Goal: Transaction & Acquisition: Purchase product/service

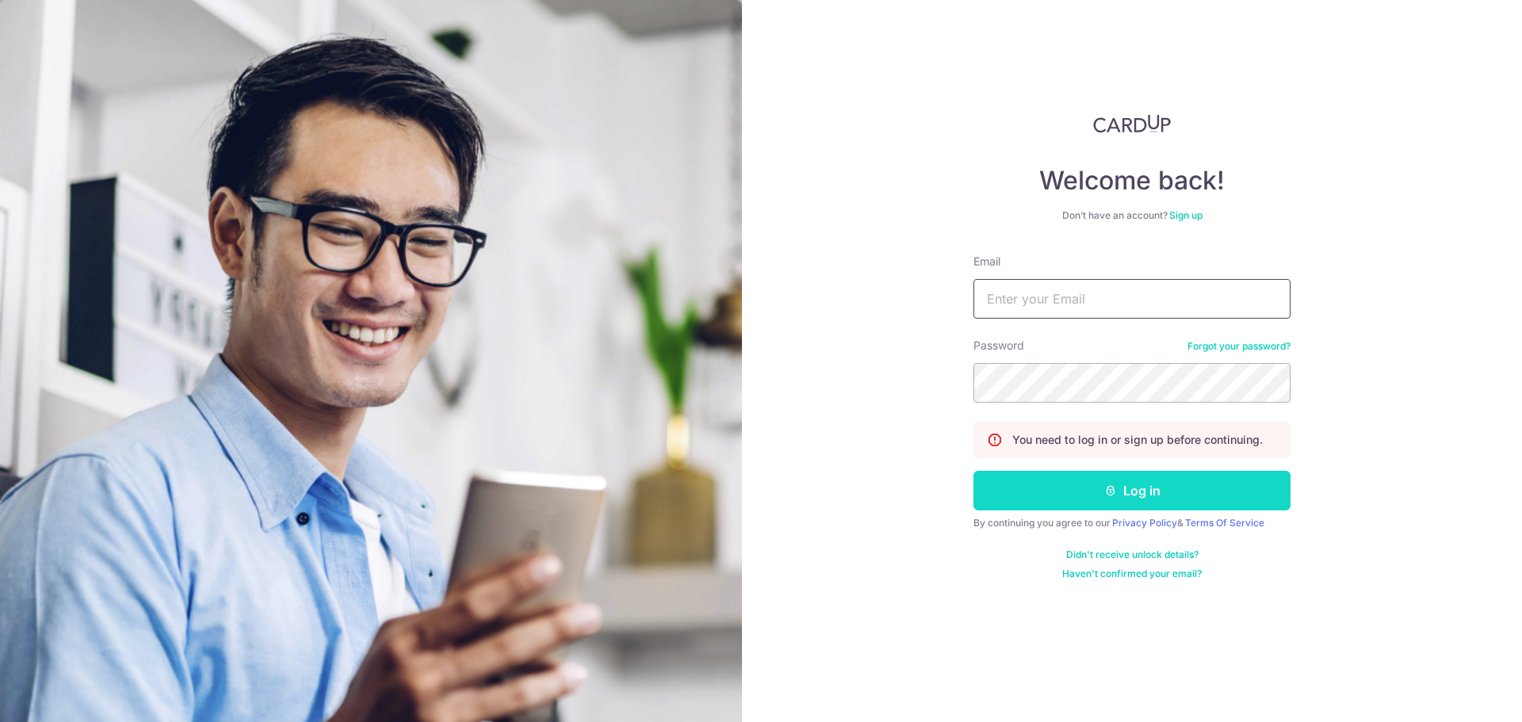
type input "[EMAIL_ADDRESS][DOMAIN_NAME]"
click at [1132, 480] on button "Log in" at bounding box center [1132, 491] width 317 height 40
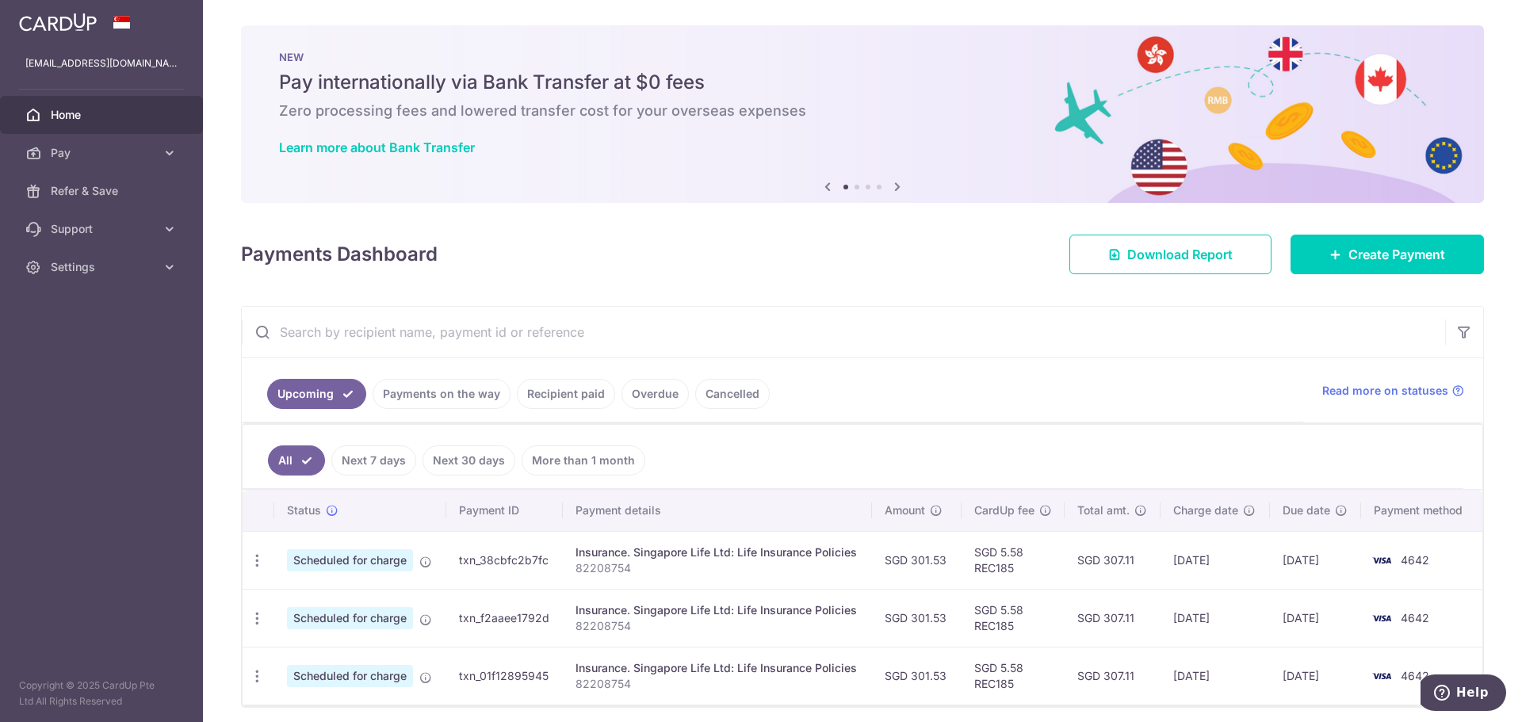
scroll to position [60, 0]
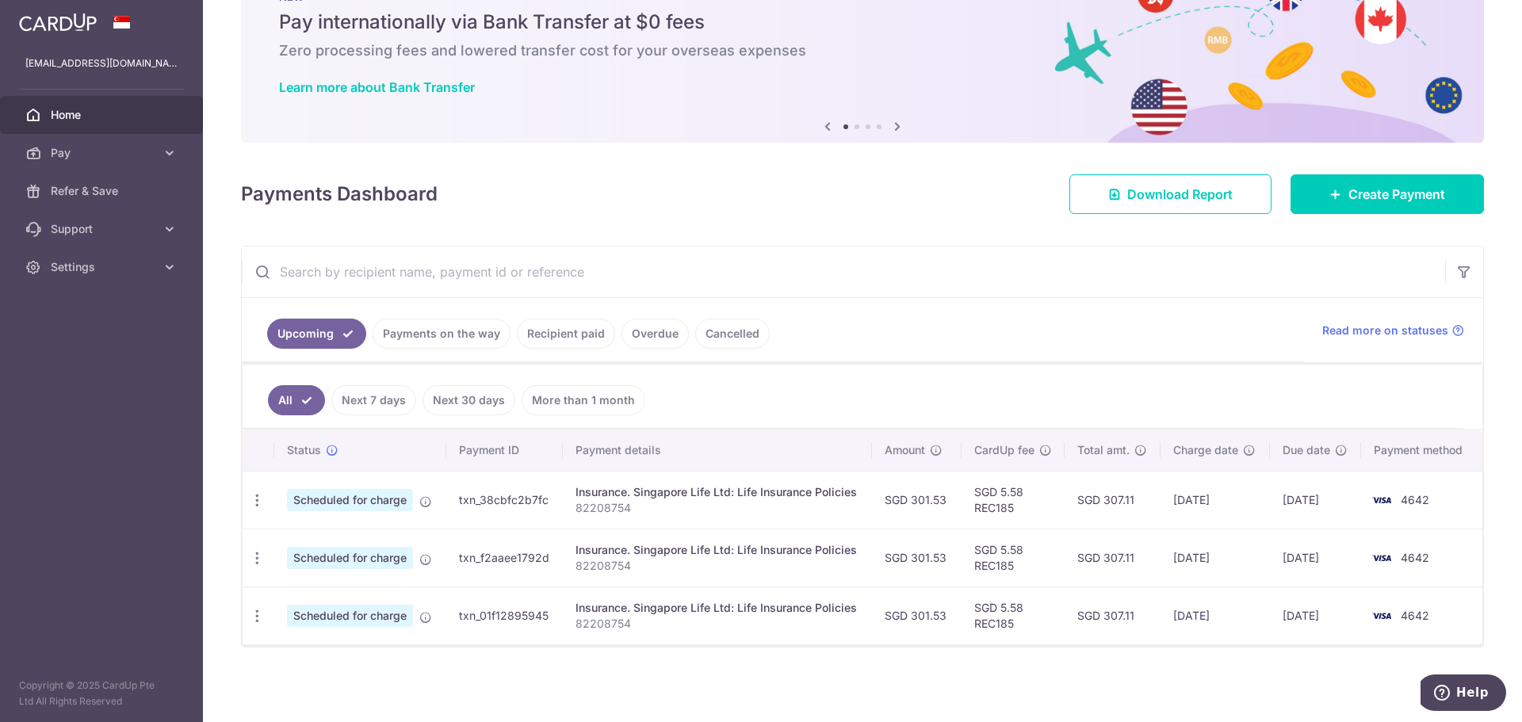
click at [452, 341] on link "Payments on the way" at bounding box center [442, 334] width 138 height 30
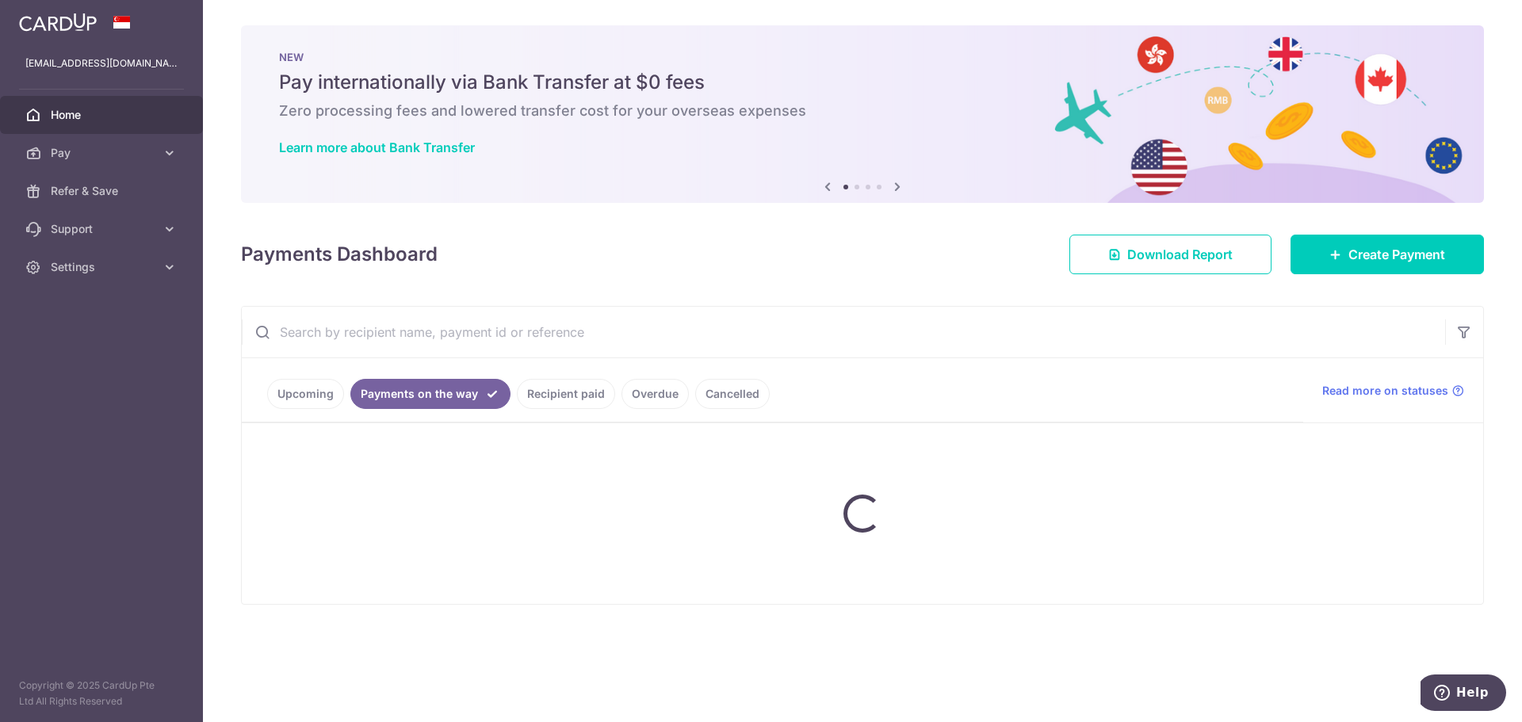
scroll to position [0, 0]
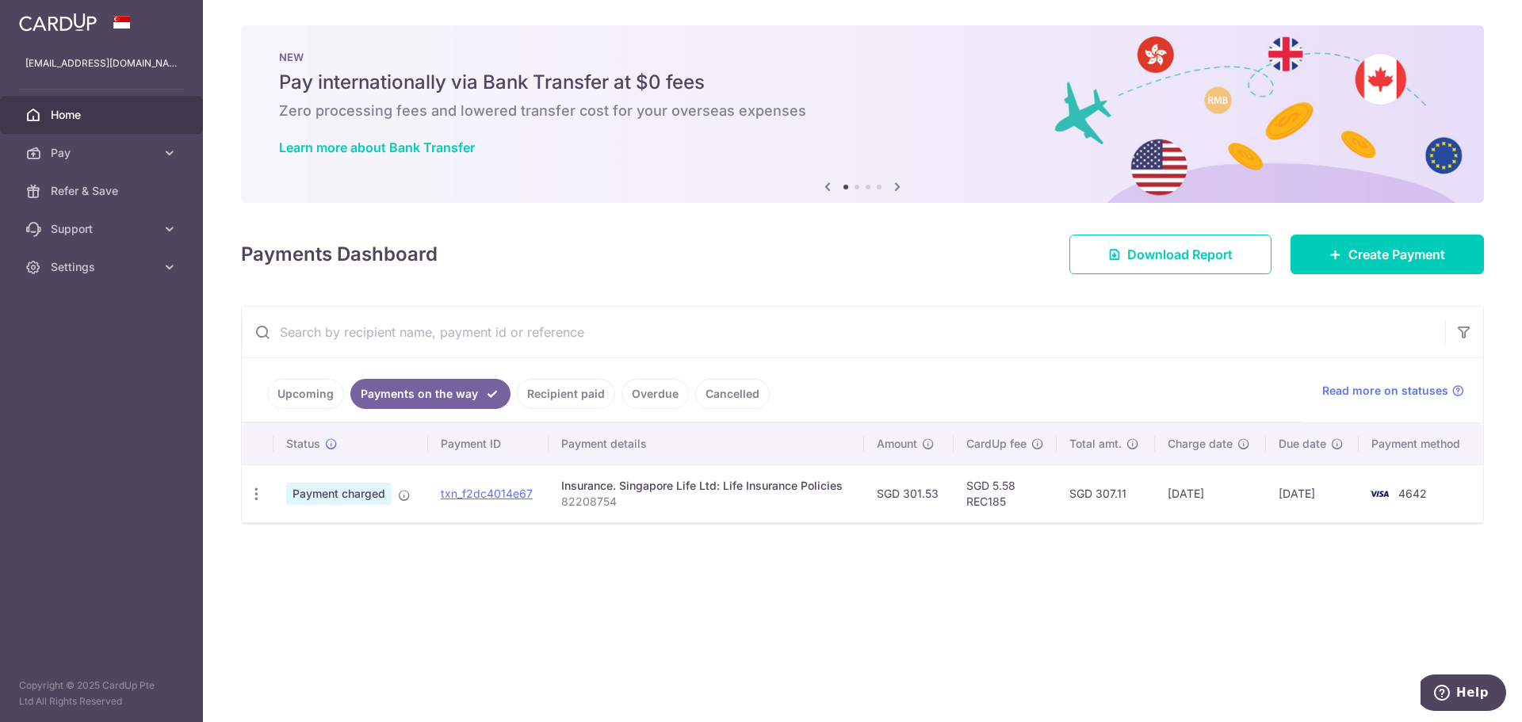
click at [541, 394] on link "Recipient paid" at bounding box center [566, 394] width 98 height 30
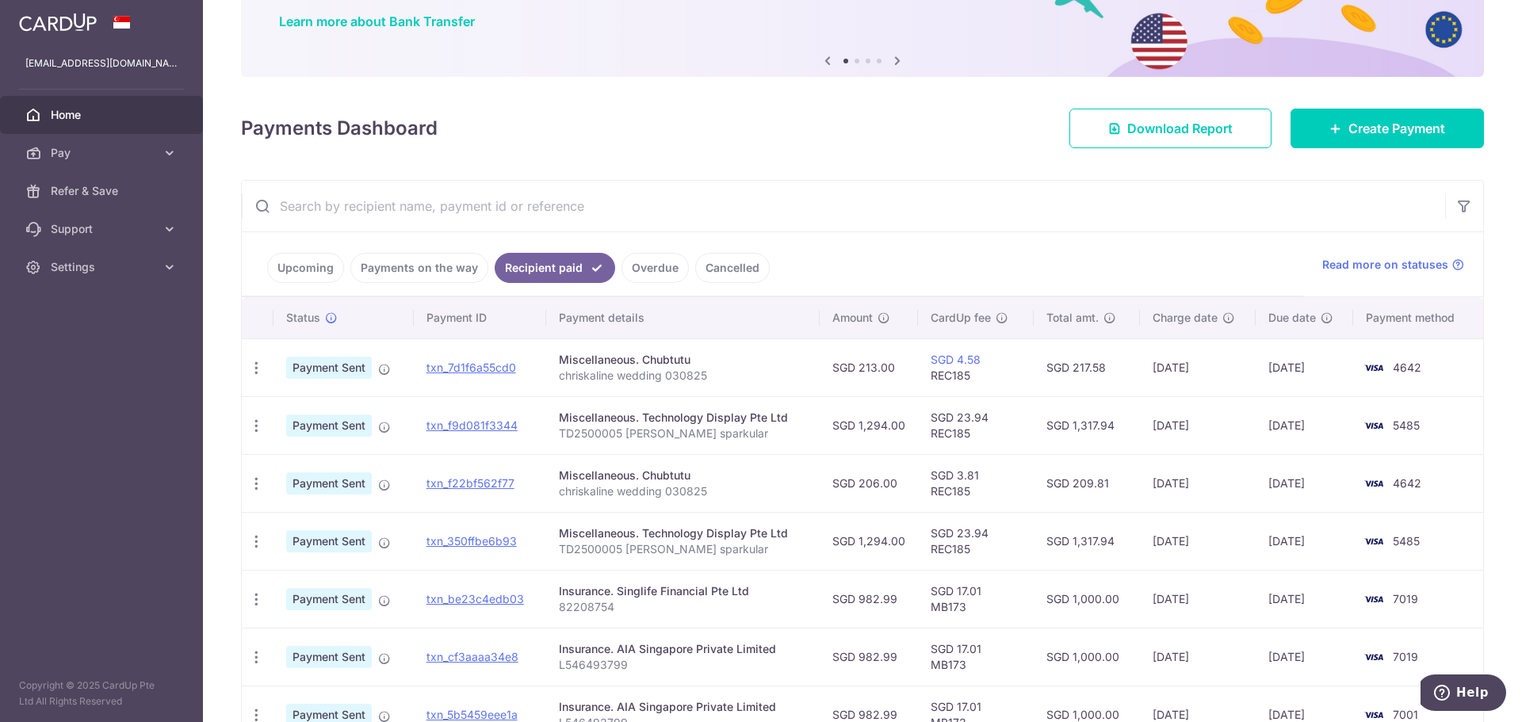
scroll to position [159, 0]
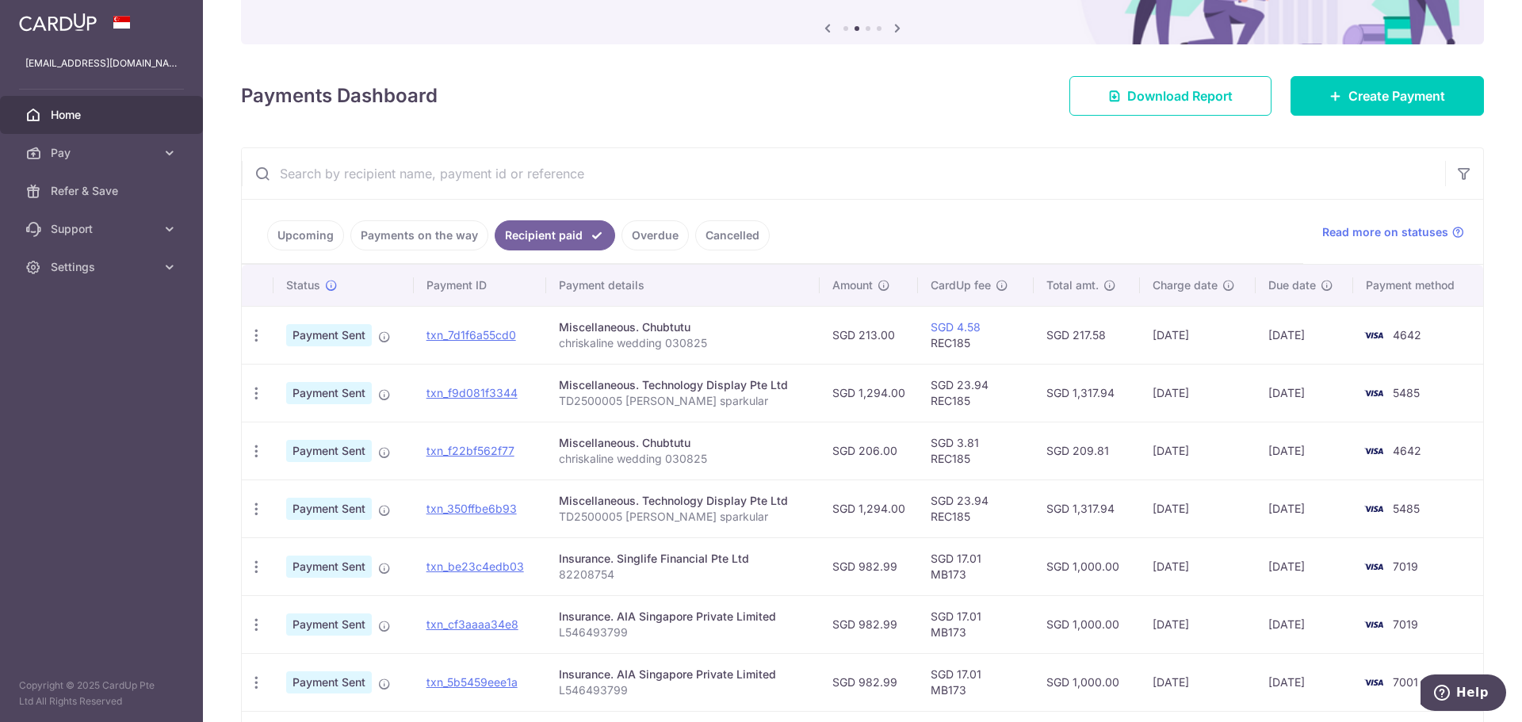
click at [662, 244] on link "Overdue" at bounding box center [655, 235] width 67 height 30
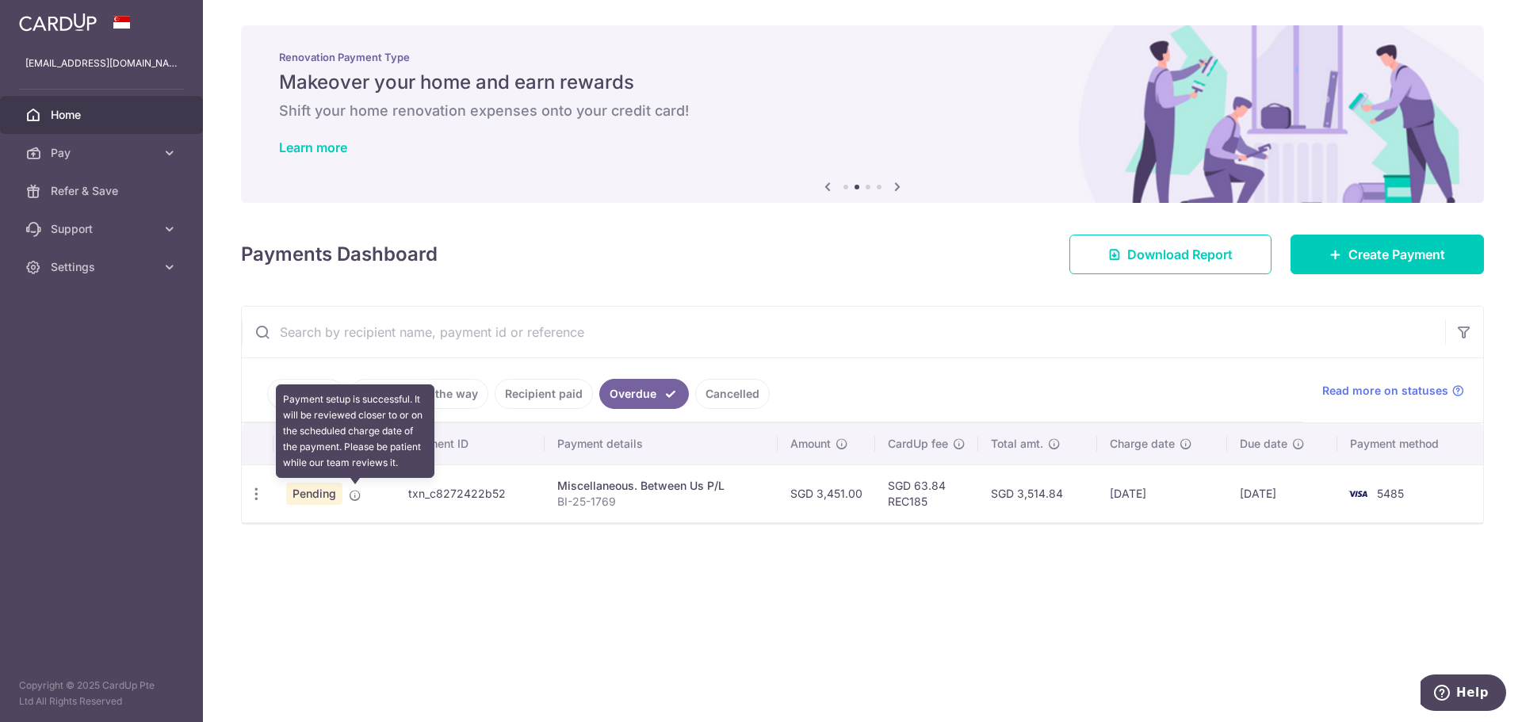
click at [354, 488] on span at bounding box center [355, 492] width 13 height 13
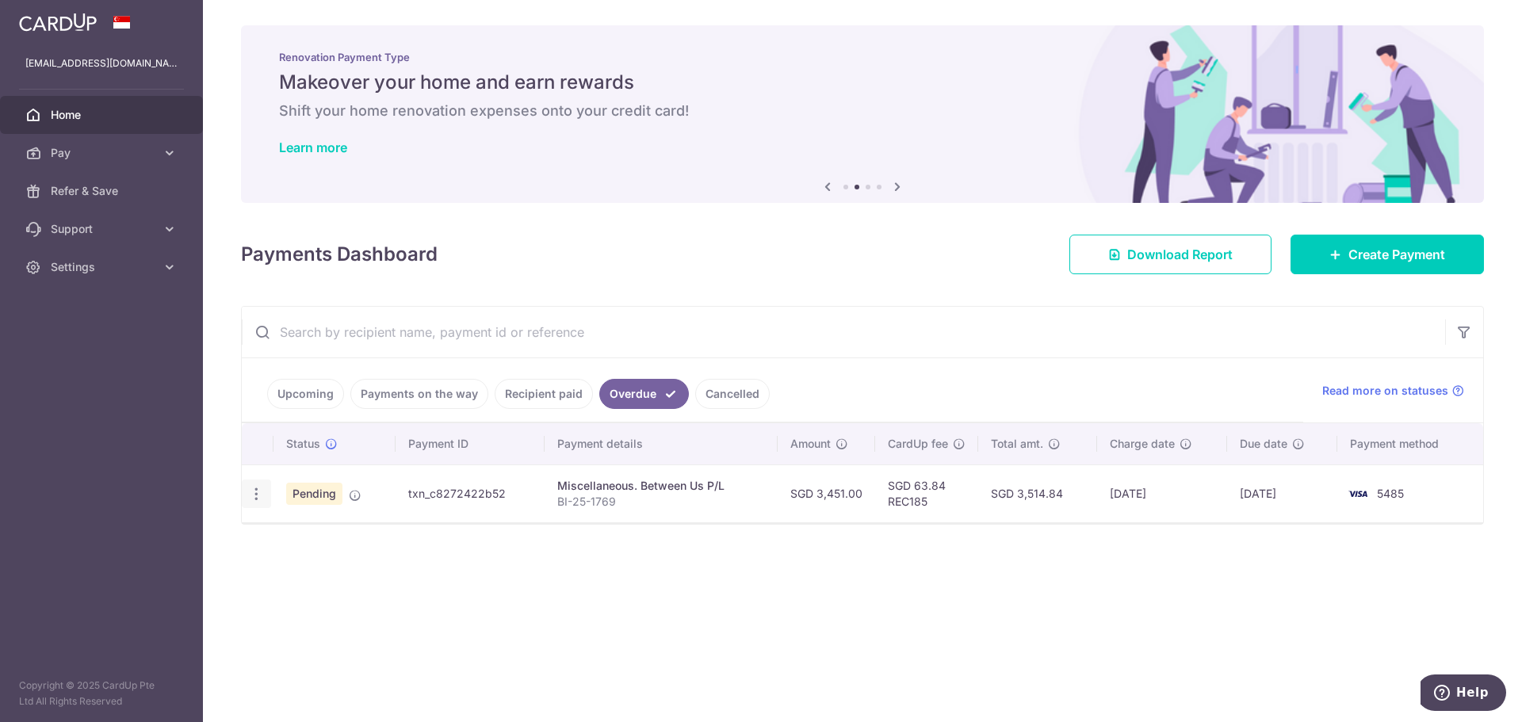
click at [260, 497] on icon "button" at bounding box center [256, 494] width 17 height 17
click at [286, 542] on link "Update payment" at bounding box center [325, 538] width 165 height 38
radio input "true"
type input "3,451.00"
type input "08/08/2025"
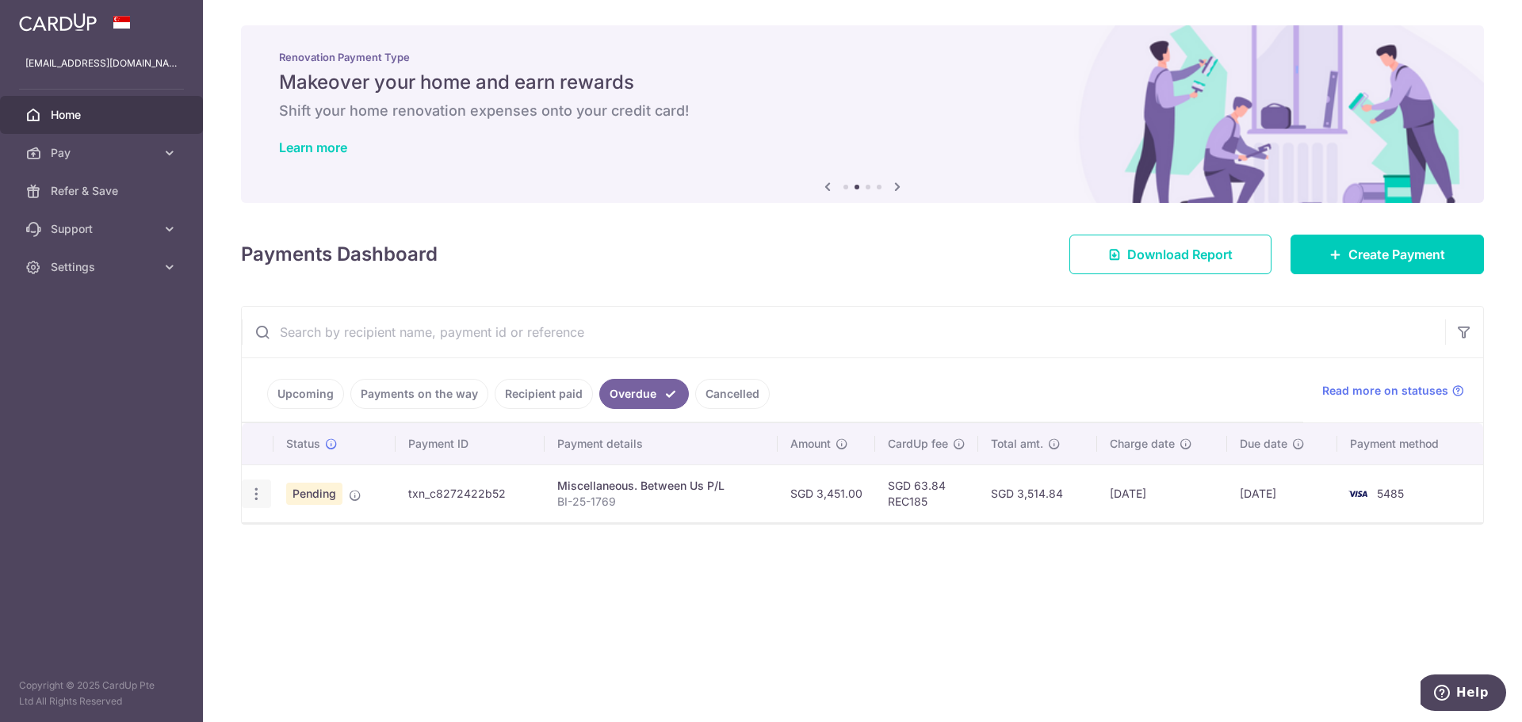
type input "BI-25-1769"
type input "REC185"
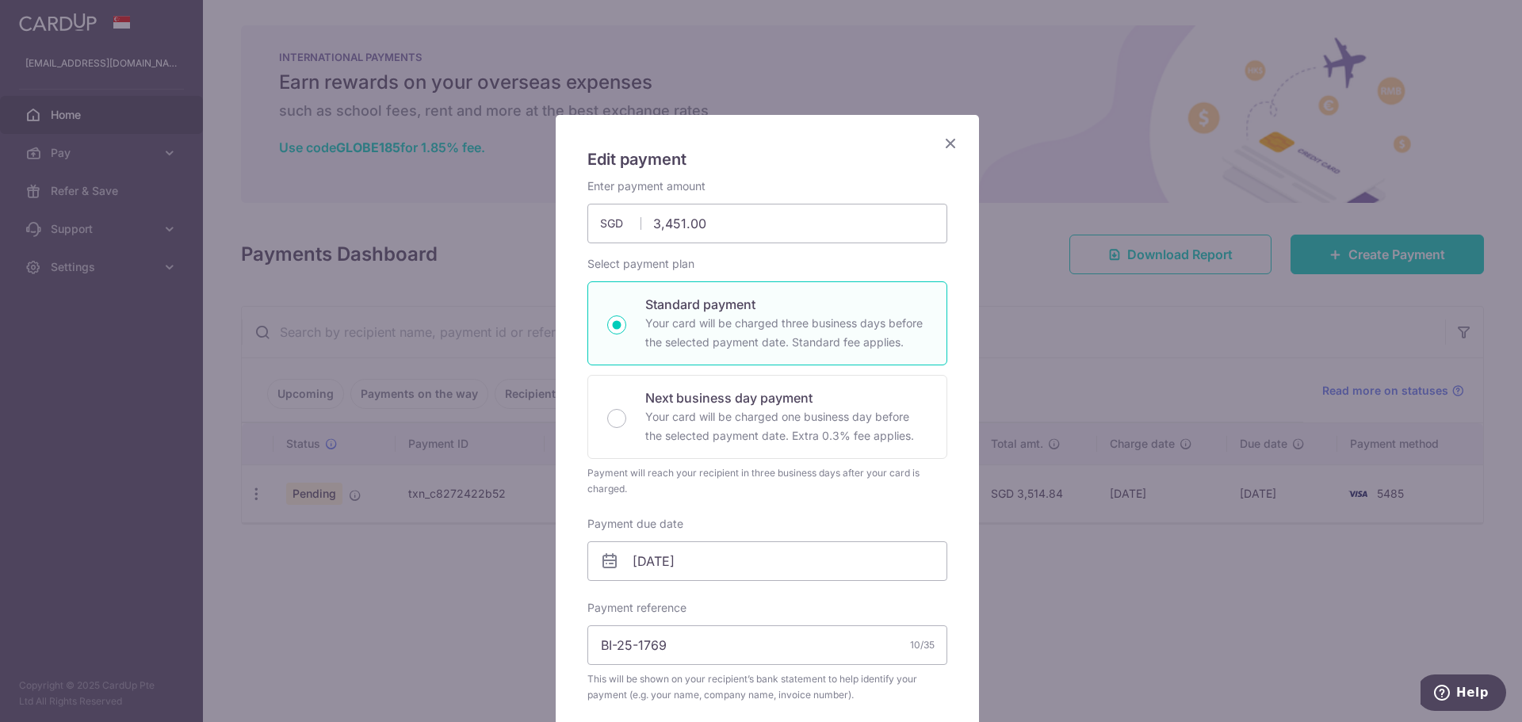
click at [955, 144] on div "Edit payment By clicking apply, you will make changes to all payments to Betwee…" at bounding box center [767, 642] width 423 height 1055
click at [944, 144] on icon "Close" at bounding box center [950, 143] width 19 height 20
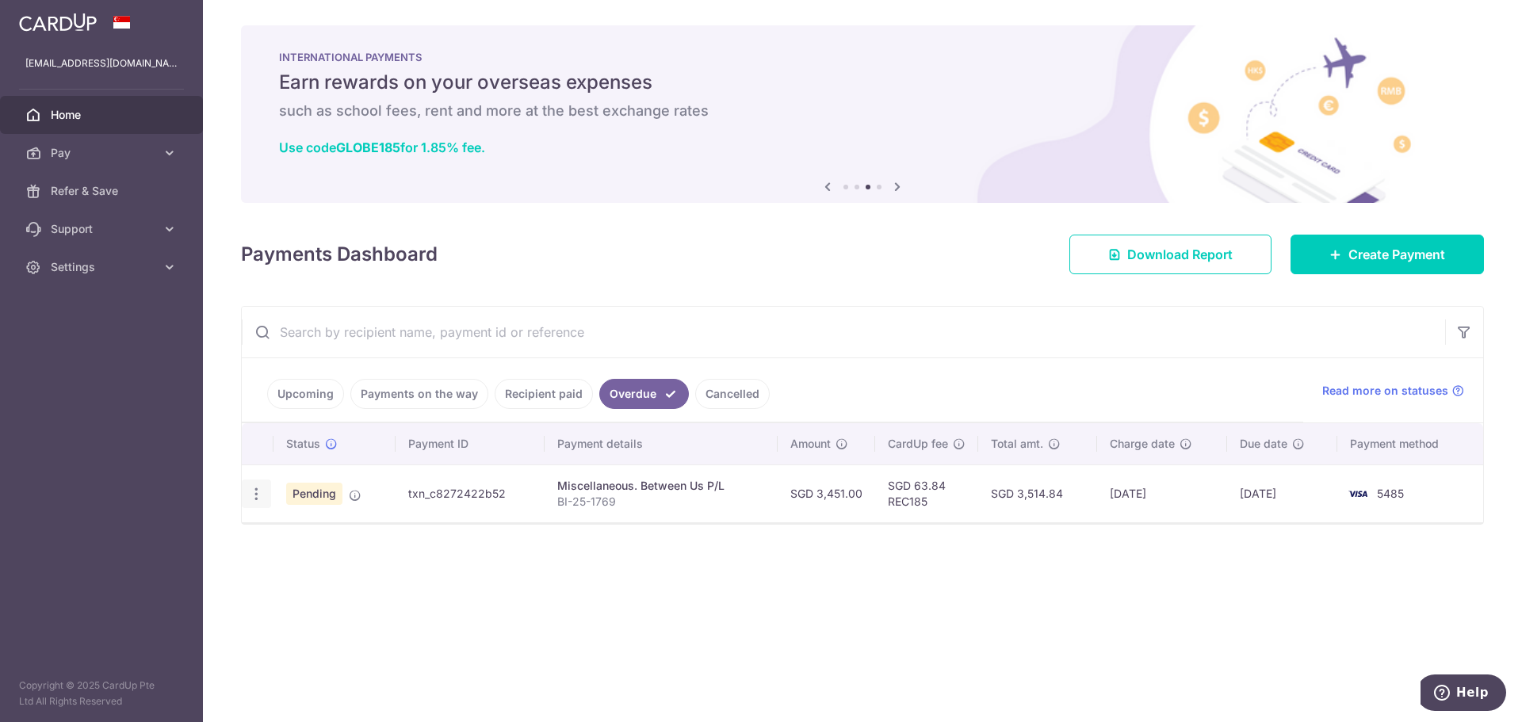
click at [250, 493] on icon "button" at bounding box center [256, 494] width 17 height 17
click at [267, 571] on icon at bounding box center [265, 576] width 19 height 19
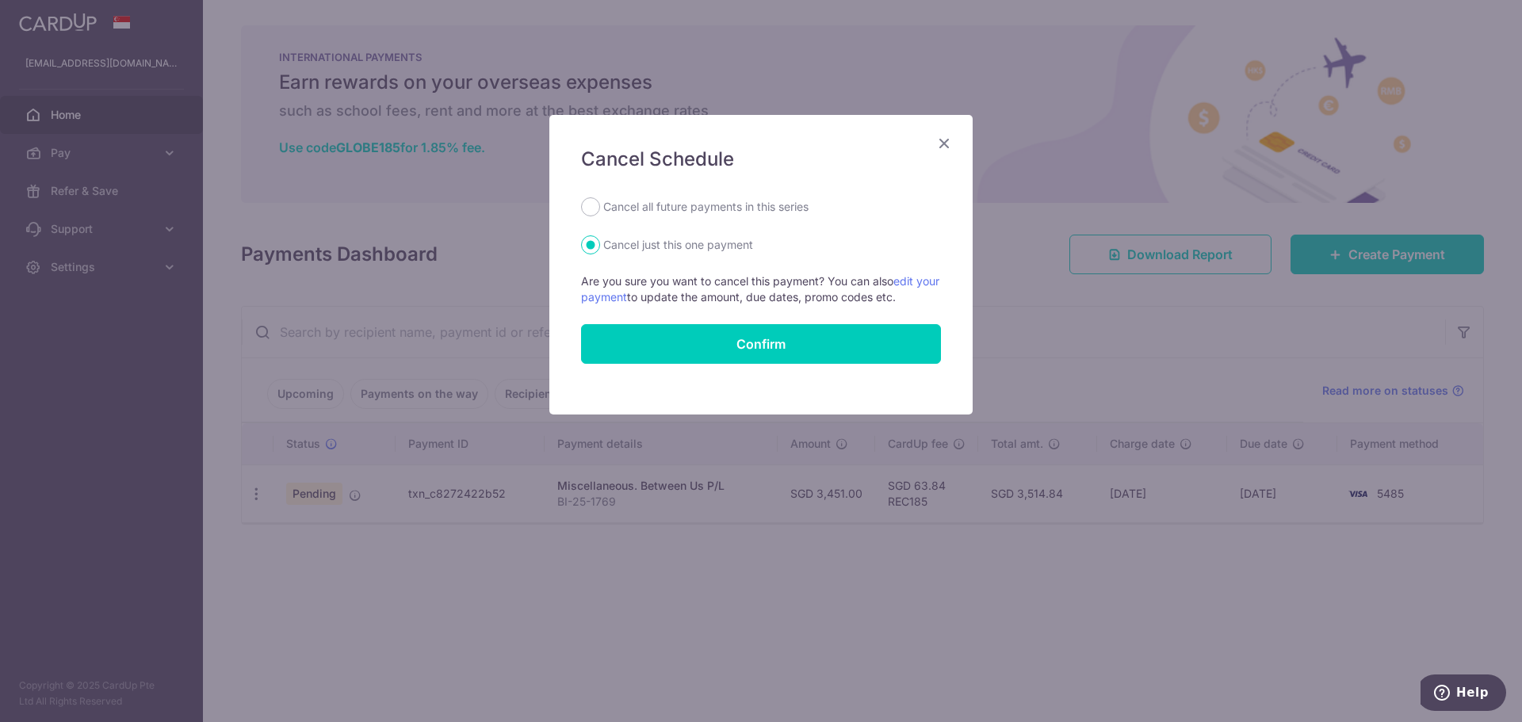
click at [676, 215] on label "Cancel all future payments in this series" at bounding box center [705, 206] width 205 height 19
click at [600, 215] on input "Cancel all future payments in this series" at bounding box center [590, 206] width 19 height 19
radio input "true"
click at [664, 352] on input "Confirm" at bounding box center [761, 344] width 360 height 40
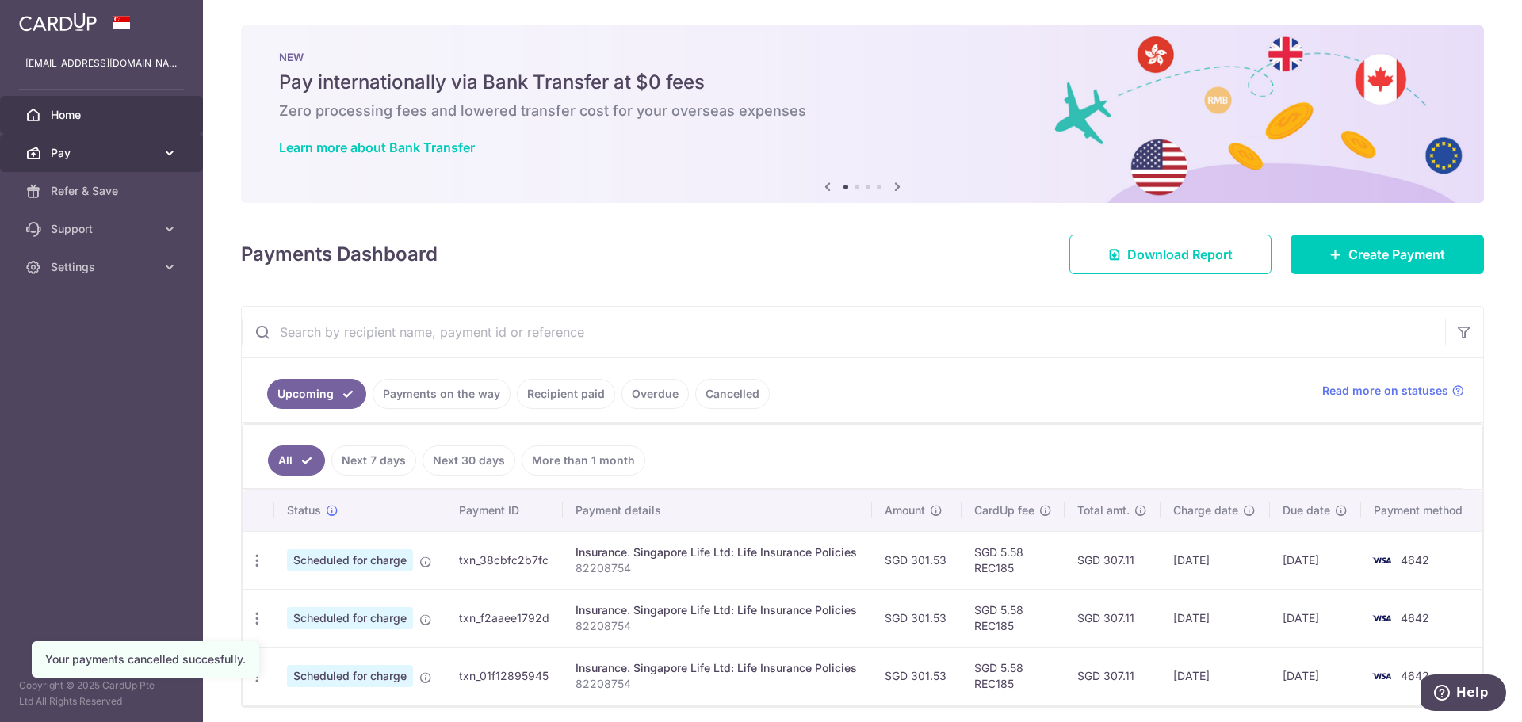
click at [172, 141] on link "Pay" at bounding box center [101, 153] width 203 height 38
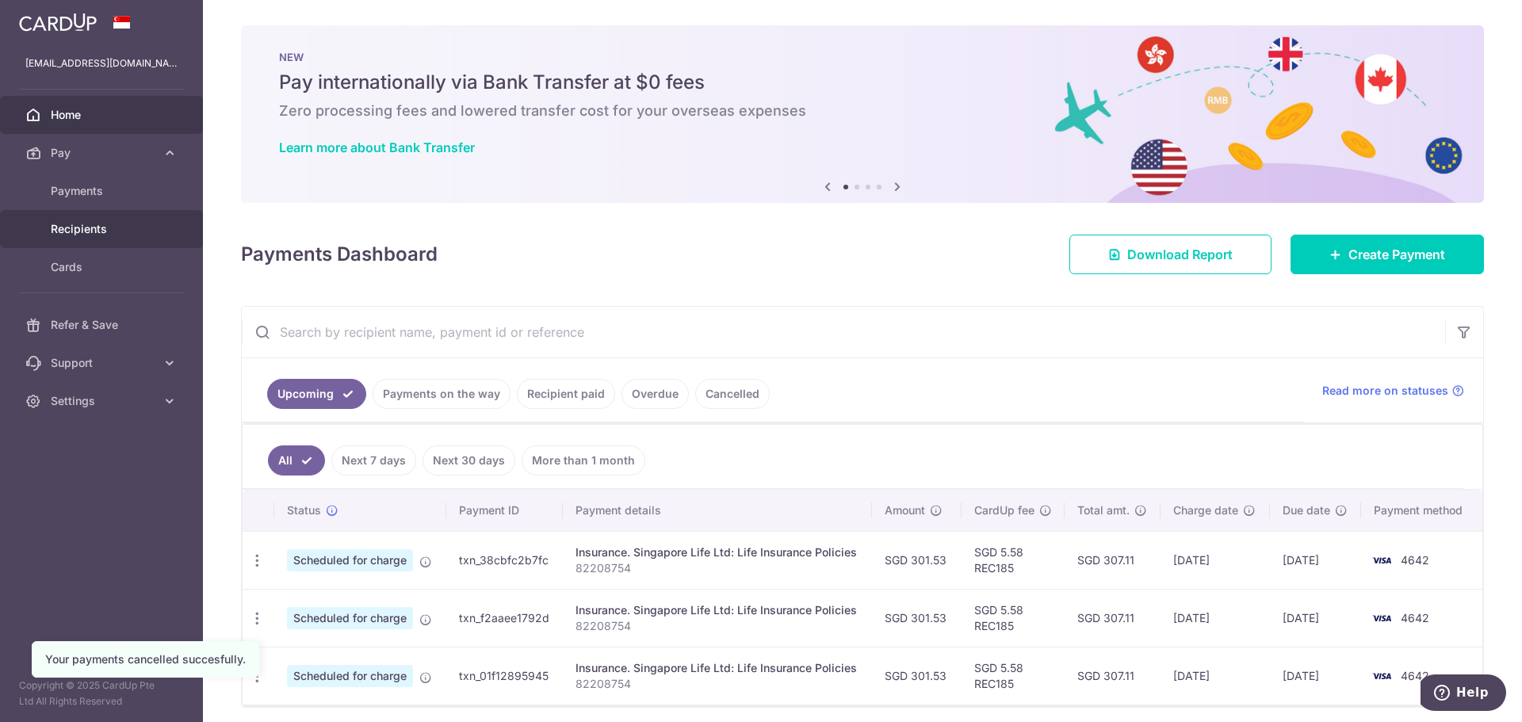
click at [111, 225] on span "Recipients" at bounding box center [103, 229] width 105 height 16
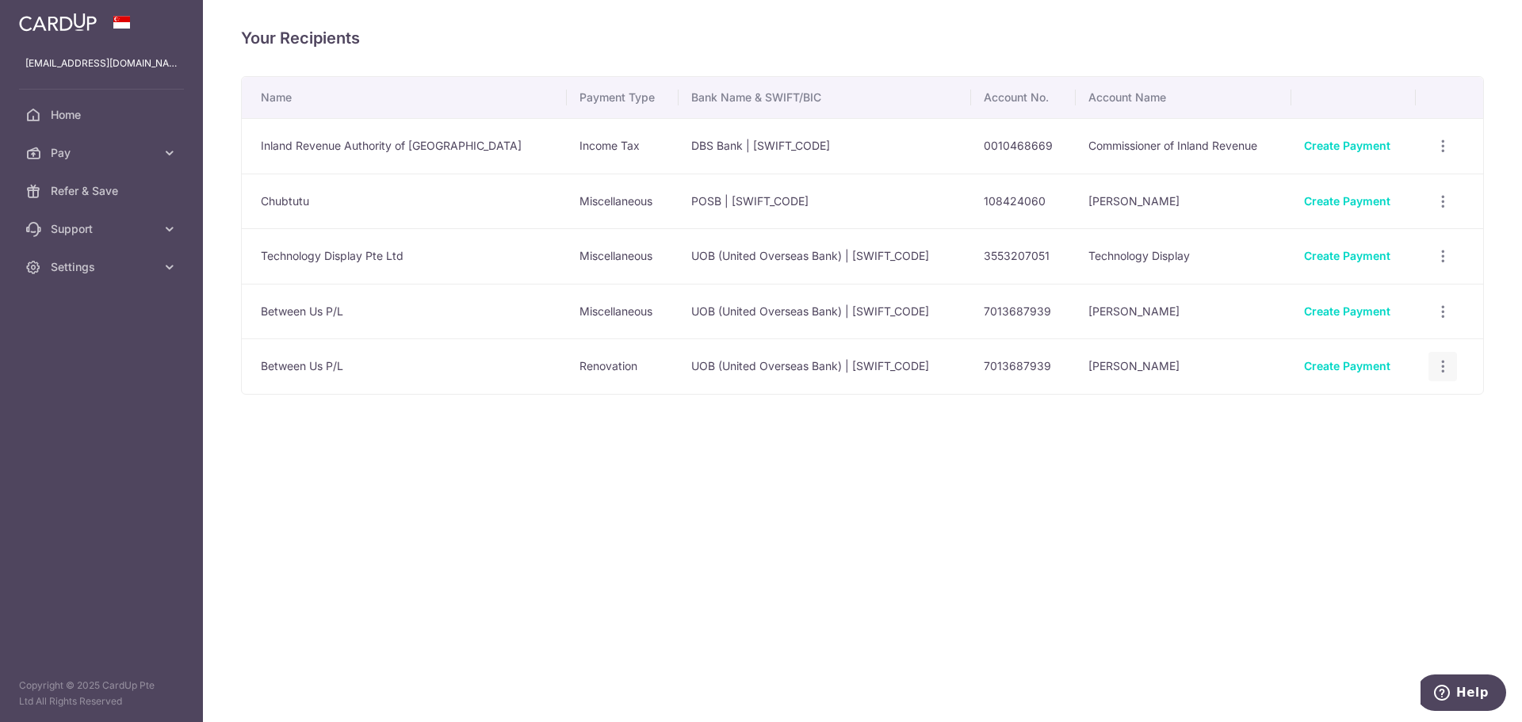
click at [1438, 155] on icon "button" at bounding box center [1443, 146] width 17 height 17
click at [1411, 419] on span "View/Edit" at bounding box center [1390, 410] width 108 height 19
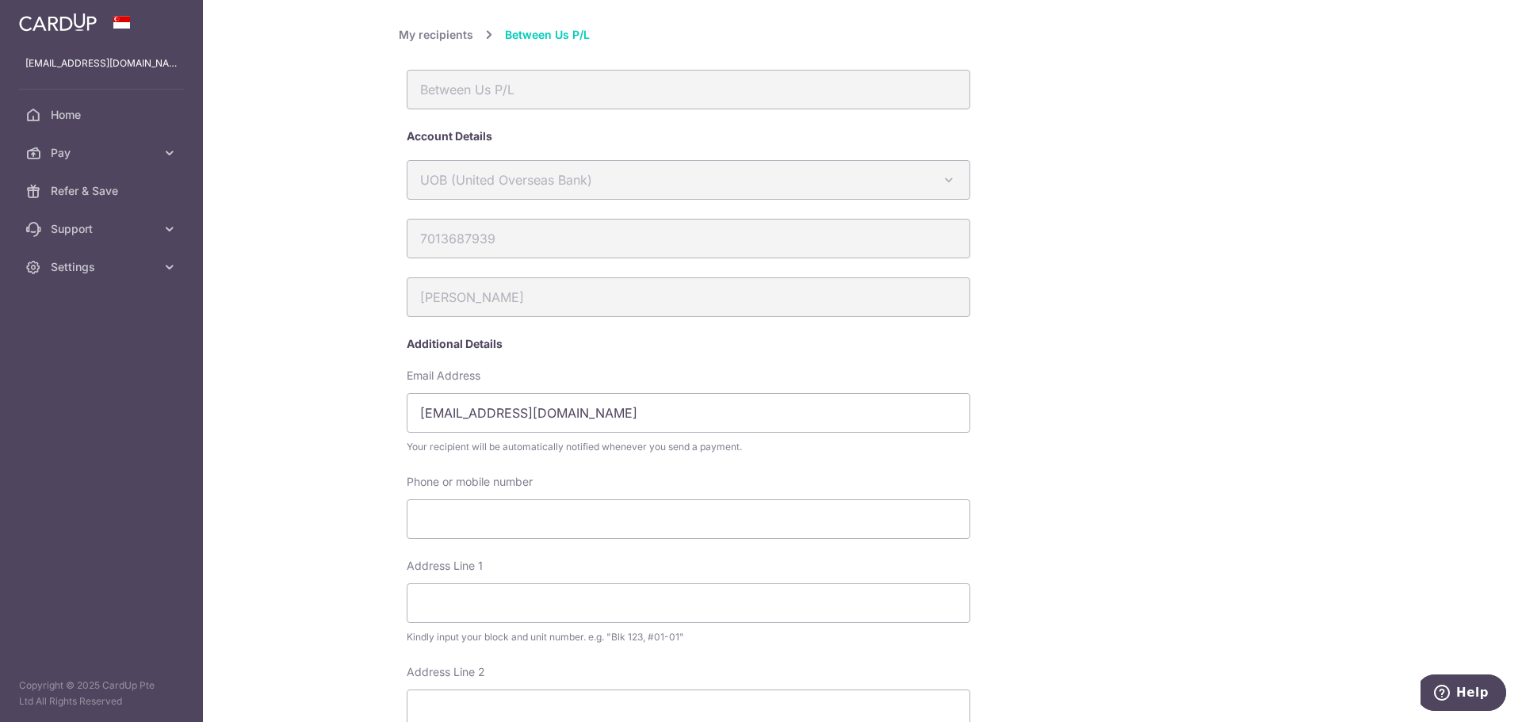
click at [404, 39] on link "My recipients" at bounding box center [436, 34] width 75 height 19
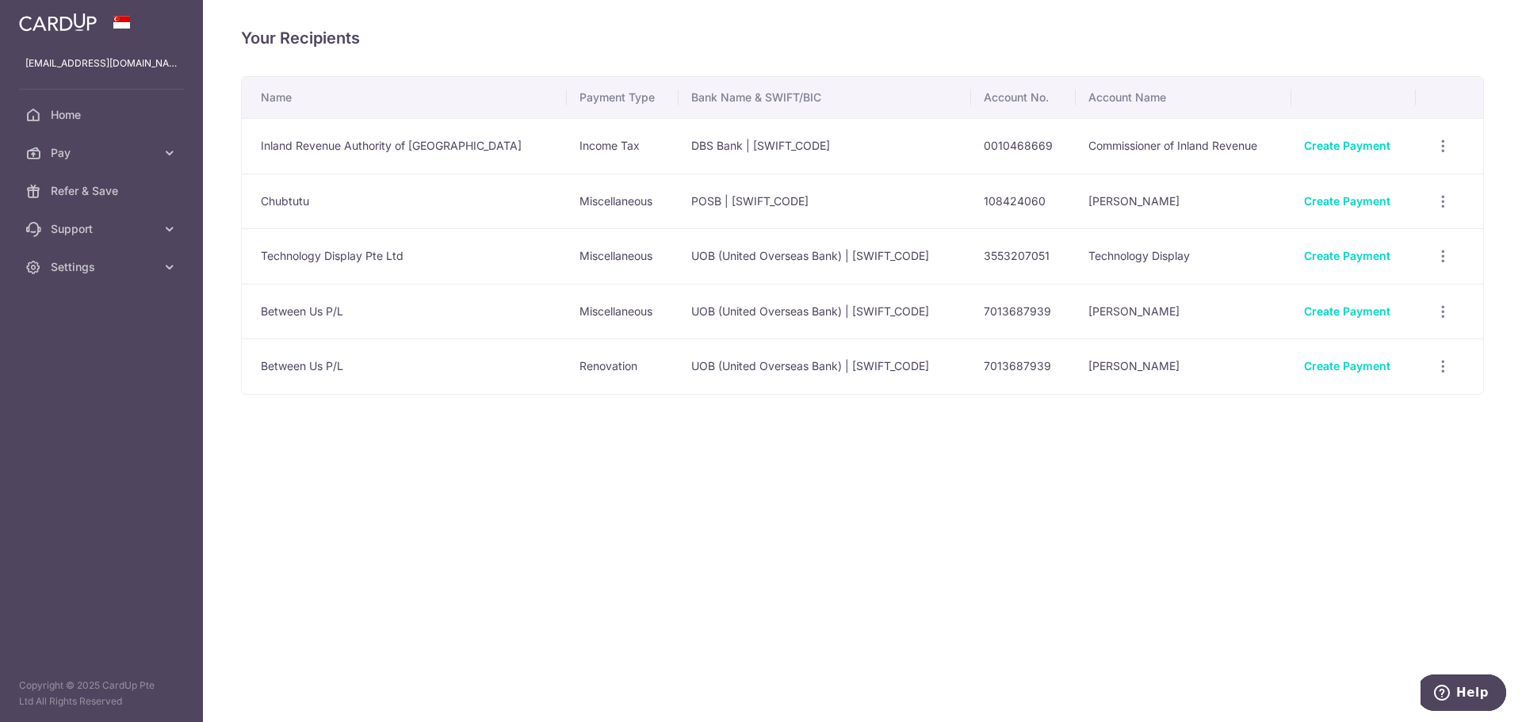
click at [338, 303] on td "Between Us P/L" at bounding box center [404, 312] width 325 height 56
drag, startPoint x: 339, startPoint y: 304, endPoint x: 255, endPoint y: 293, distance: 85.5
click at [255, 293] on td "Between Us P/L" at bounding box center [404, 312] width 325 height 56
click at [306, 308] on td "Between Us P/L" at bounding box center [404, 312] width 325 height 56
drag, startPoint x: 350, startPoint y: 313, endPoint x: 262, endPoint y: 308, distance: 87.4
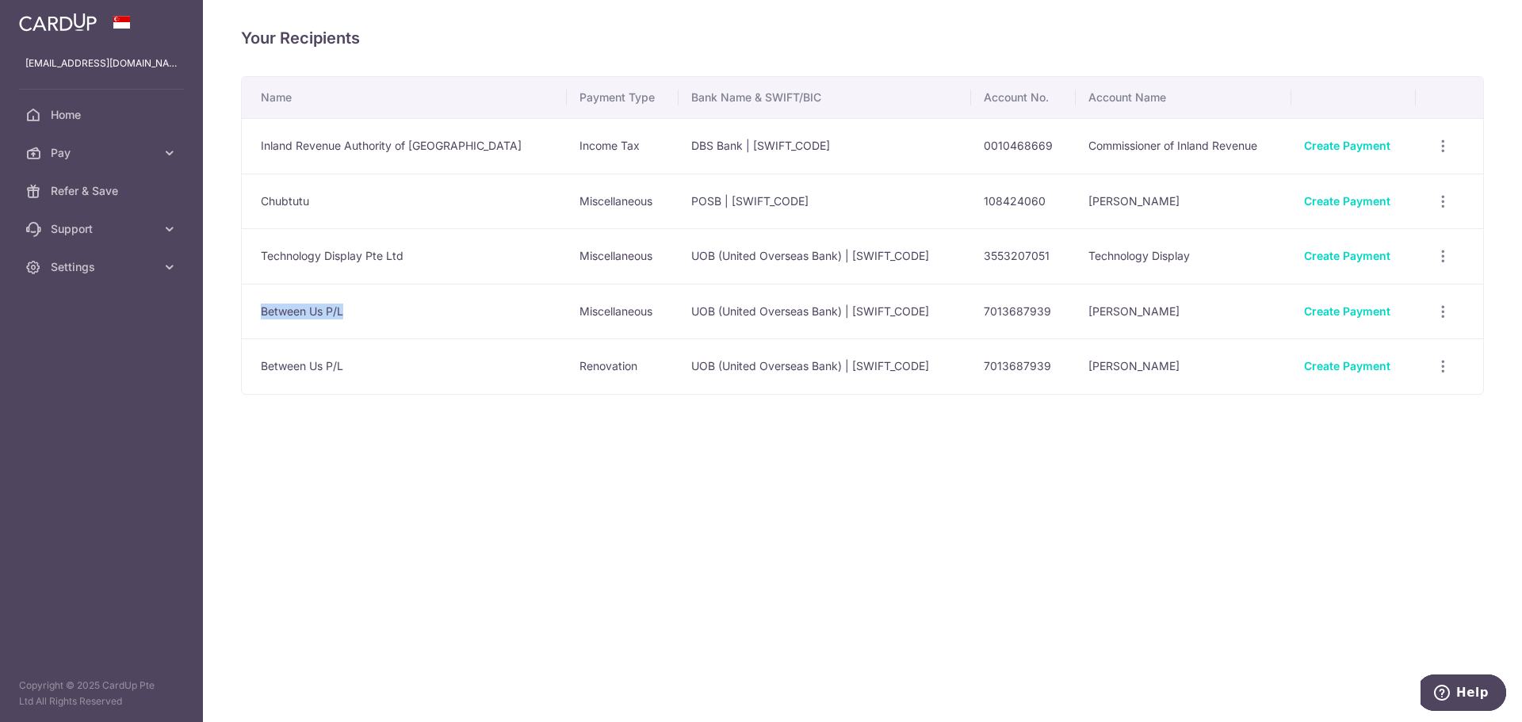
click at [262, 308] on td "Between Us P/L" at bounding box center [404, 312] width 325 height 56
copy td "Between Us P/L"
click at [1443, 155] on icon "button" at bounding box center [1443, 146] width 17 height 17
click at [1413, 353] on span "View/Edit" at bounding box center [1390, 355] width 108 height 19
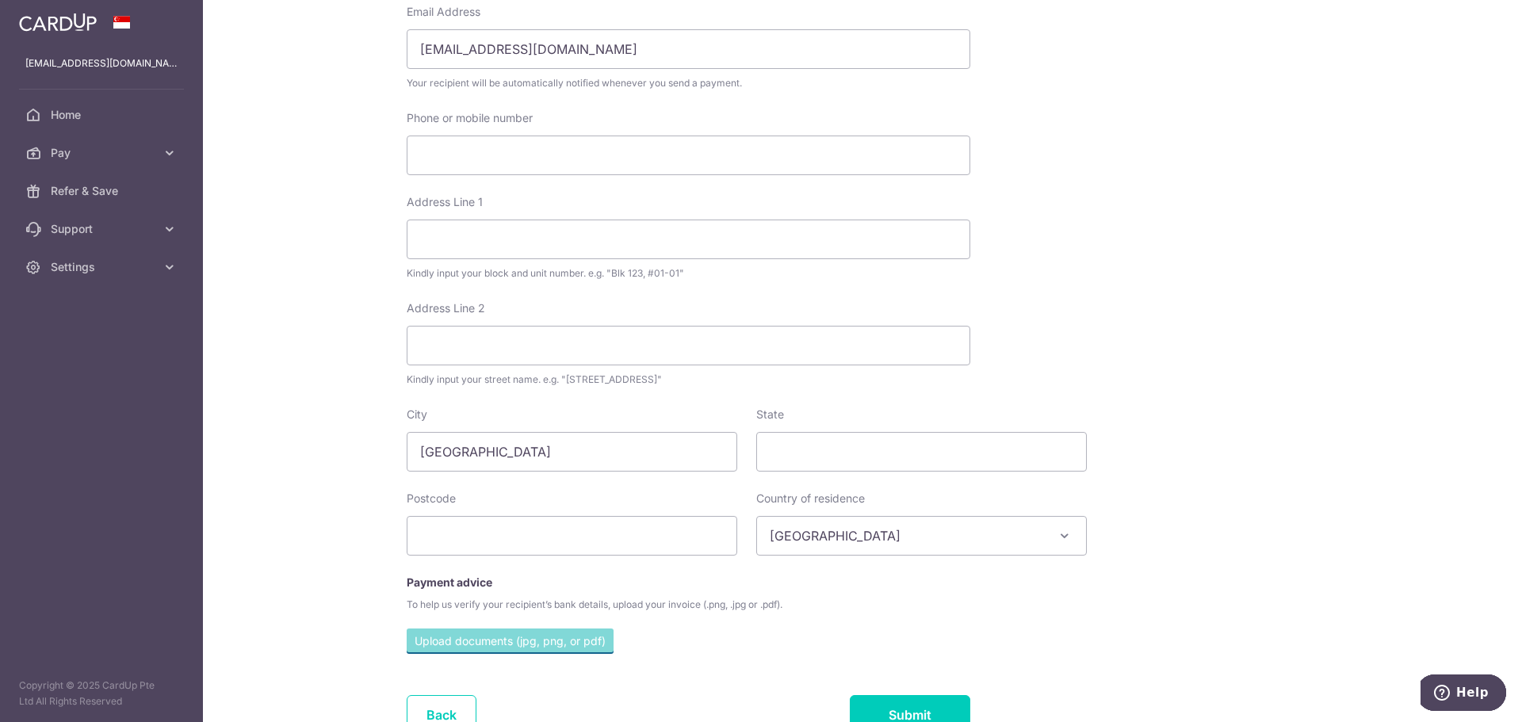
scroll to position [470, 0]
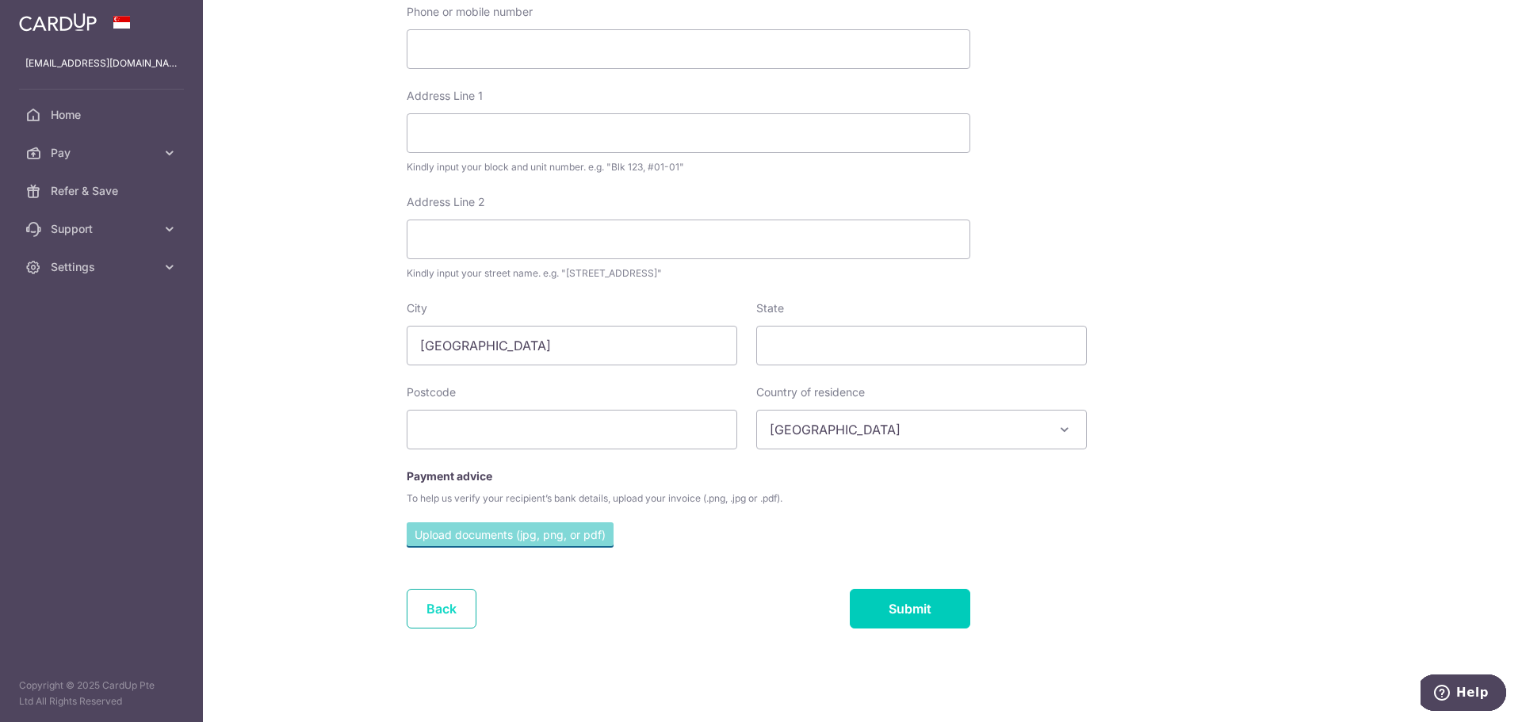
click at [439, 618] on link "Back" at bounding box center [442, 609] width 70 height 40
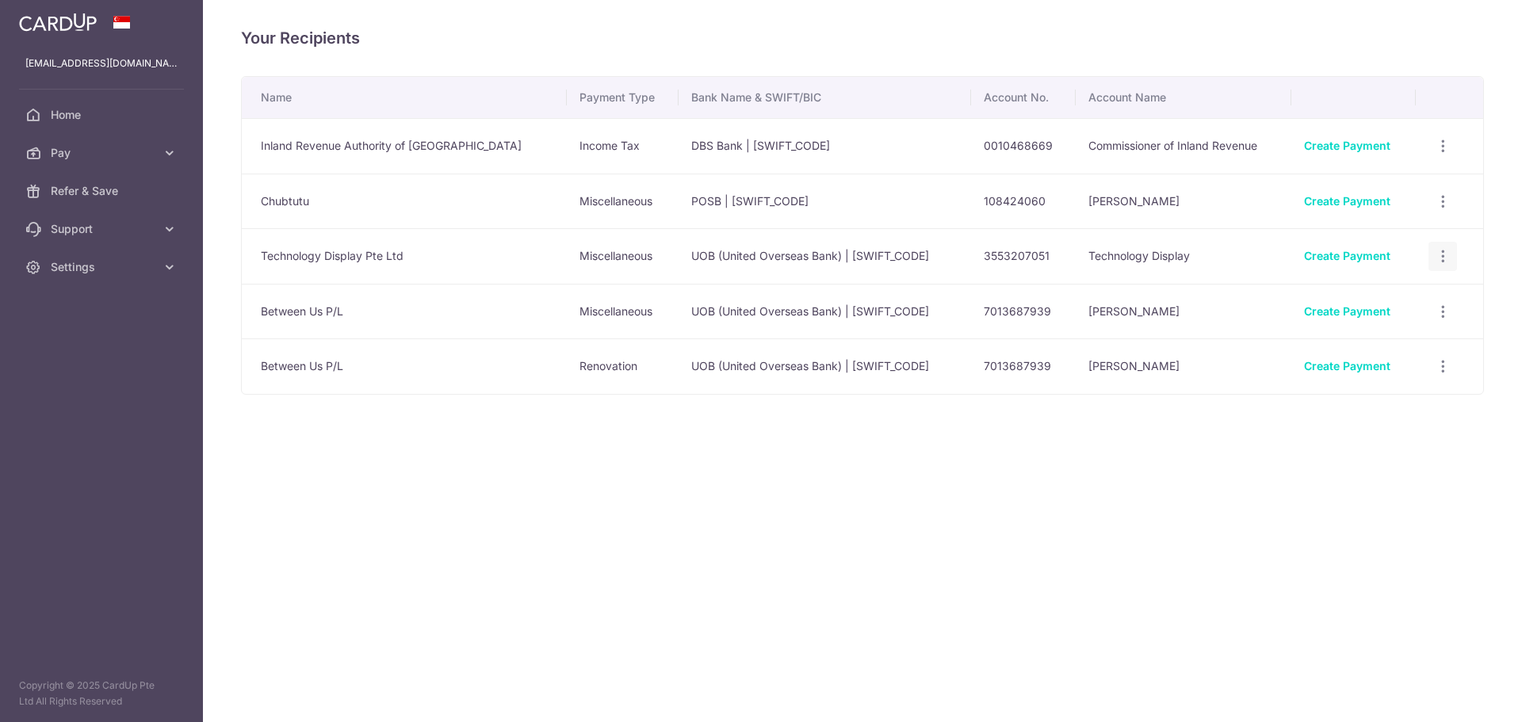
click at [1446, 155] on icon "button" at bounding box center [1443, 146] width 17 height 17
click at [1428, 289] on link "View/Edit" at bounding box center [1374, 300] width 165 height 38
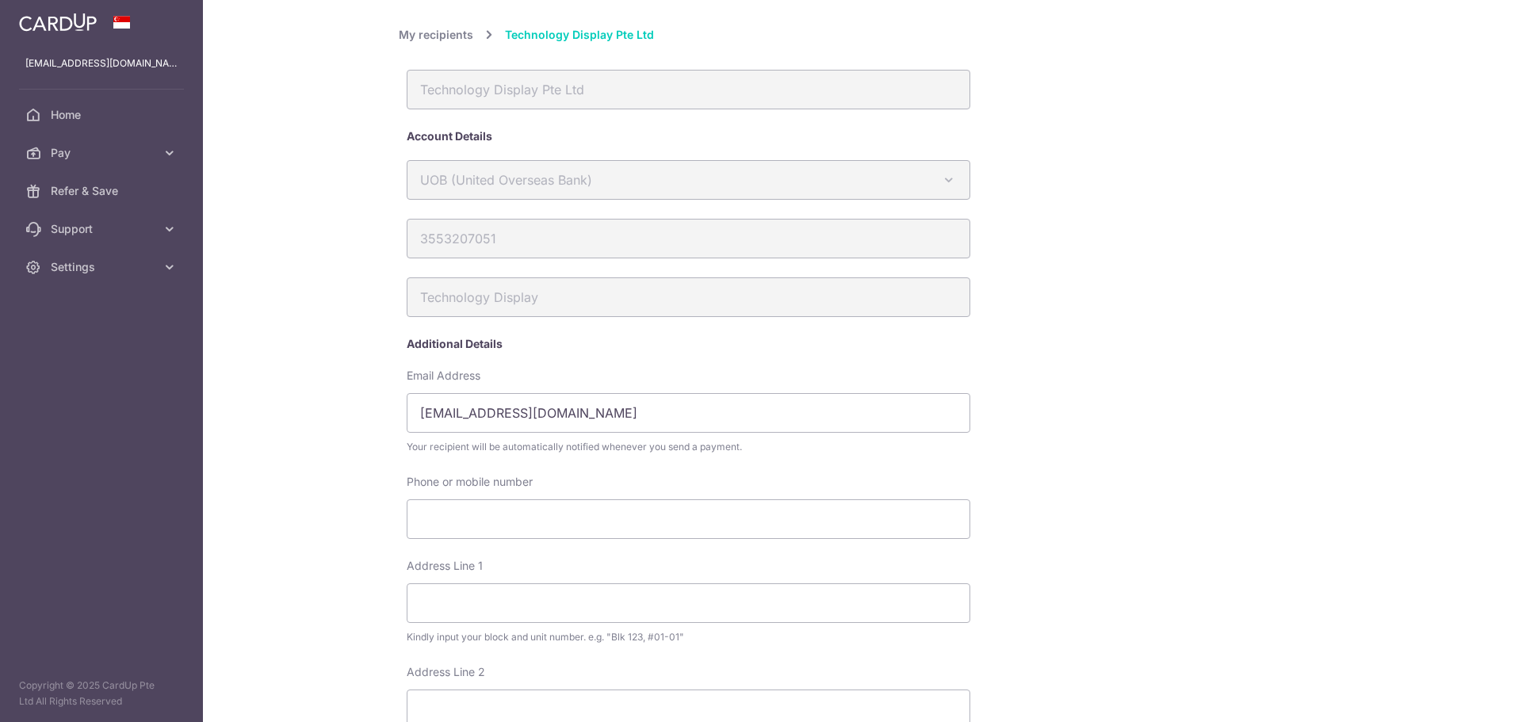
scroll to position [470, 0]
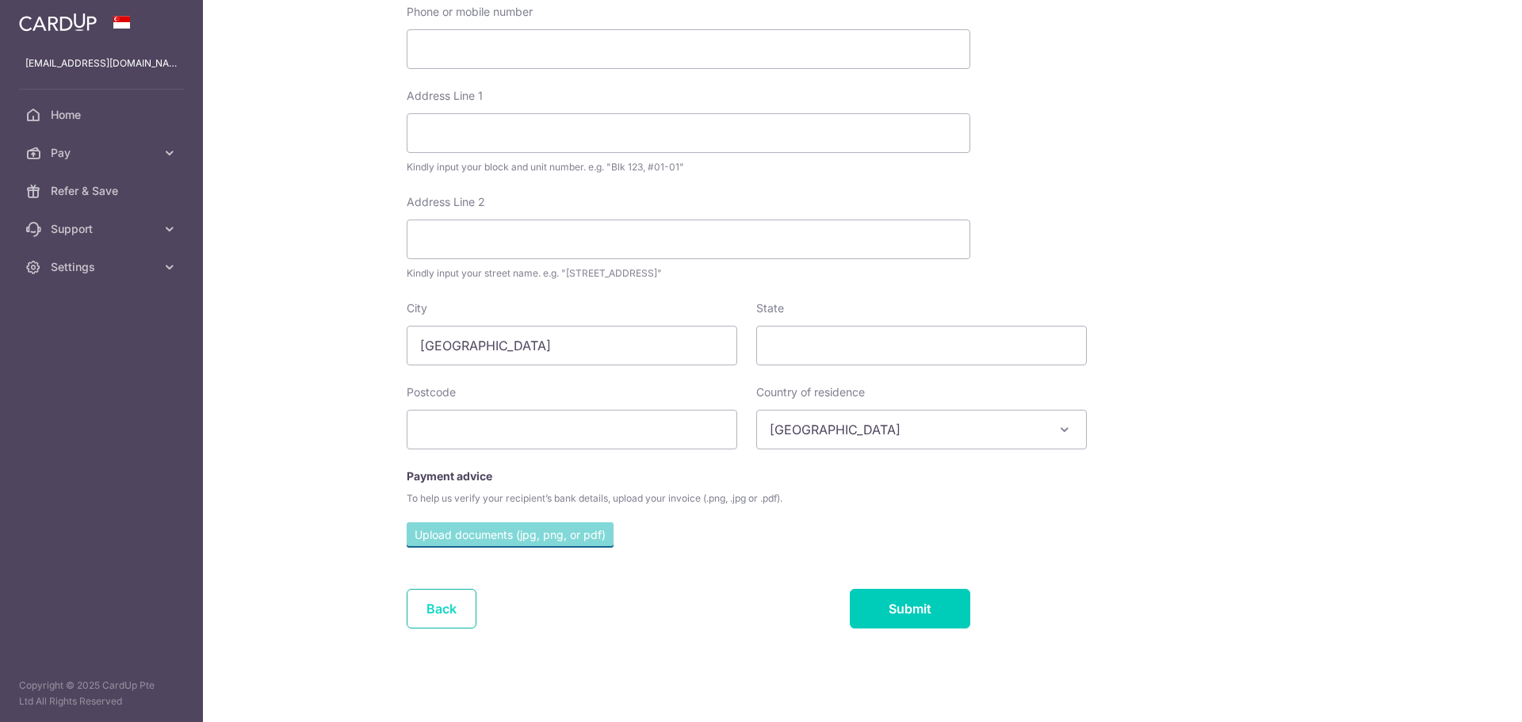
click at [449, 615] on link "Back" at bounding box center [442, 609] width 70 height 40
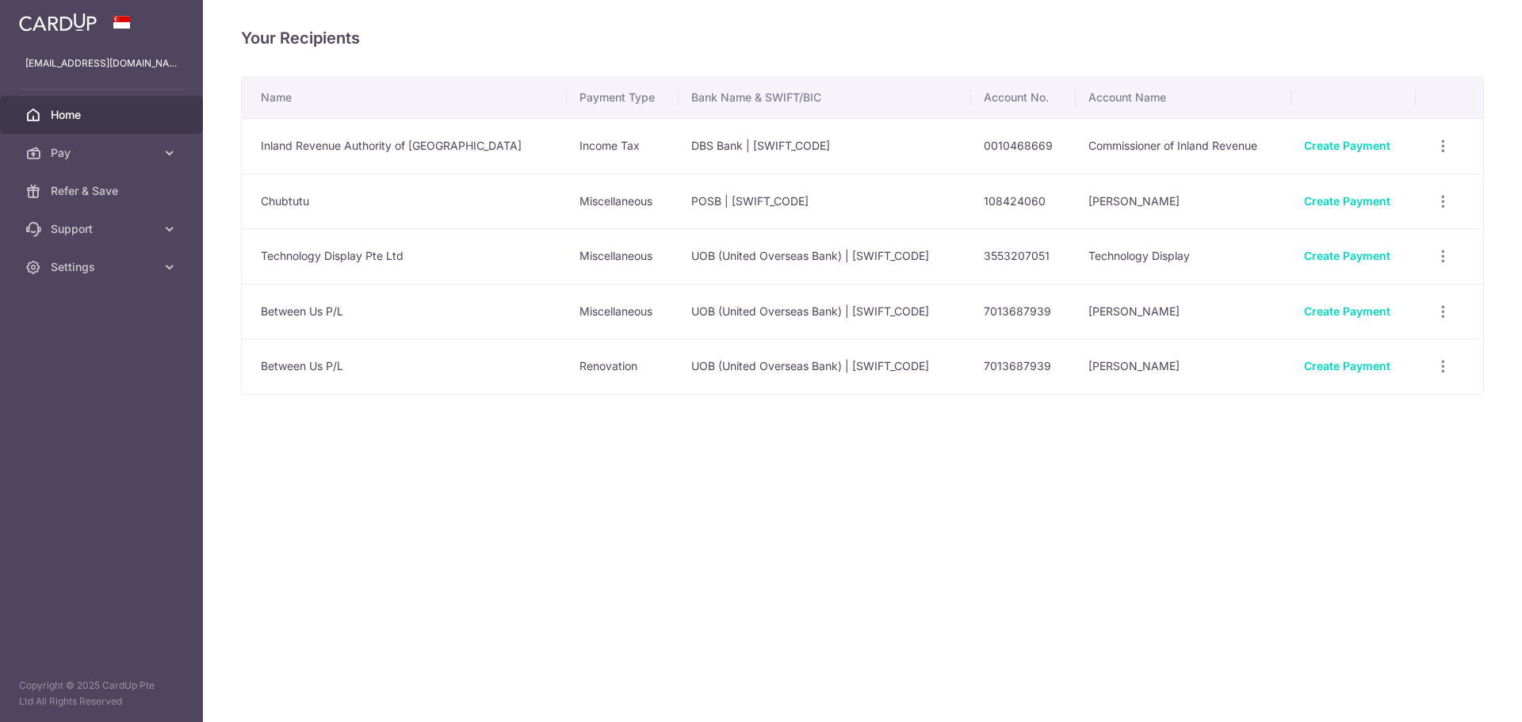
click at [140, 132] on link "Home" at bounding box center [101, 115] width 203 height 38
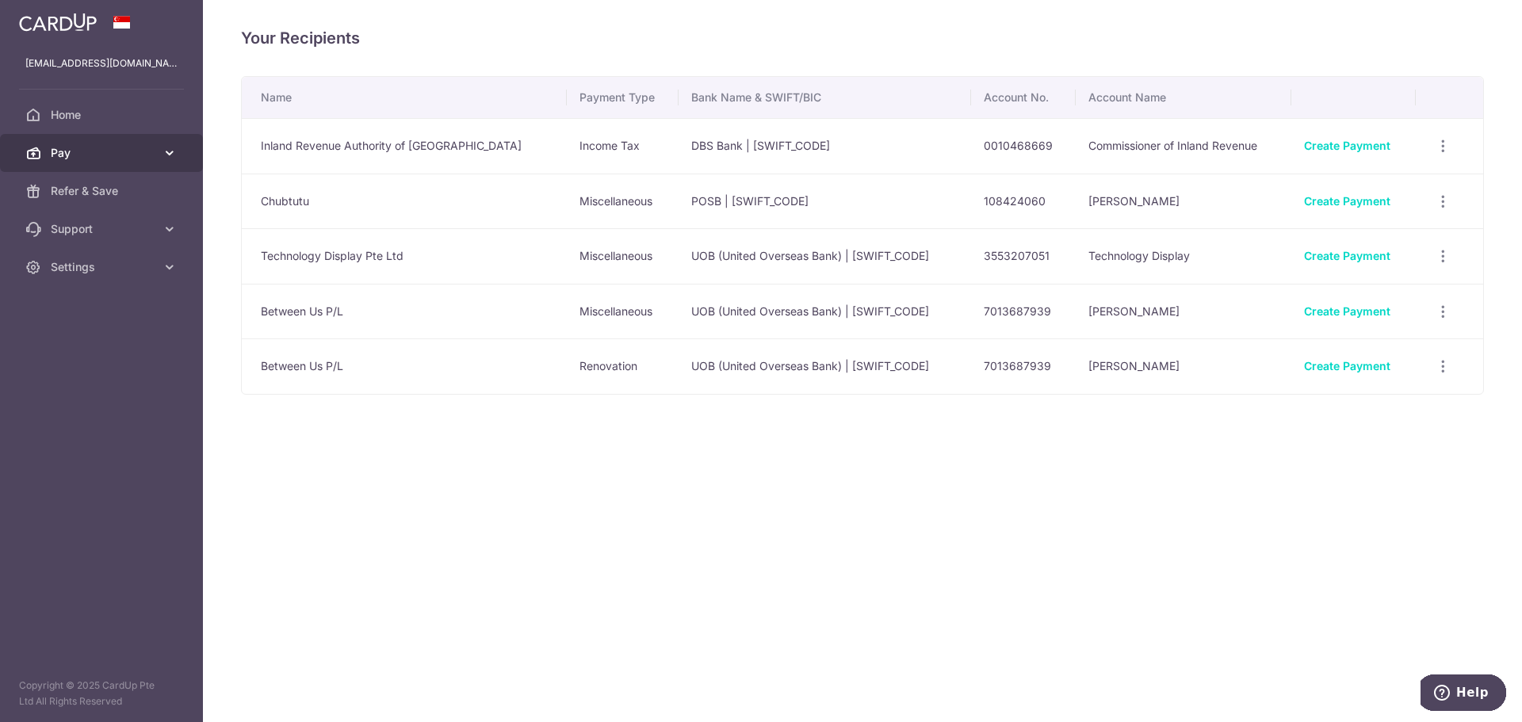
click at [143, 151] on span "Pay" at bounding box center [103, 153] width 105 height 16
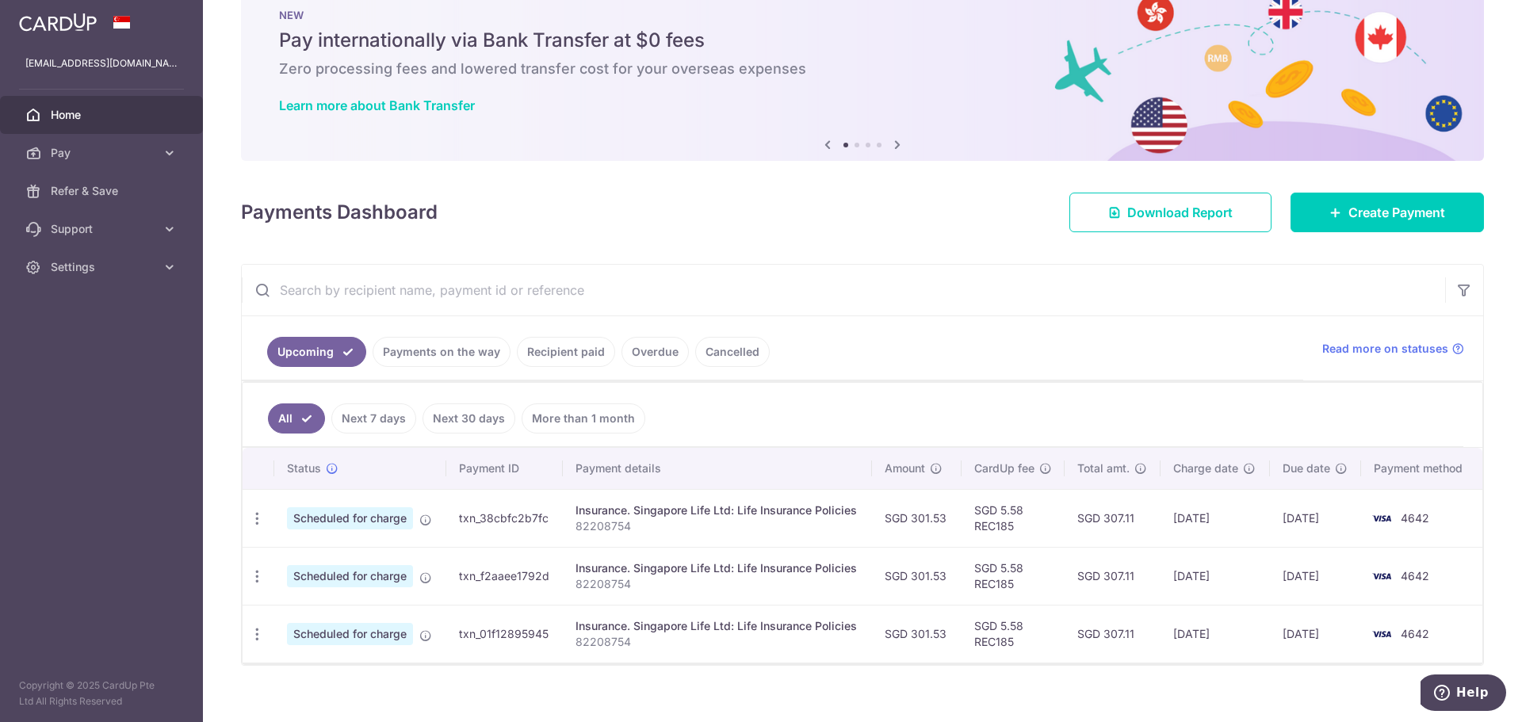
scroll to position [60, 0]
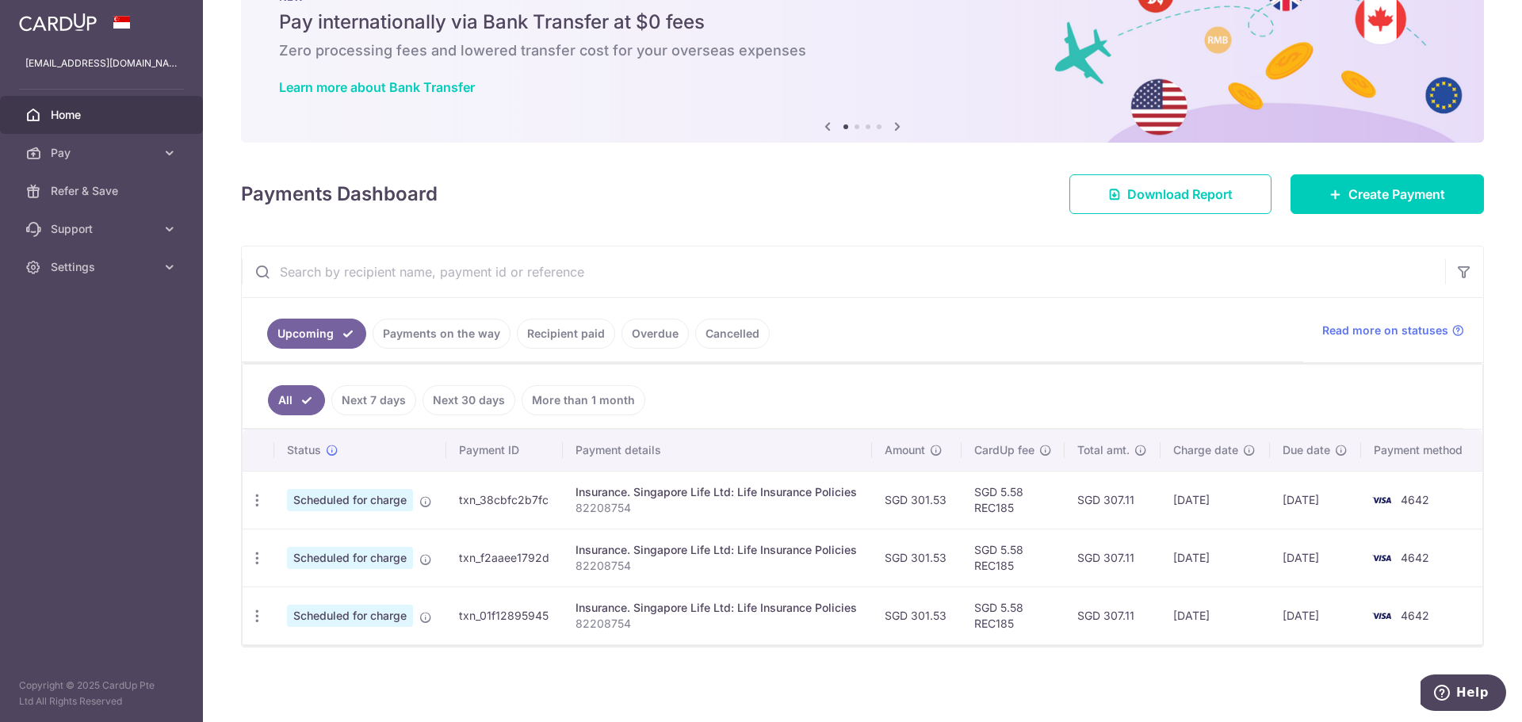
click at [664, 346] on link "Overdue" at bounding box center [655, 334] width 67 height 30
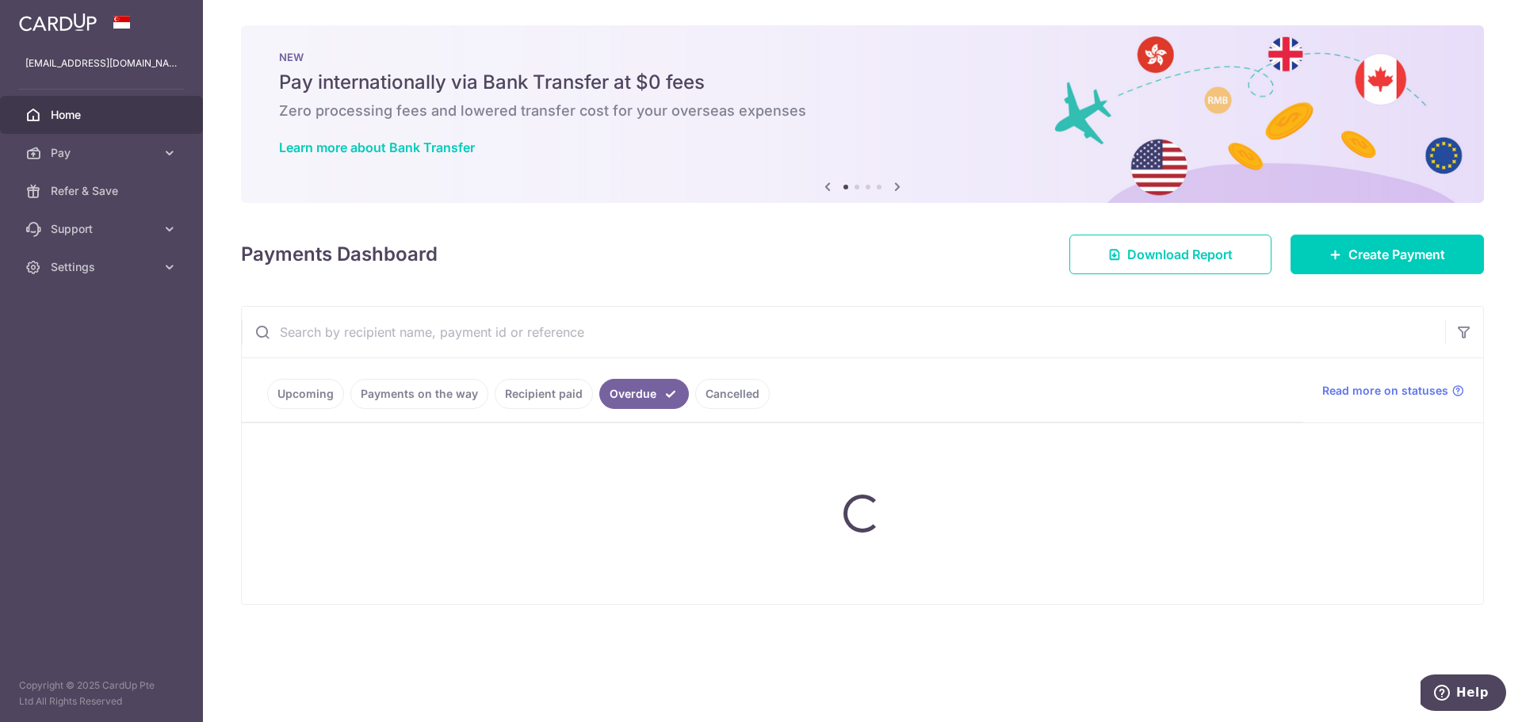
scroll to position [0, 0]
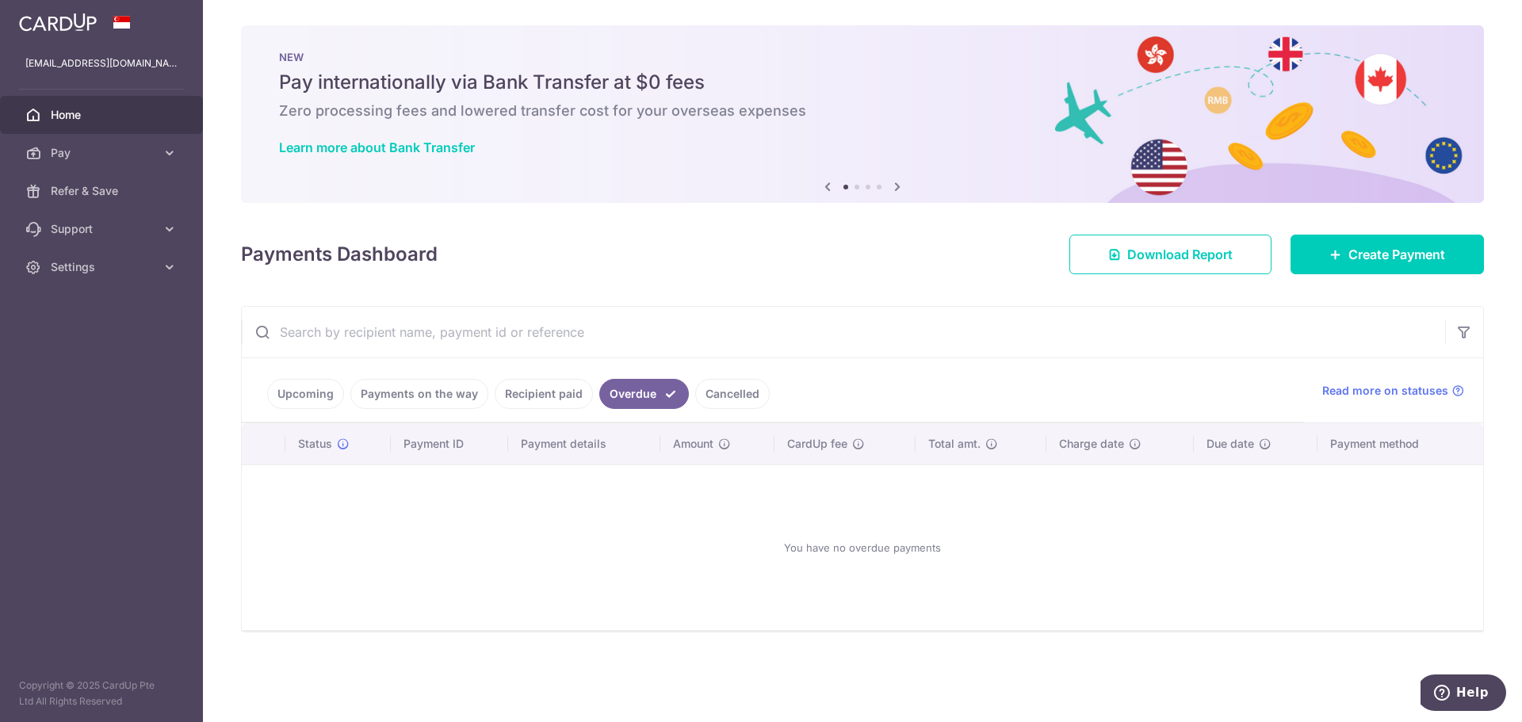
click at [711, 389] on link "Cancelled" at bounding box center [732, 394] width 75 height 30
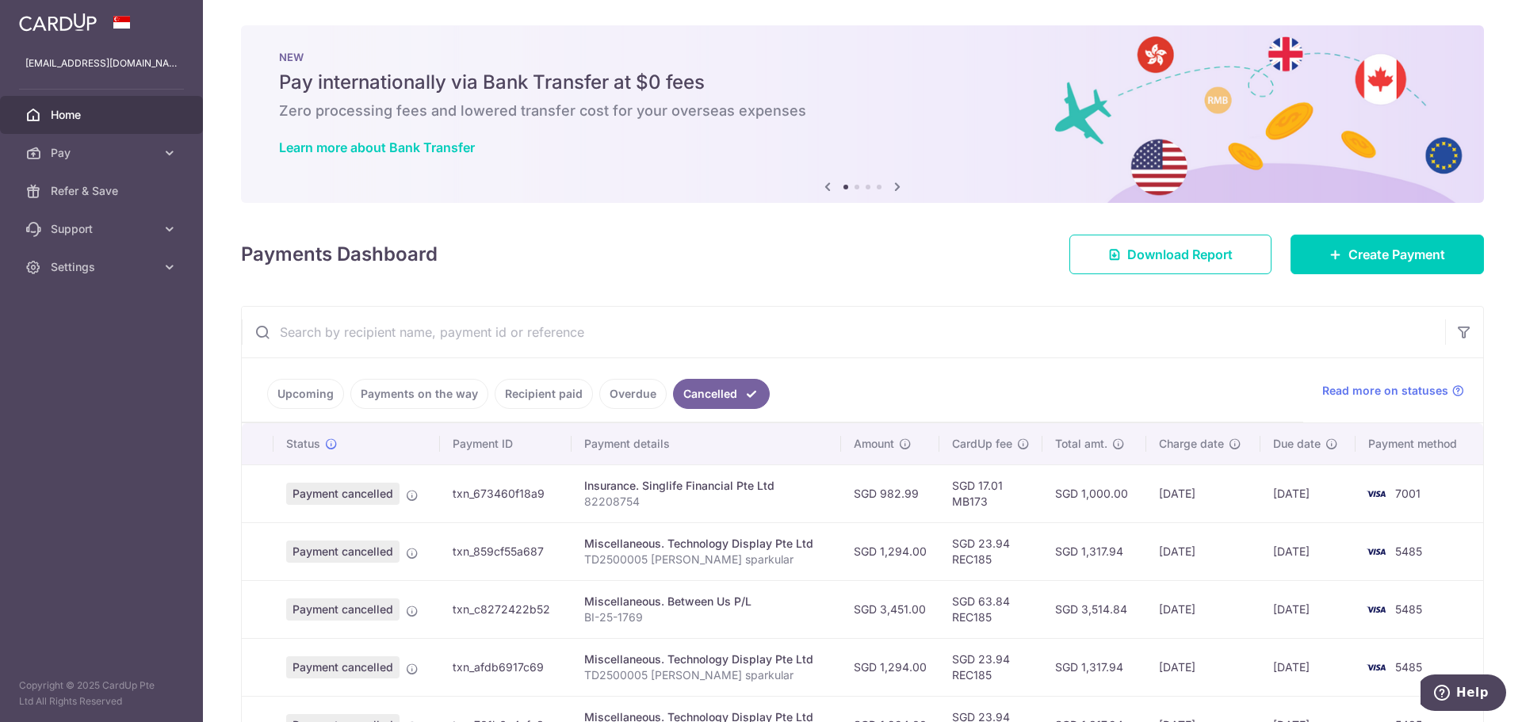
scroll to position [238, 0]
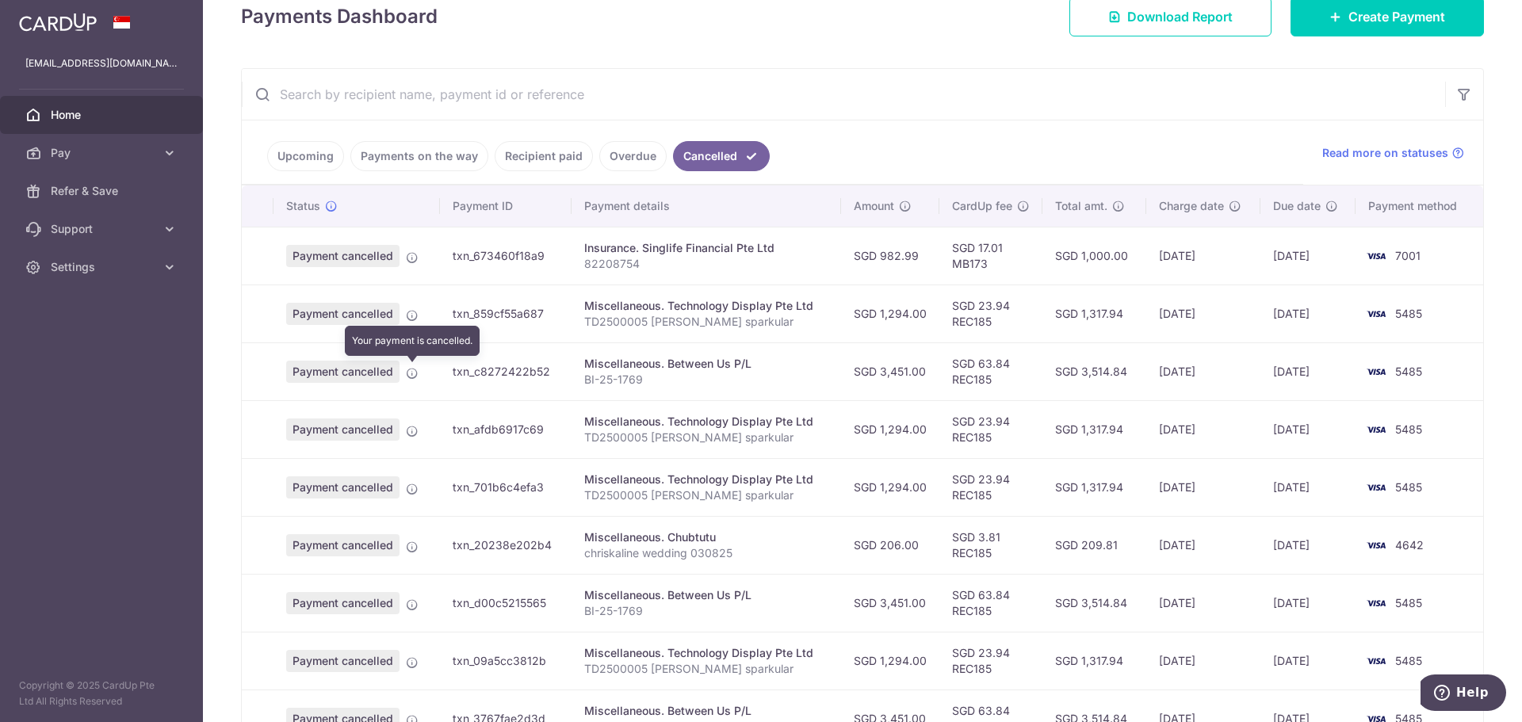
click at [407, 370] on icon at bounding box center [412, 373] width 13 height 13
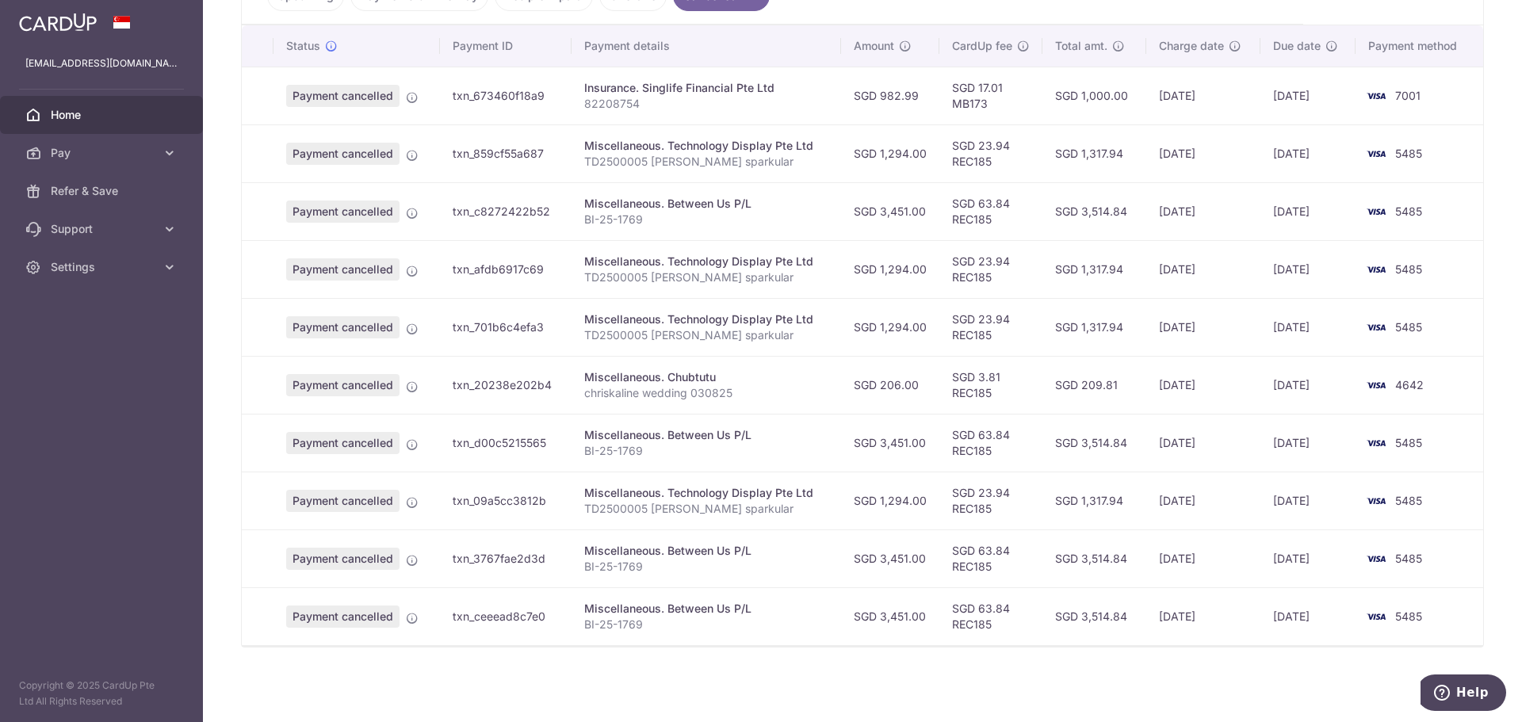
scroll to position [0, 0]
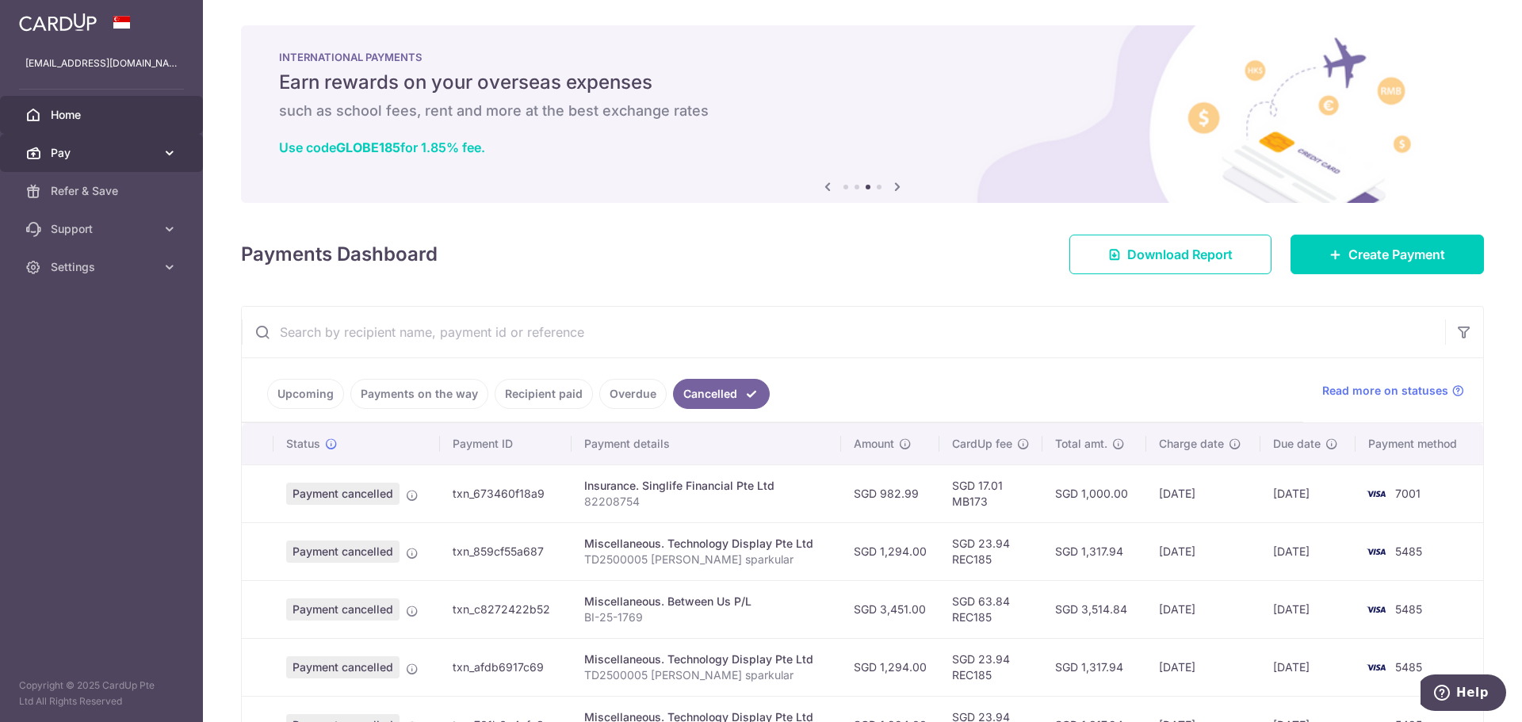
click at [102, 140] on link "Pay" at bounding box center [101, 153] width 203 height 38
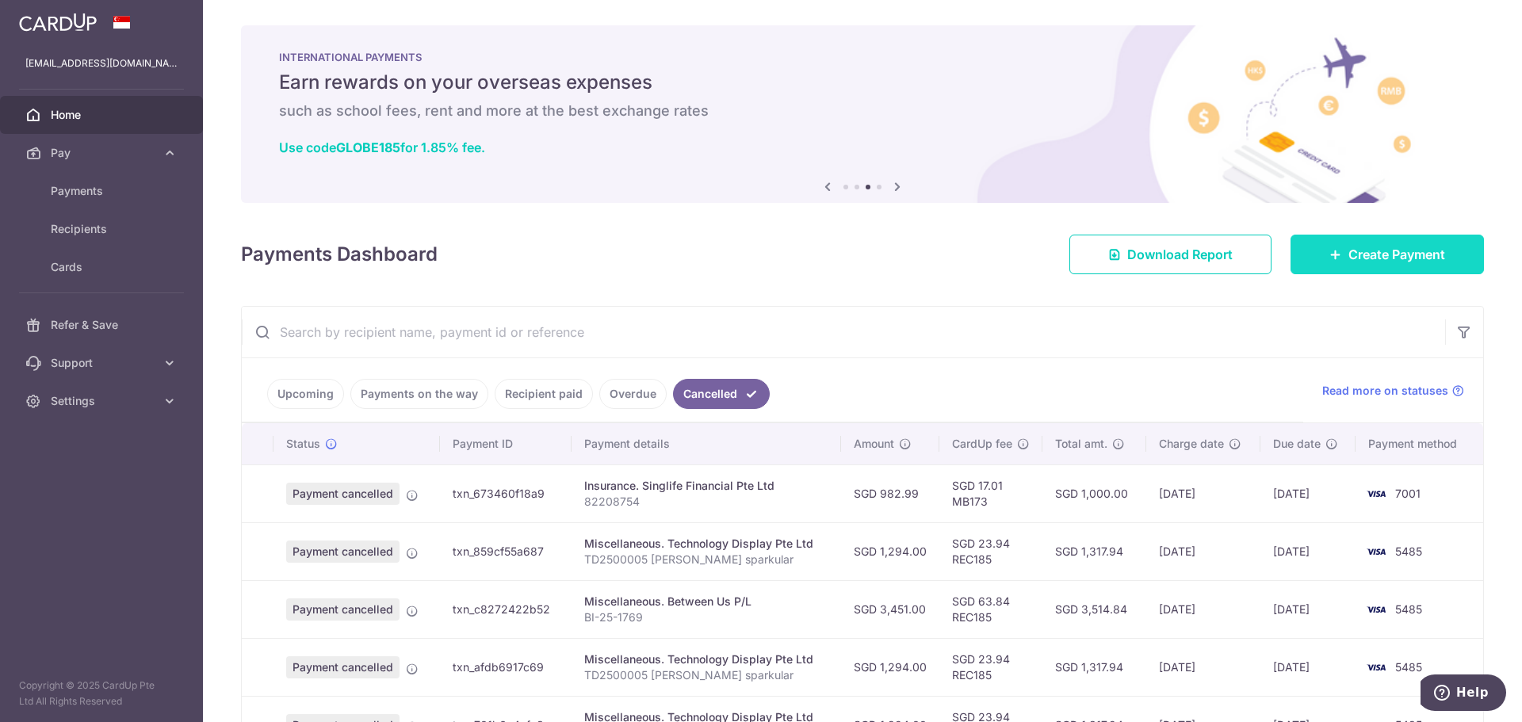
click at [1330, 256] on icon at bounding box center [1336, 254] width 13 height 13
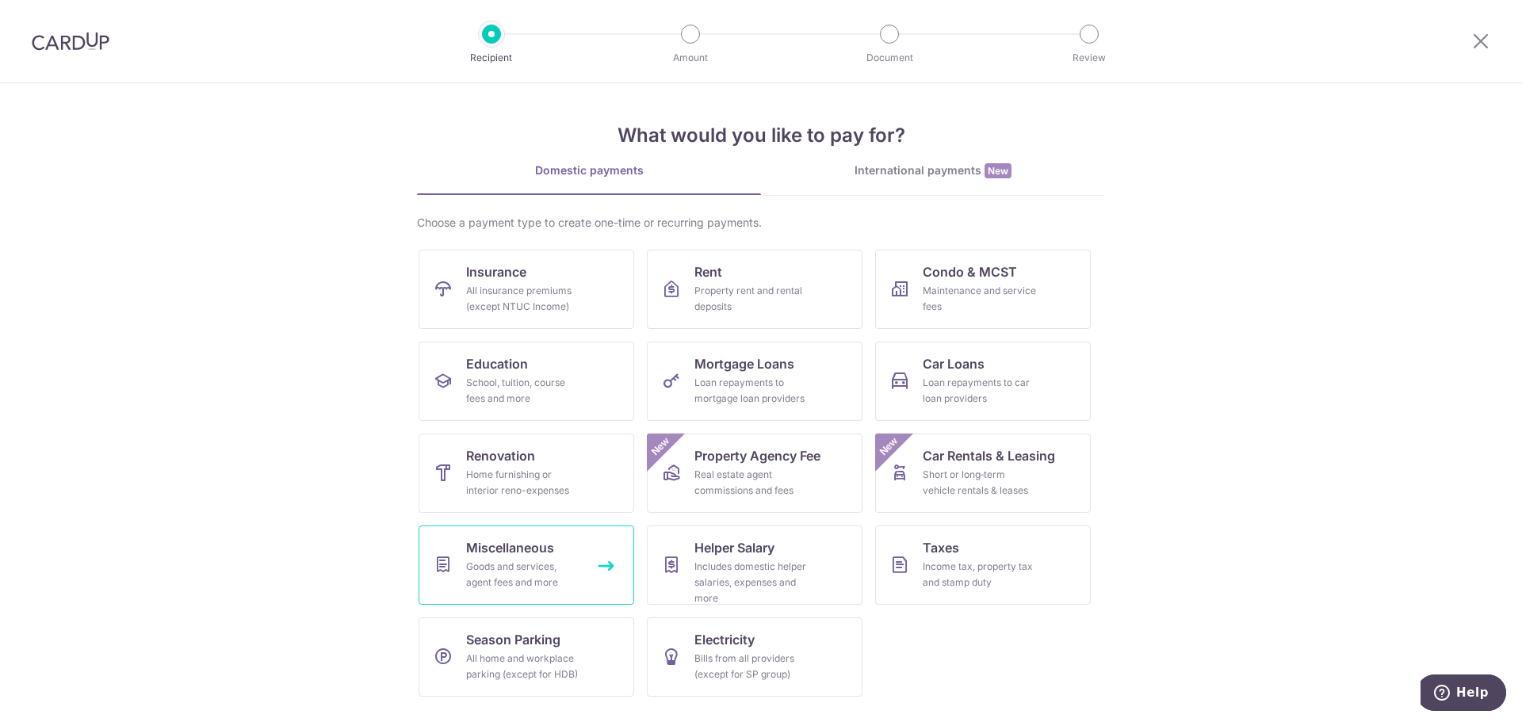
click at [555, 573] on div "Goods and services, agent fees and more" at bounding box center [523, 575] width 114 height 32
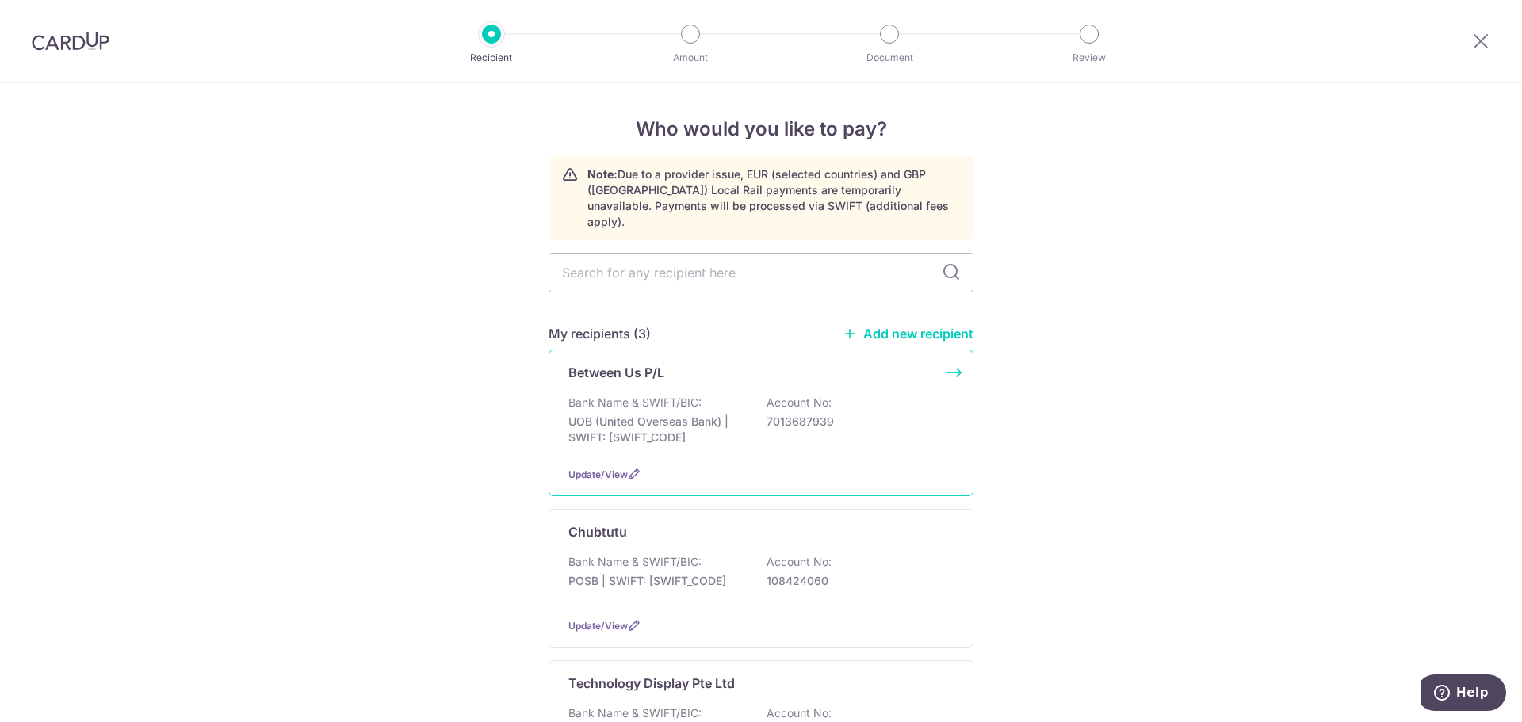
click at [601, 466] on div "Update/View" at bounding box center [761, 474] width 385 height 17
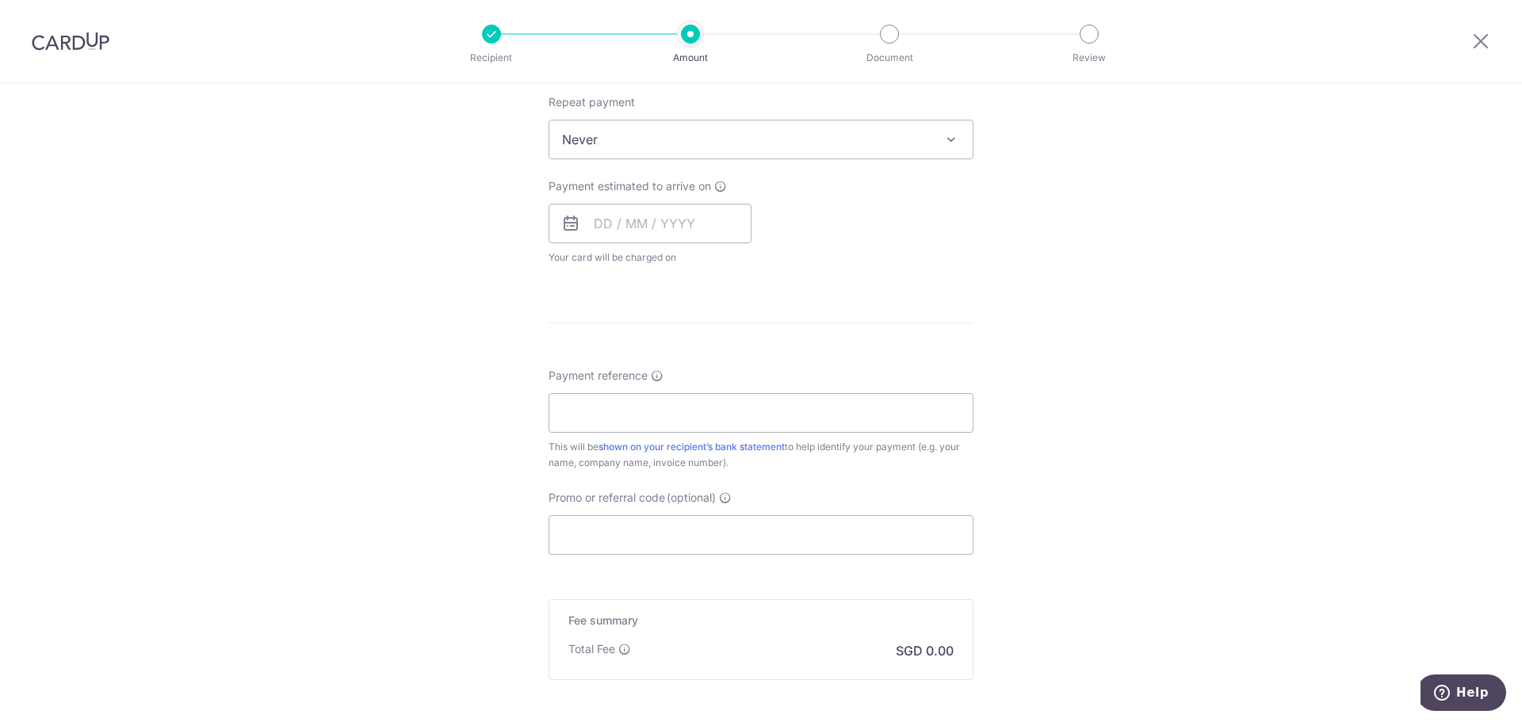
scroll to position [795, 0]
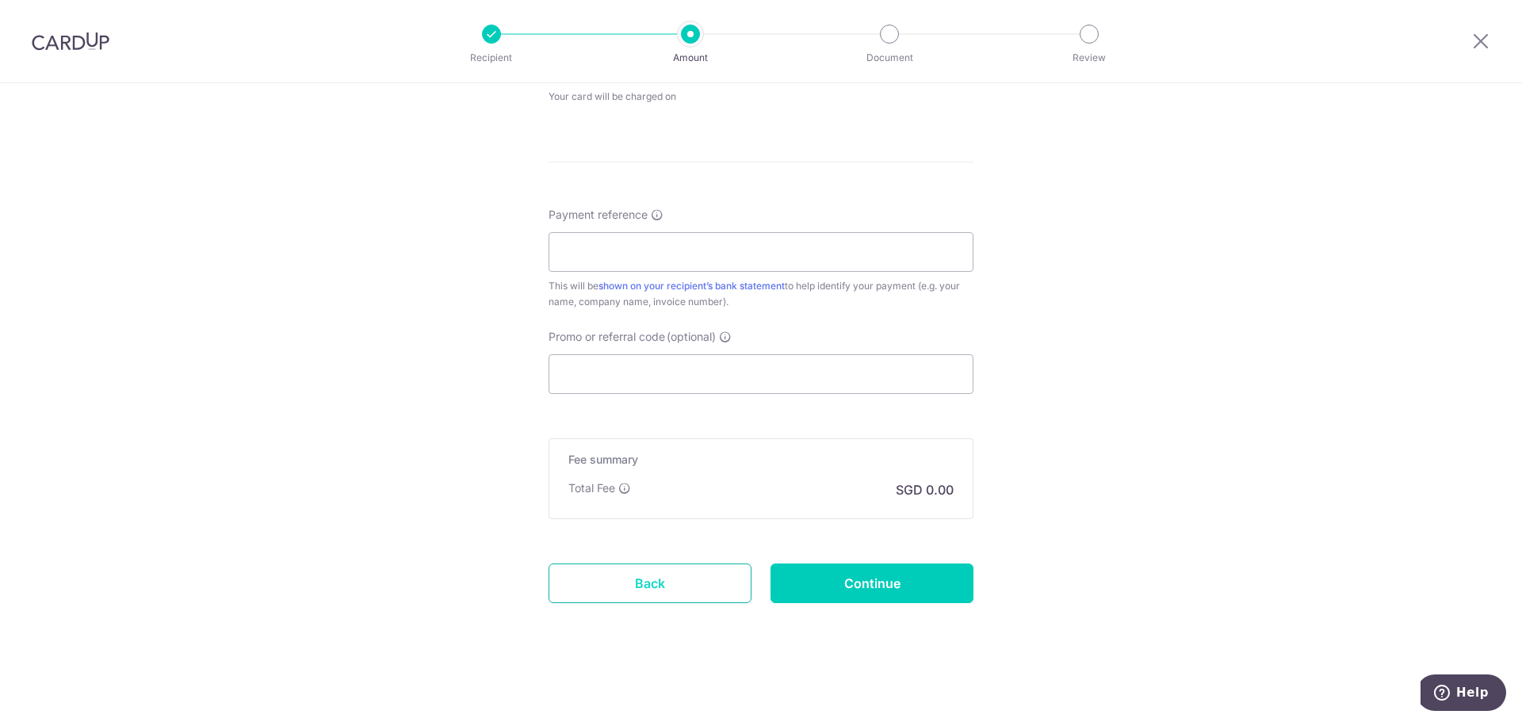
click at [630, 568] on link "Back" at bounding box center [650, 584] width 203 height 40
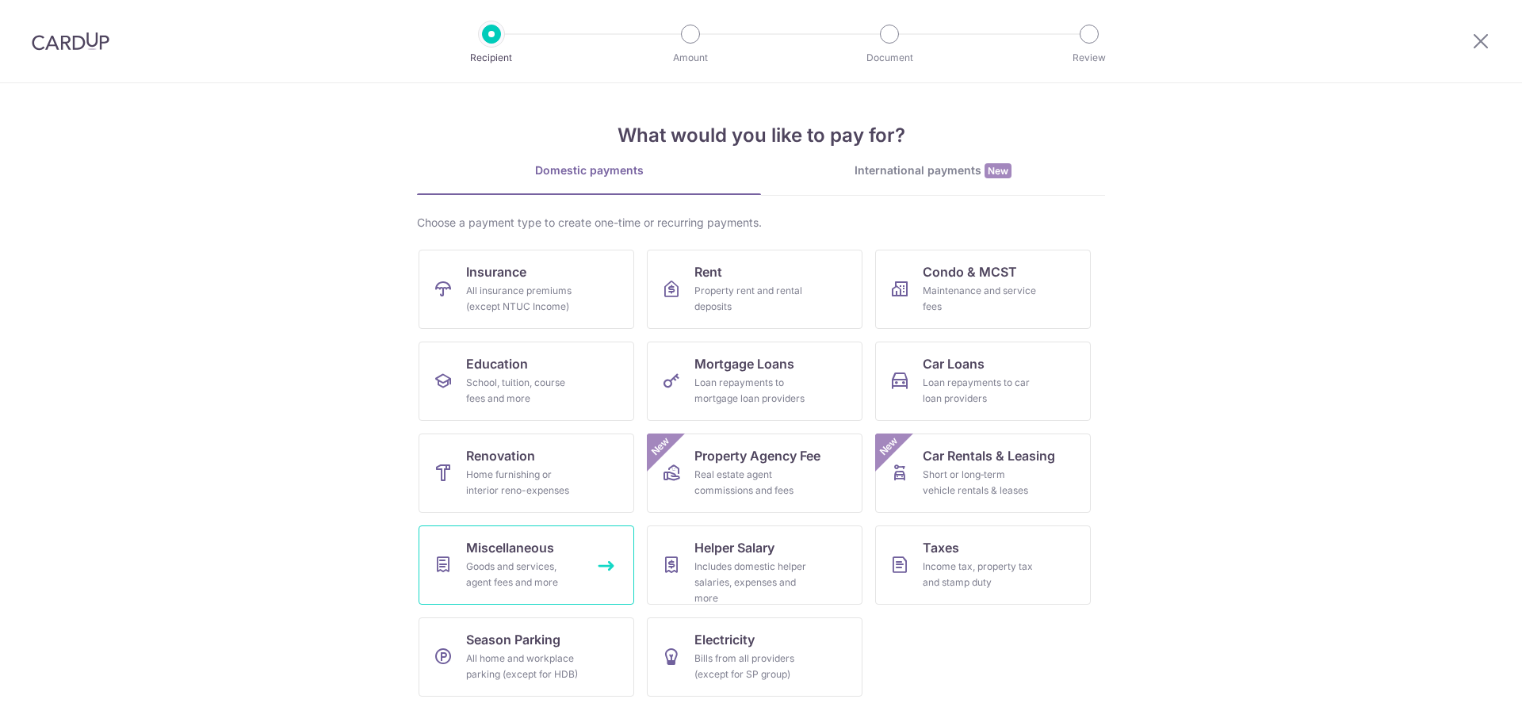
click at [501, 564] on div "Goods and services, agent fees and more" at bounding box center [523, 575] width 114 height 32
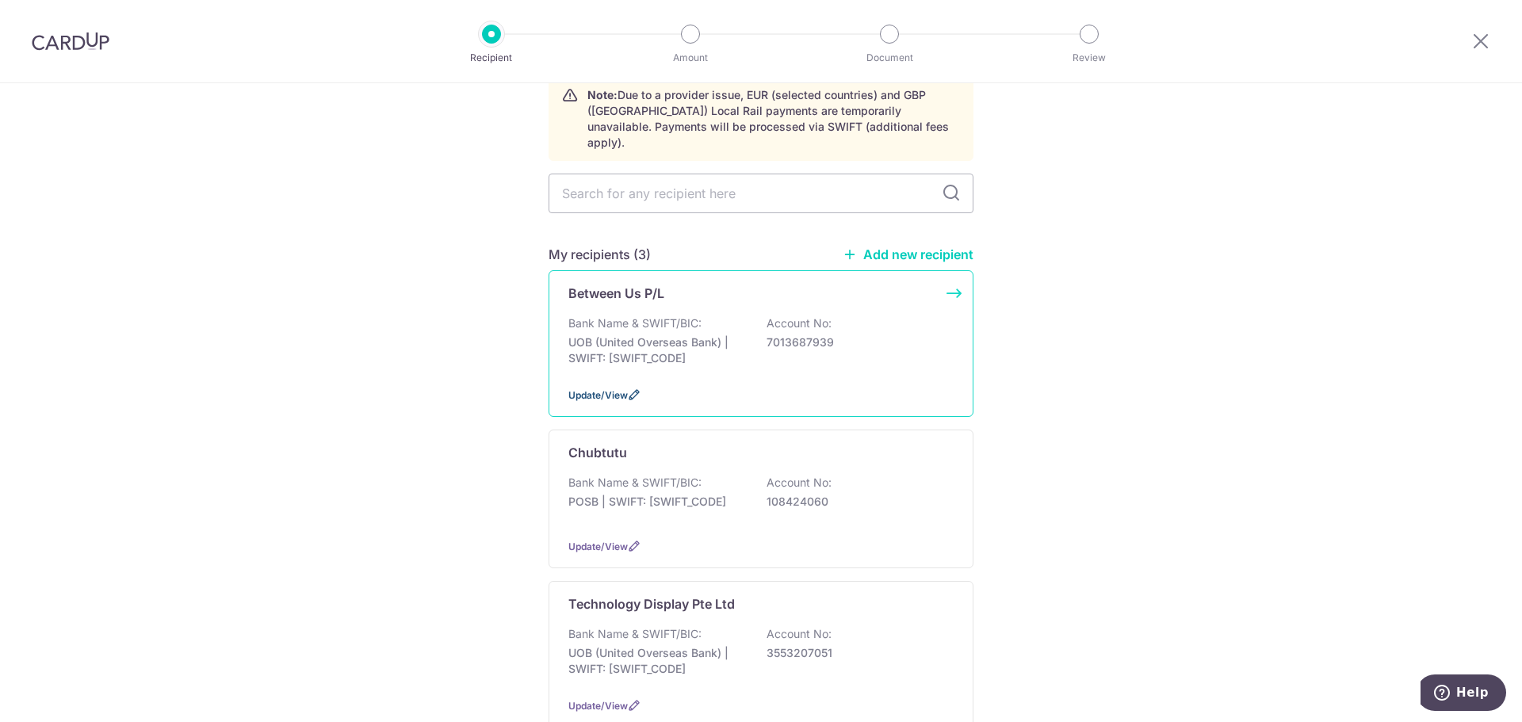
click at [629, 389] on icon at bounding box center [634, 395] width 13 height 13
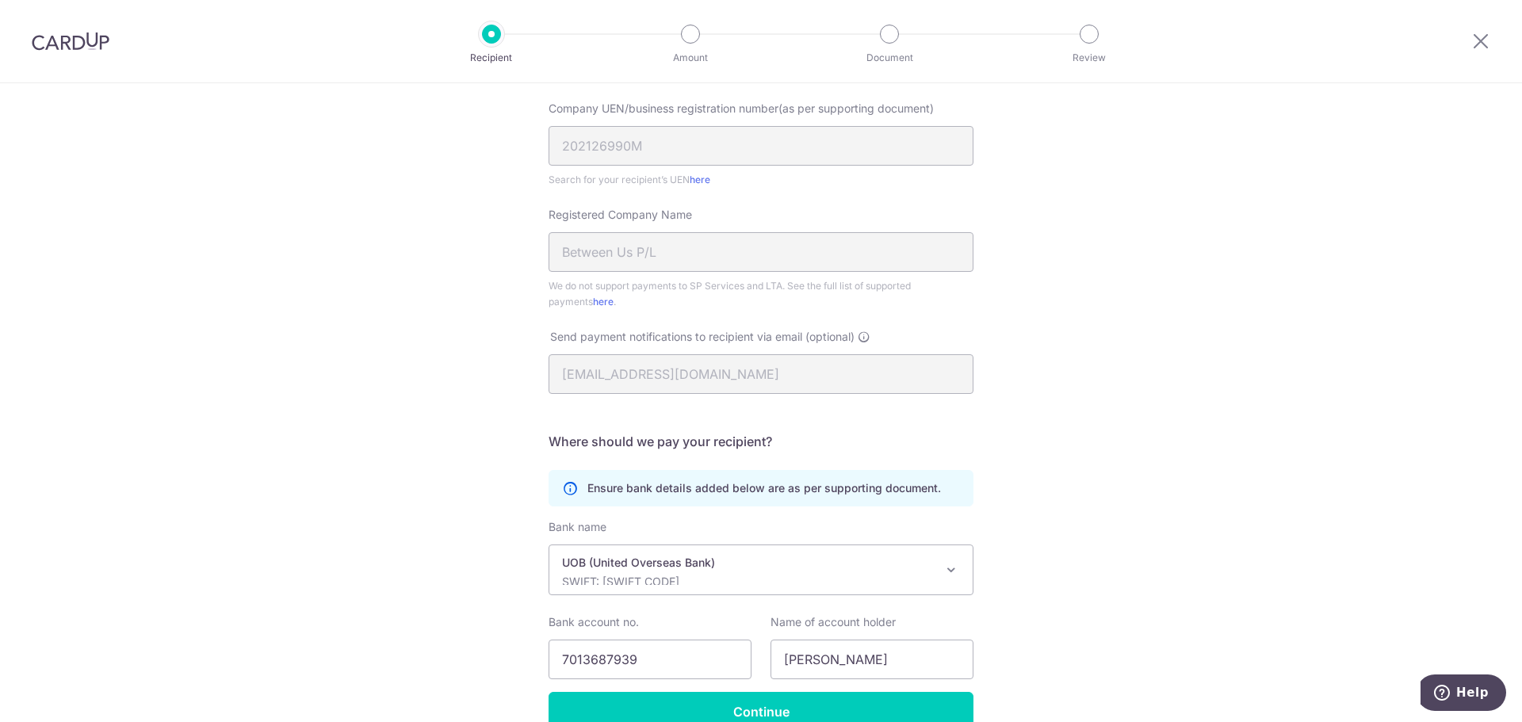
scroll to position [322, 0]
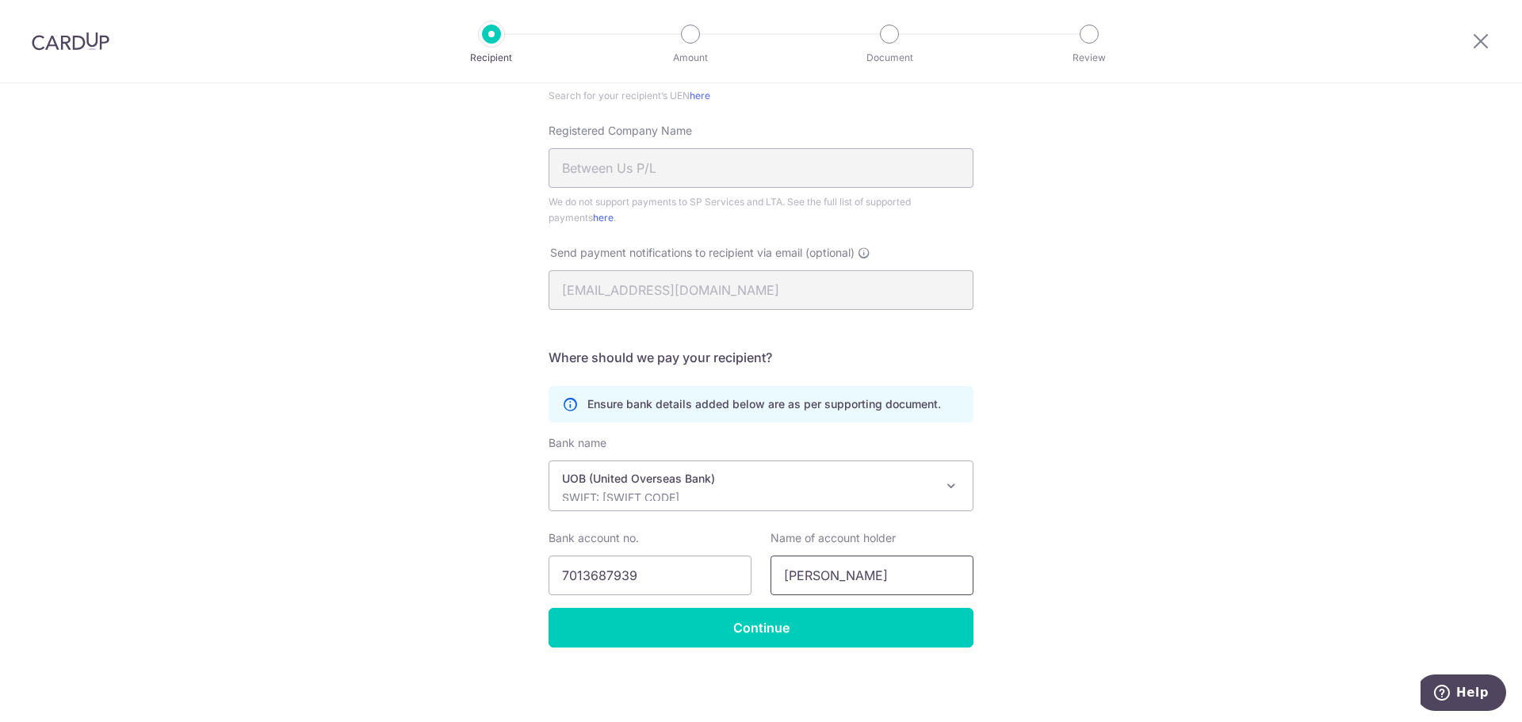
drag, startPoint x: 826, startPoint y: 569, endPoint x: 772, endPoint y: 576, distance: 54.5
click at [772, 576] on input "[PERSON_NAME]" at bounding box center [872, 576] width 203 height 40
paste input "Between Us P/L"
type input "Between Us P/L"
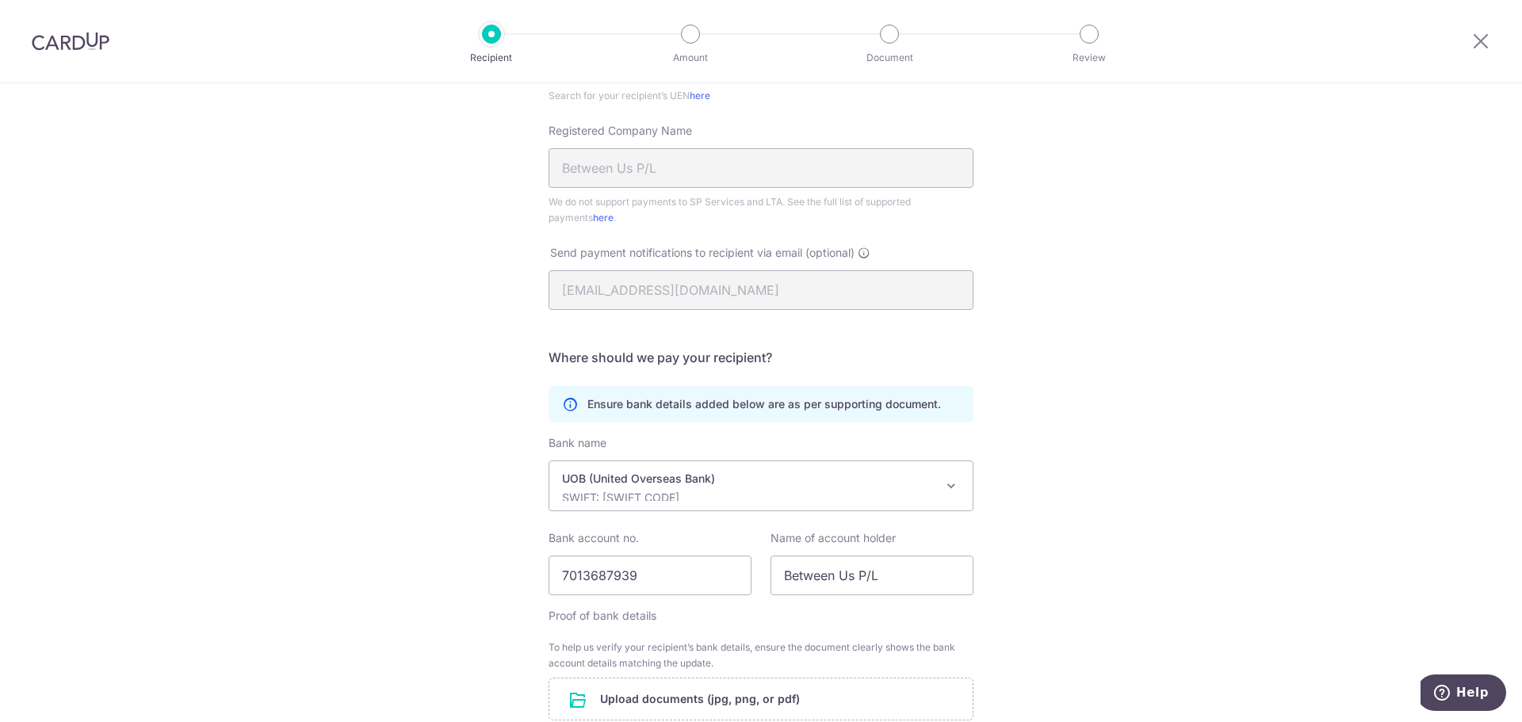
click at [768, 624] on form "Who should we send this miscellaneous payment to? Country of bank account Alger…" at bounding box center [761, 360] width 425 height 931
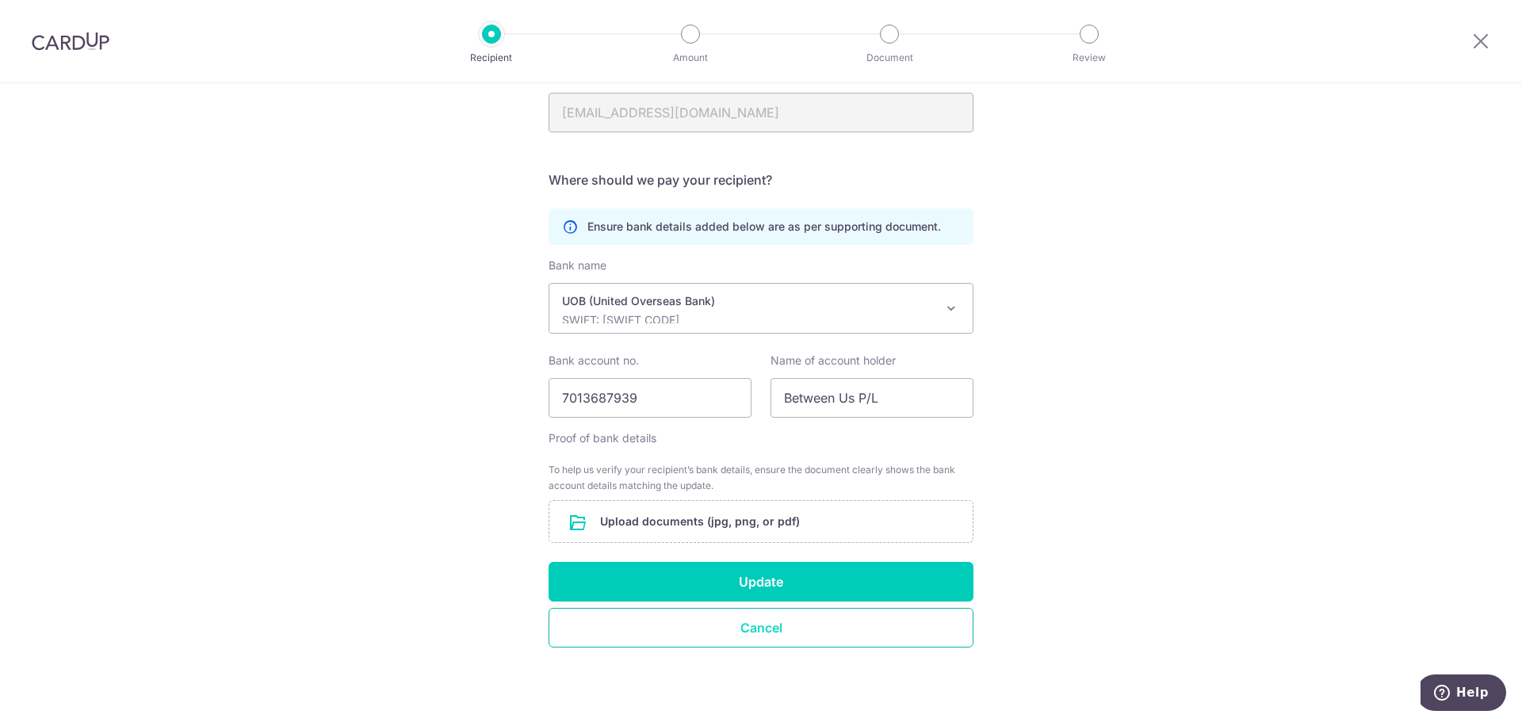
click at [715, 624] on button "Cancel" at bounding box center [761, 628] width 425 height 40
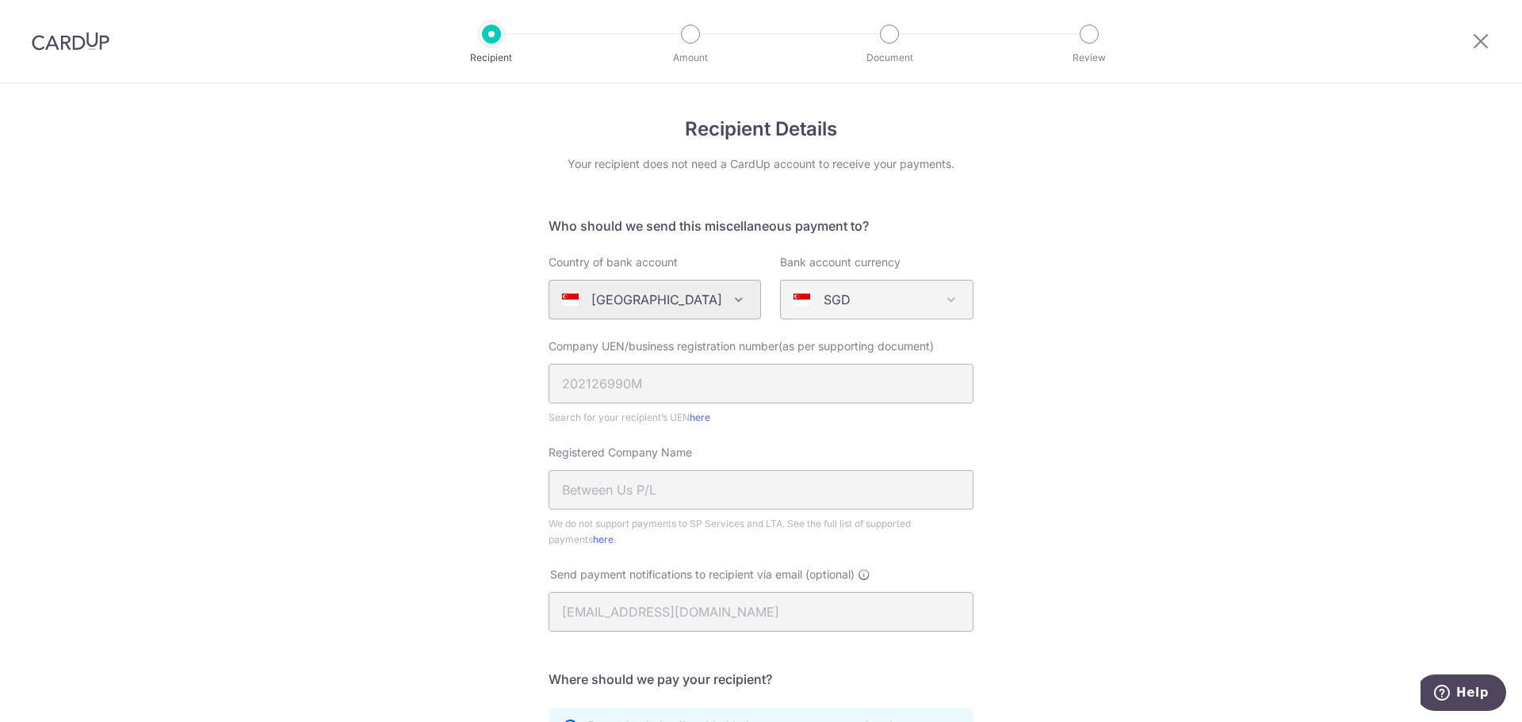
click at [101, 51] on div at bounding box center [70, 41] width 141 height 82
click at [97, 49] on img at bounding box center [71, 41] width 78 height 19
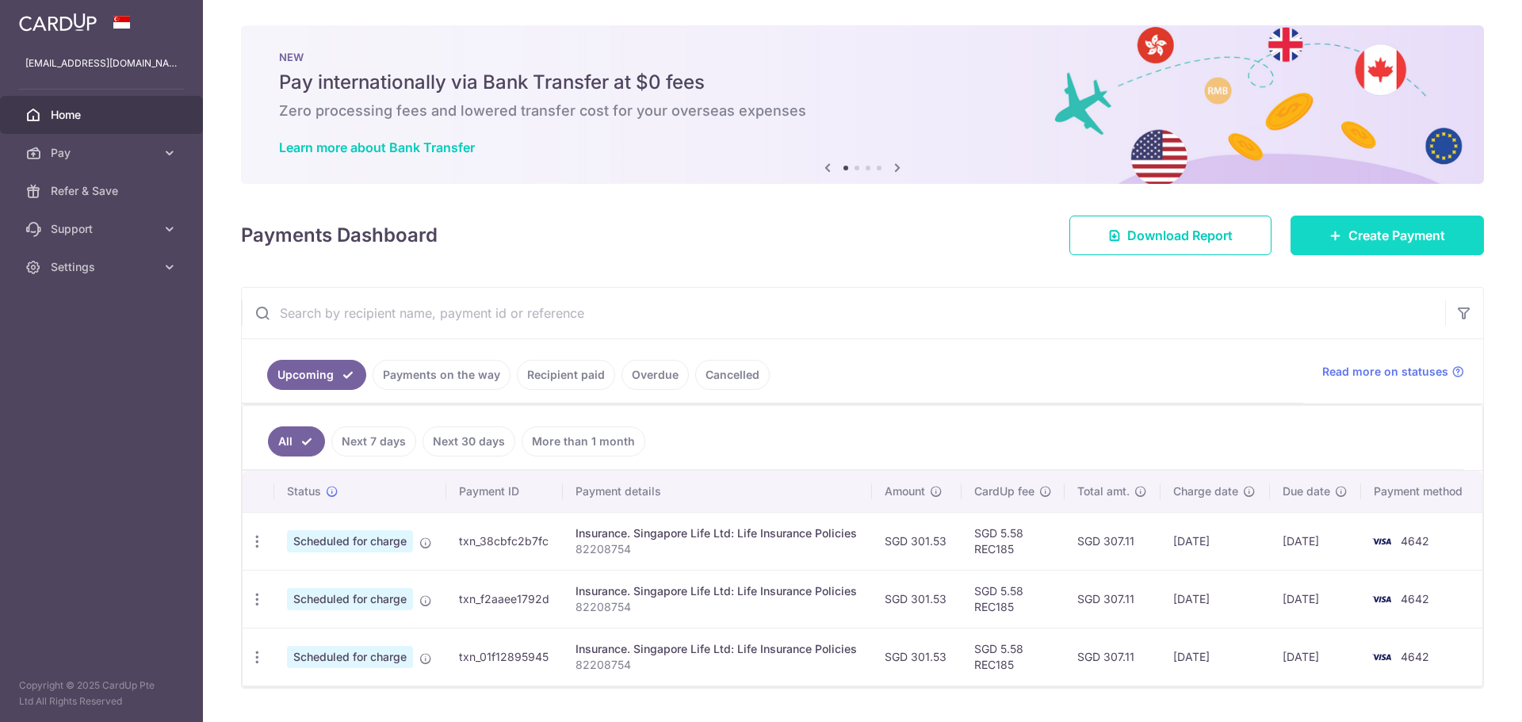
click at [1349, 239] on span "Create Payment" at bounding box center [1397, 235] width 97 height 19
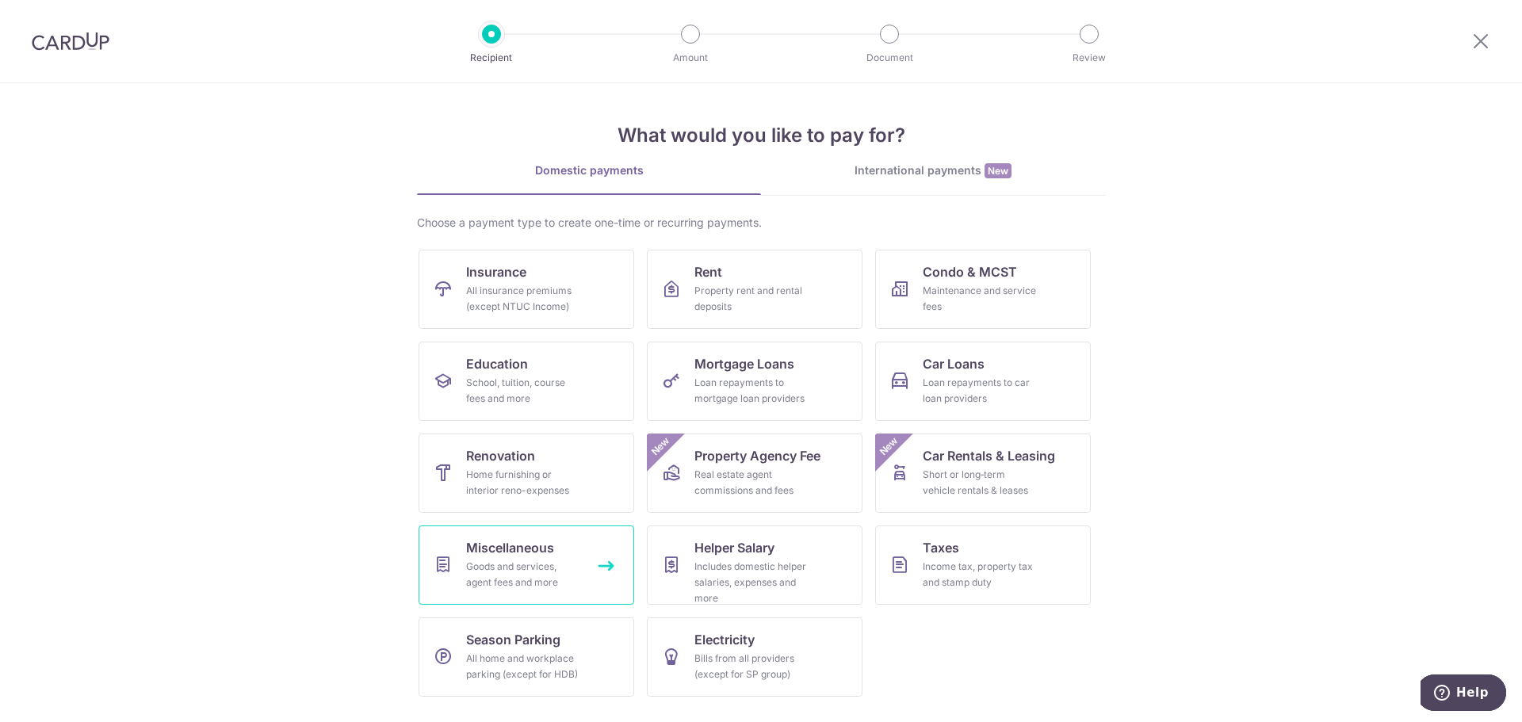
click at [516, 581] on div "Goods and services, agent fees and more" at bounding box center [523, 575] width 114 height 32
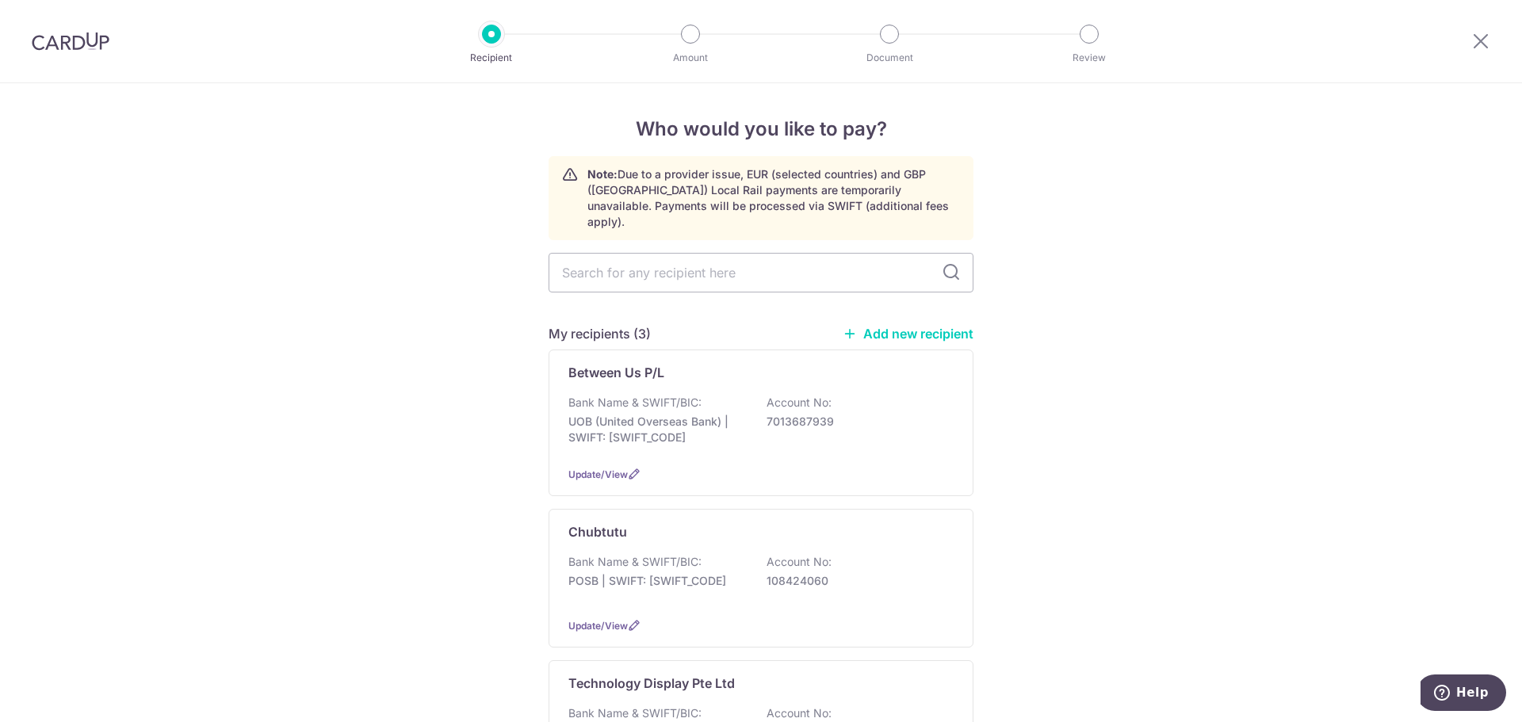
click at [868, 326] on link "Add new recipient" at bounding box center [908, 334] width 131 height 16
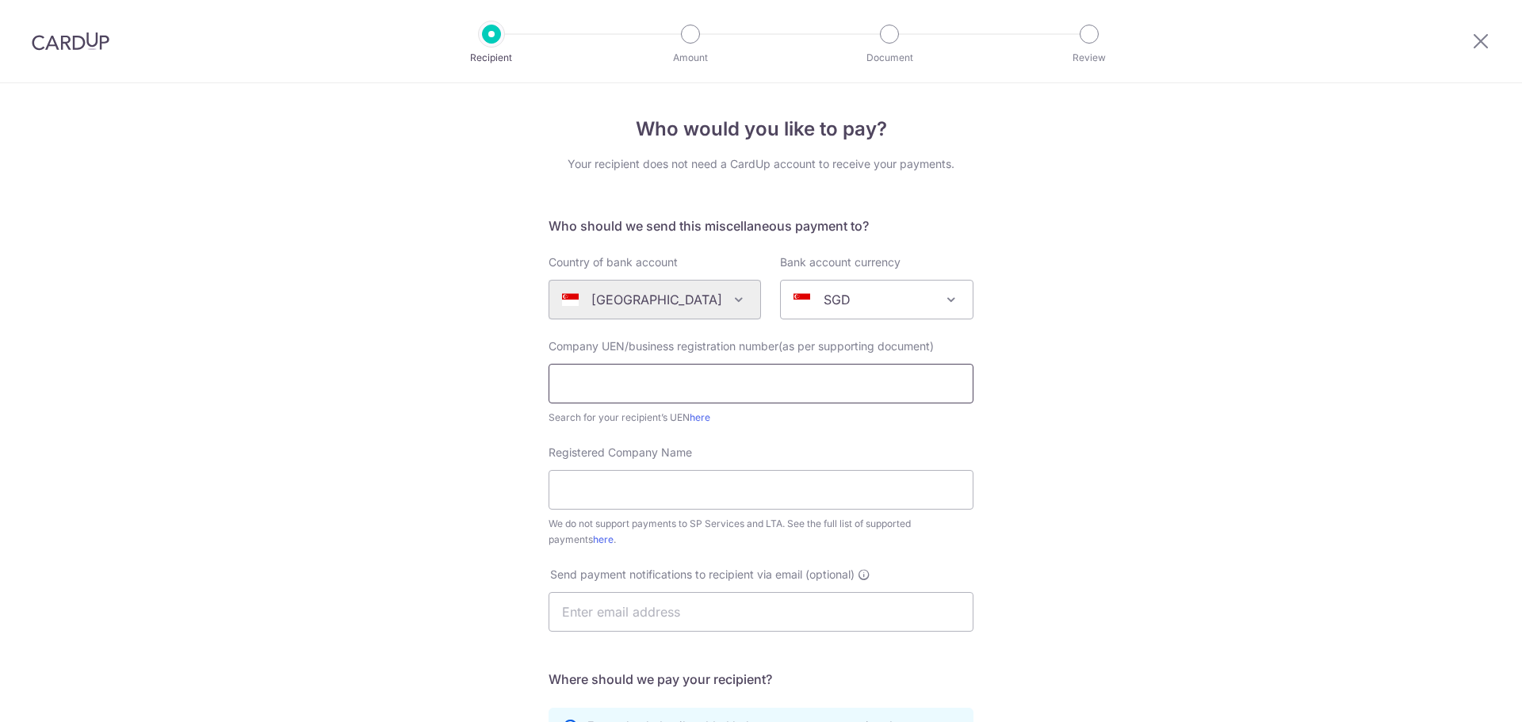
click at [687, 390] on input "text" at bounding box center [761, 384] width 425 height 40
paste input "202126990M"
type input "202126990M"
click at [504, 417] on div "Who would you like to pay? Your recipient does not need a CardUp account to rec…" at bounding box center [761, 574] width 1522 height 983
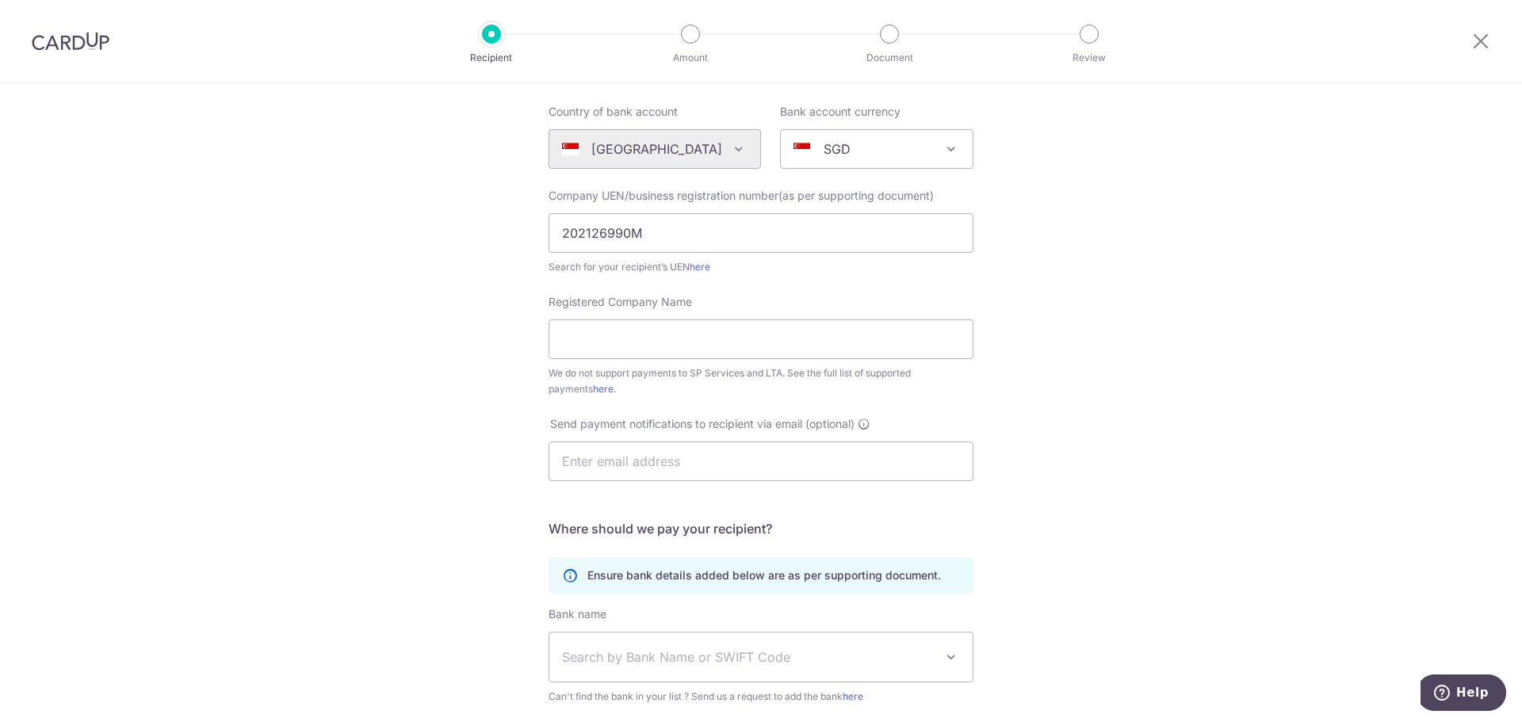
scroll to position [159, 0]
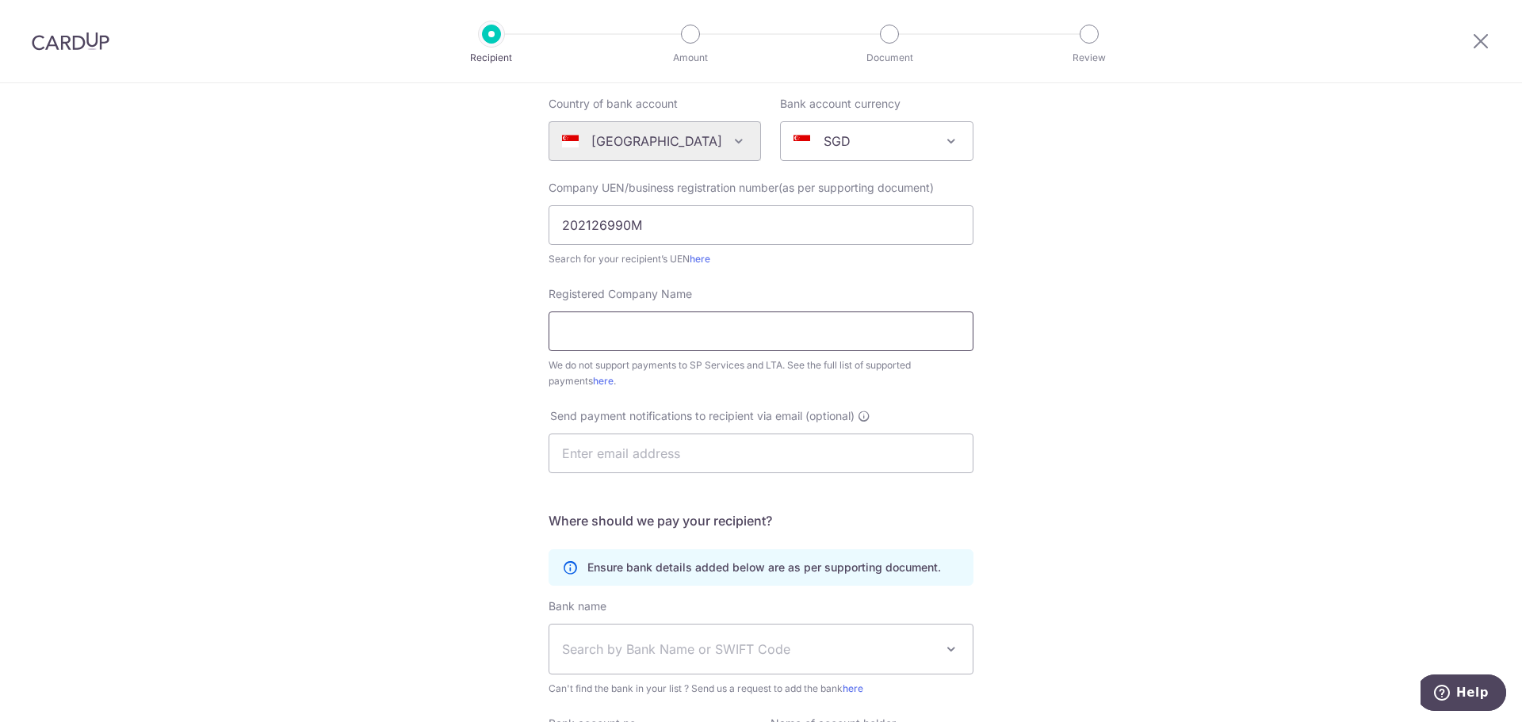
click at [561, 327] on input "Registered Company Name" at bounding box center [761, 332] width 425 height 40
click at [620, 372] on div "We do not support payments to SP Services and LTA. See the full list of support…" at bounding box center [761, 374] width 425 height 32
click at [626, 332] on input "Registered Company Name" at bounding box center [761, 332] width 425 height 40
type input "Between Us P/L"
click at [660, 454] on input "text" at bounding box center [761, 454] width 425 height 40
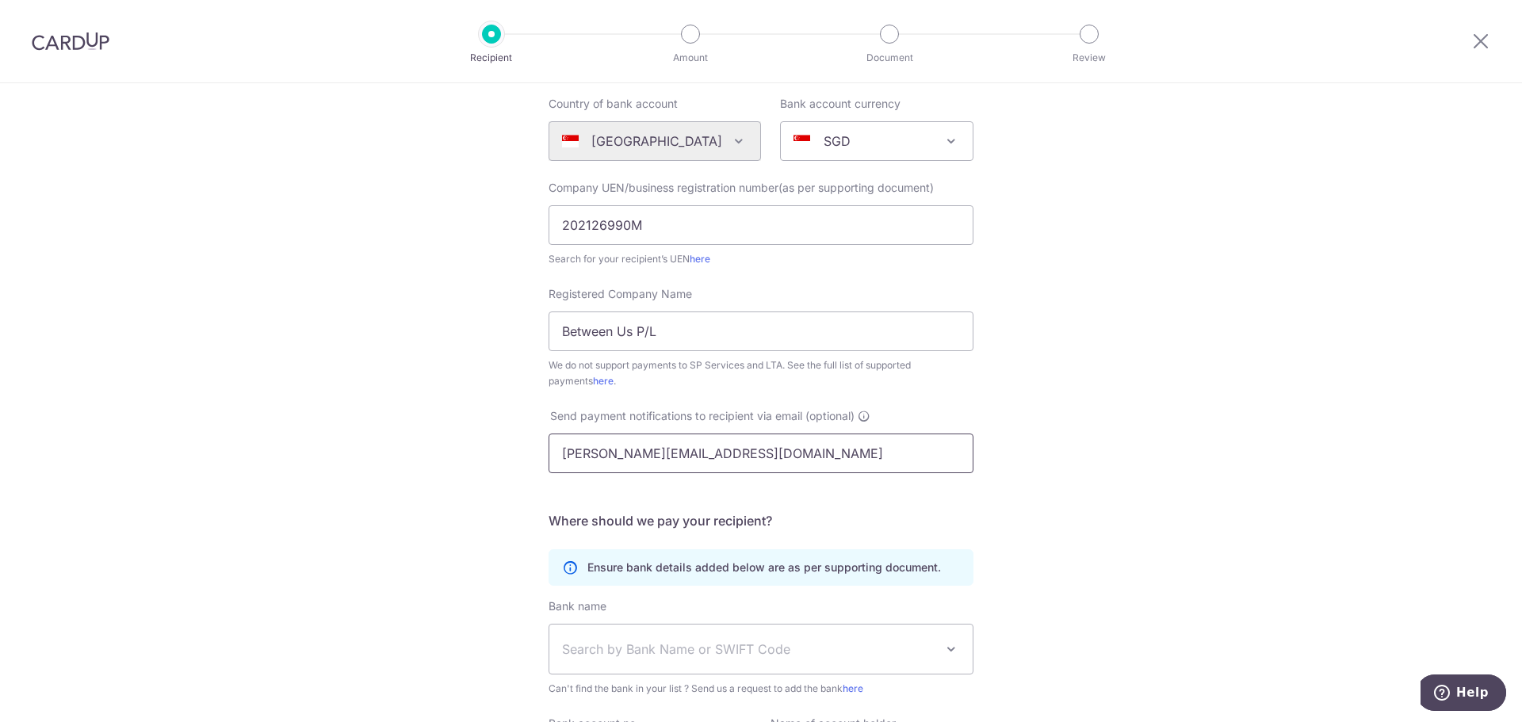
drag, startPoint x: 741, startPoint y: 454, endPoint x: 458, endPoint y: 454, distance: 283.1
click at [458, 454] on div "Who would you like to pay? Your recipient does not need a CardUp account to rec…" at bounding box center [761, 416] width 1522 height 983
paste input "tan@1011production"
type input "[EMAIL_ADDRESS][DOMAIN_NAME]"
click at [450, 411] on div "Who would you like to pay? Your recipient does not need a CardUp account to rec…" at bounding box center [761, 416] width 1522 height 983
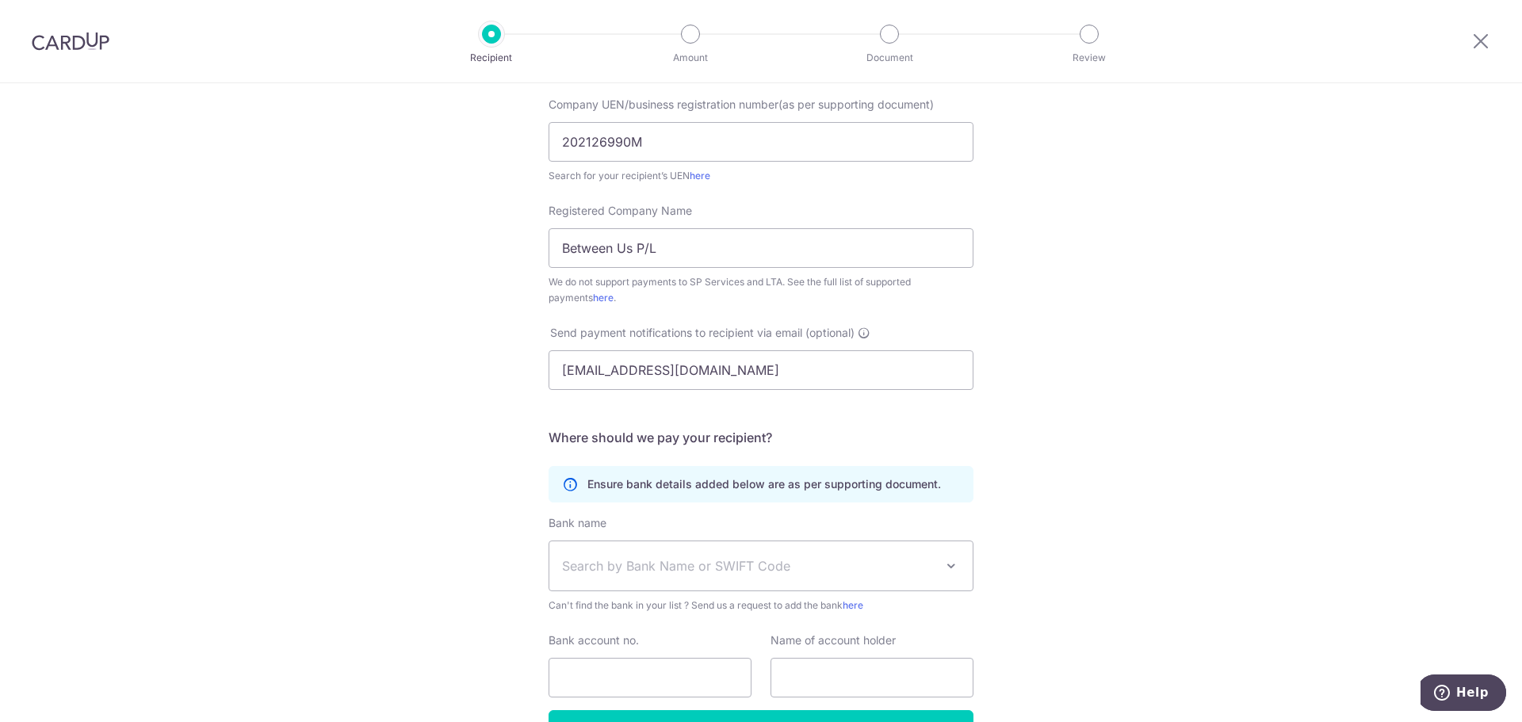
scroll to position [344, 0]
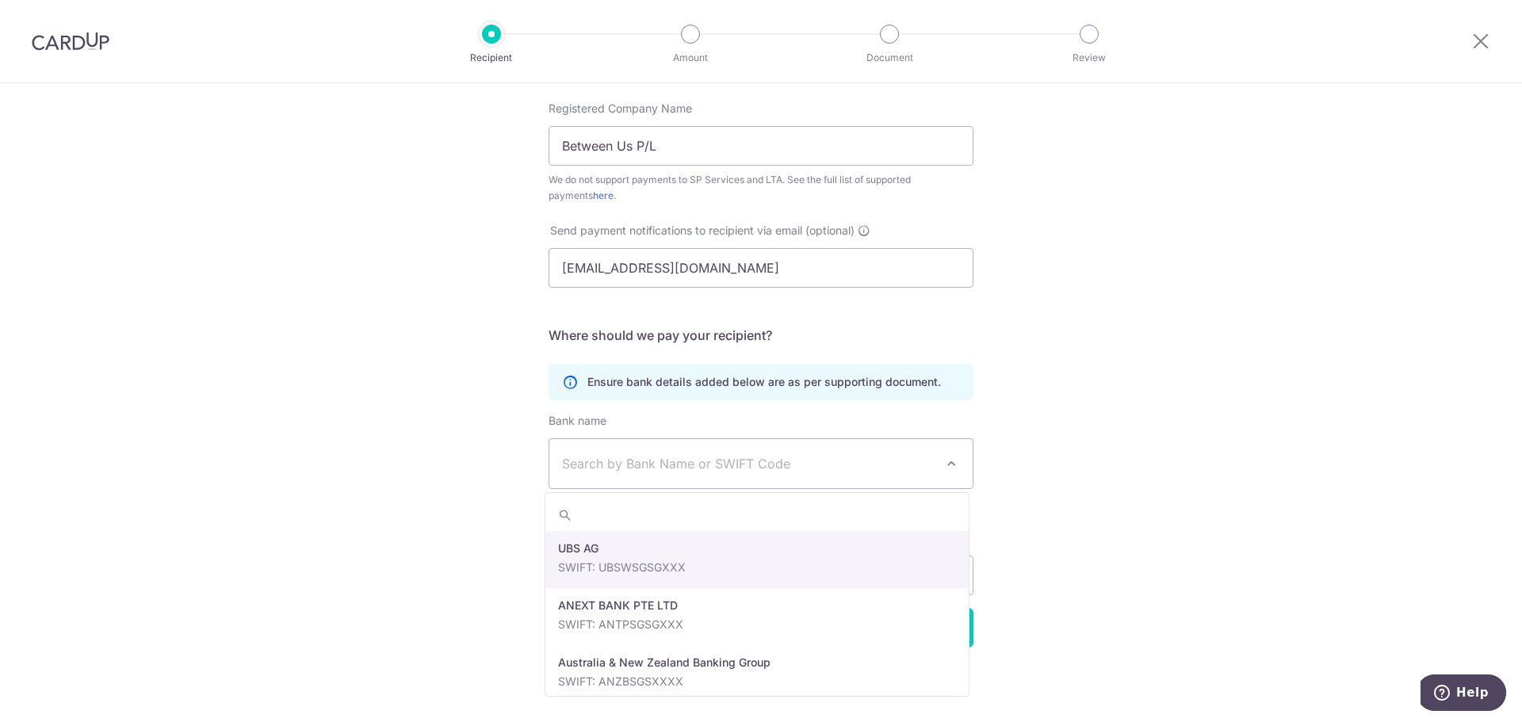
click at [570, 461] on span "Search by Bank Name or SWIFT Code" at bounding box center [748, 463] width 373 height 19
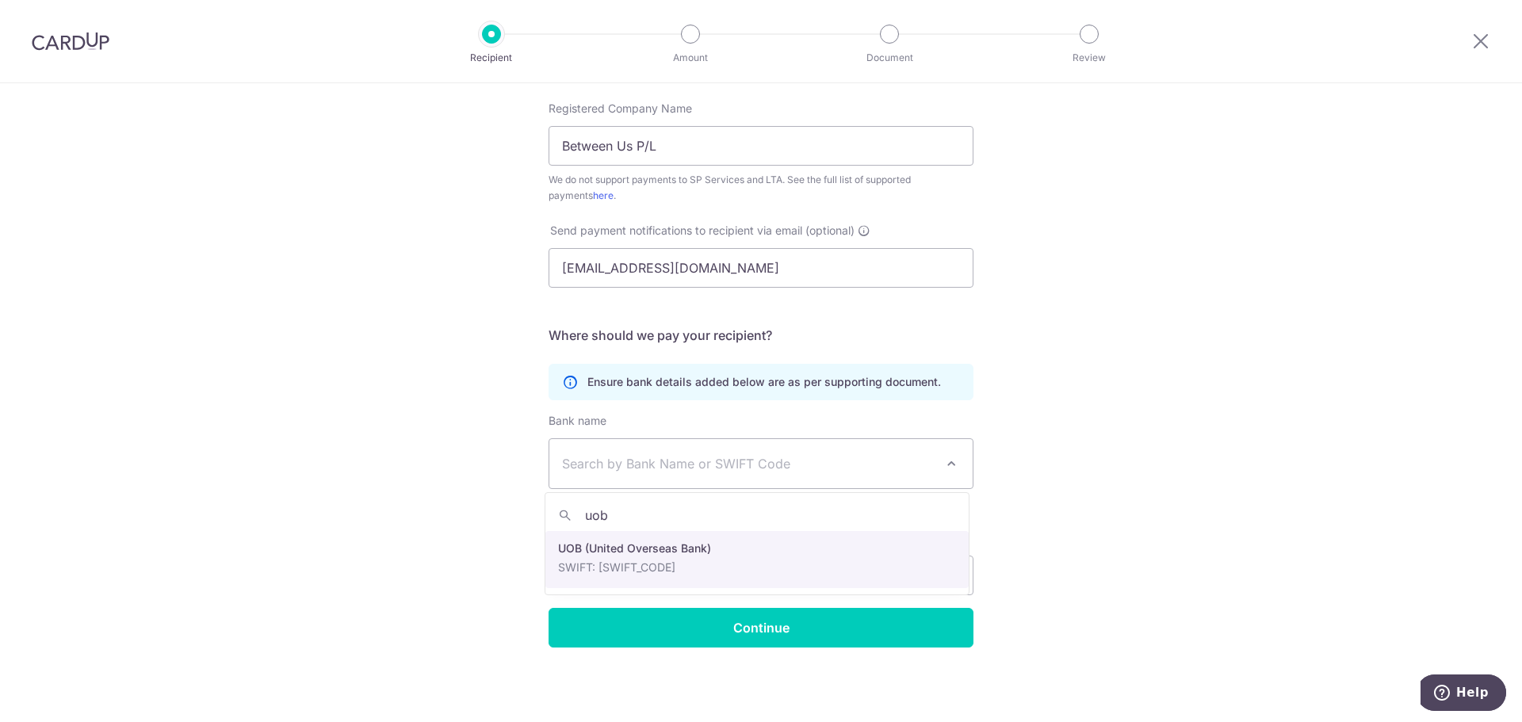
type input "uob"
select select "18"
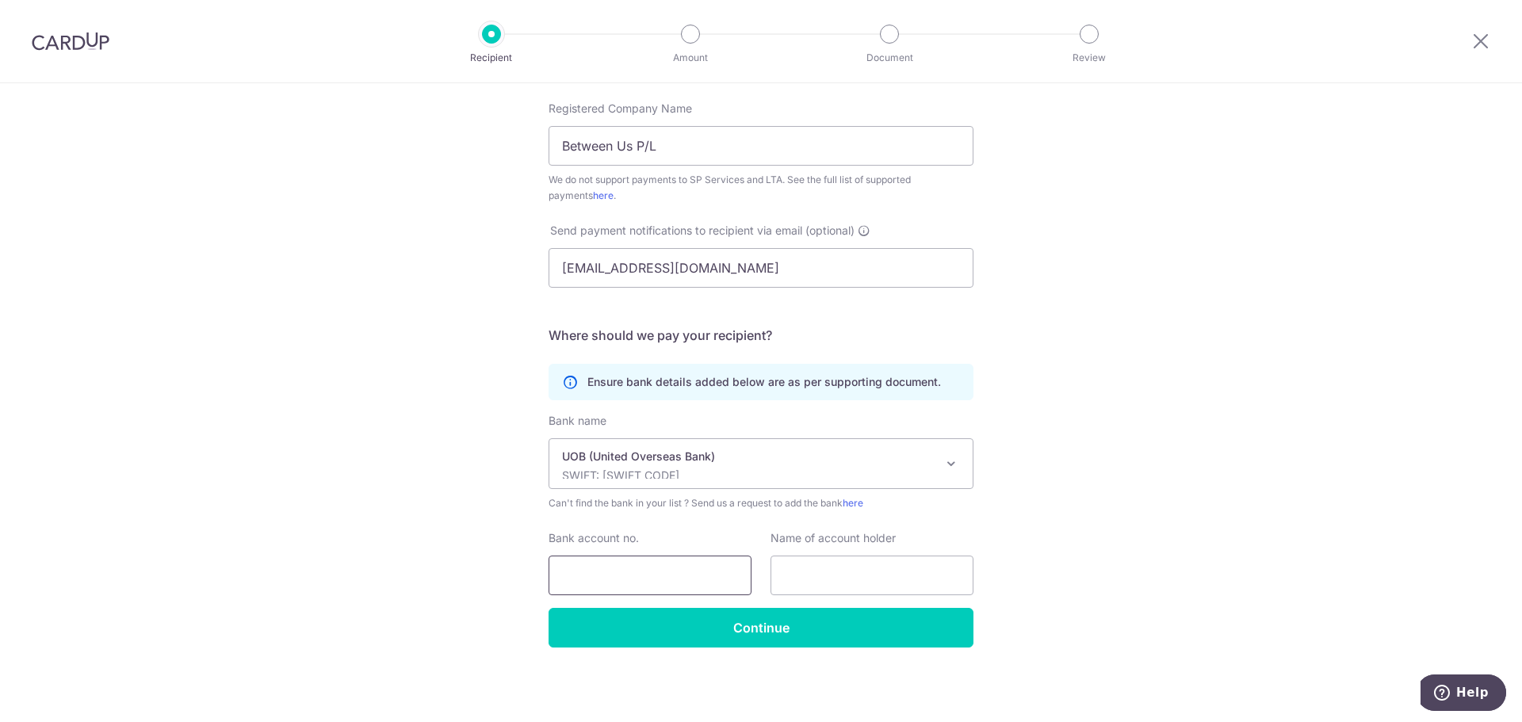
click at [589, 577] on input "Bank account no." at bounding box center [650, 576] width 203 height 40
paste input "7013687939"
type input "7013687939"
click at [791, 573] on input "text" at bounding box center [872, 576] width 203 height 40
paste input "Between Us Pte Ltd"
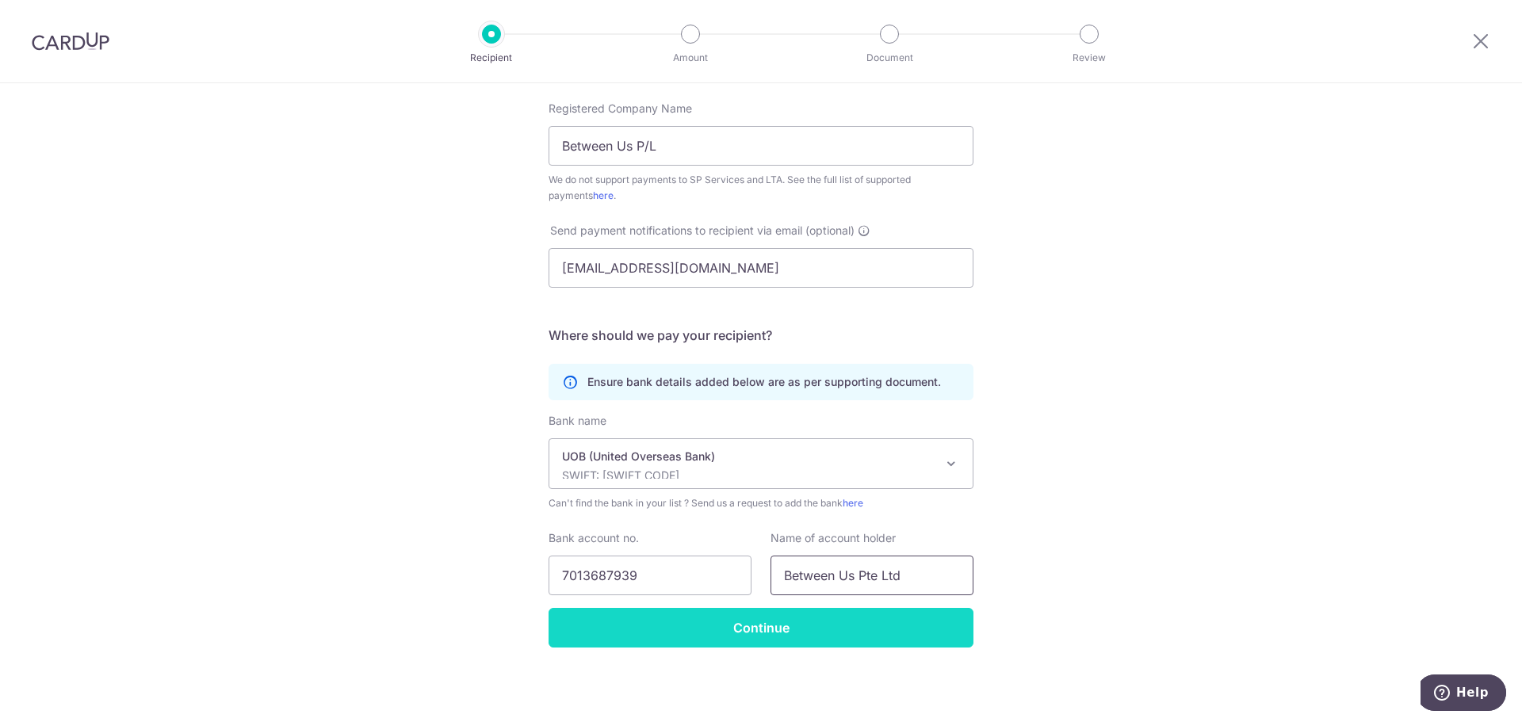
type input "Between Us Pte Ltd"
click at [779, 628] on input "Continue" at bounding box center [761, 628] width 425 height 40
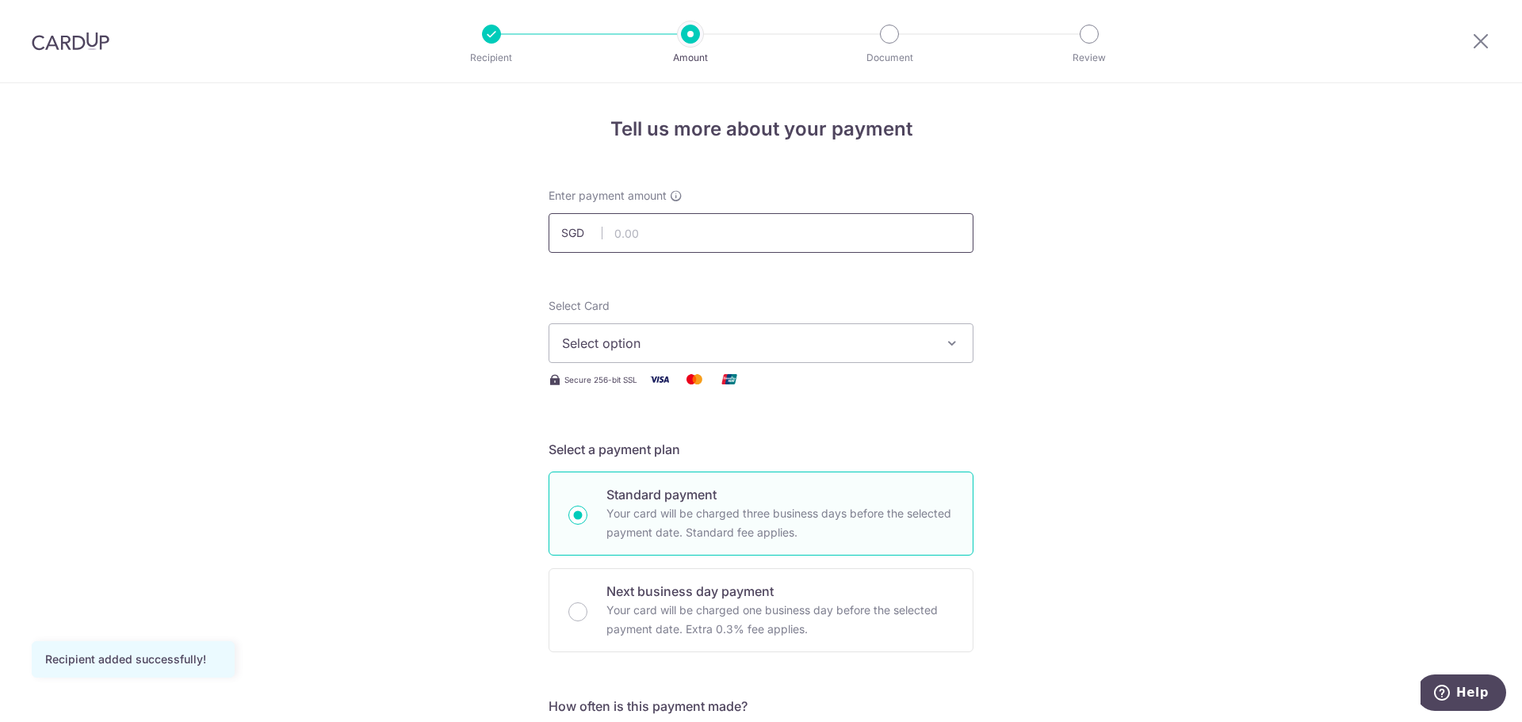
click at [643, 237] on input "text" at bounding box center [761, 233] width 425 height 40
type input "3,451.00"
click at [649, 341] on span "Select option" at bounding box center [747, 343] width 370 height 19
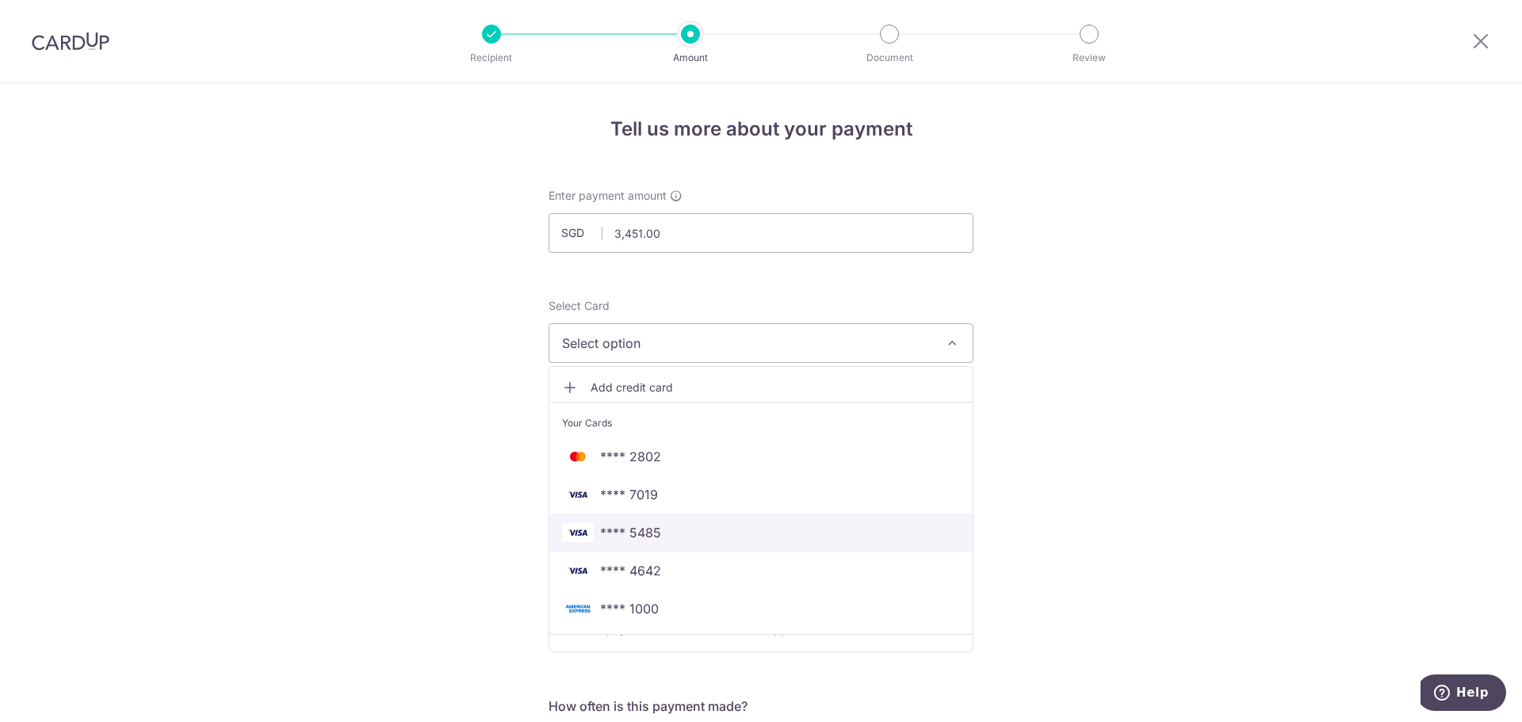
click at [657, 528] on span "**** 5485" at bounding box center [761, 532] width 398 height 19
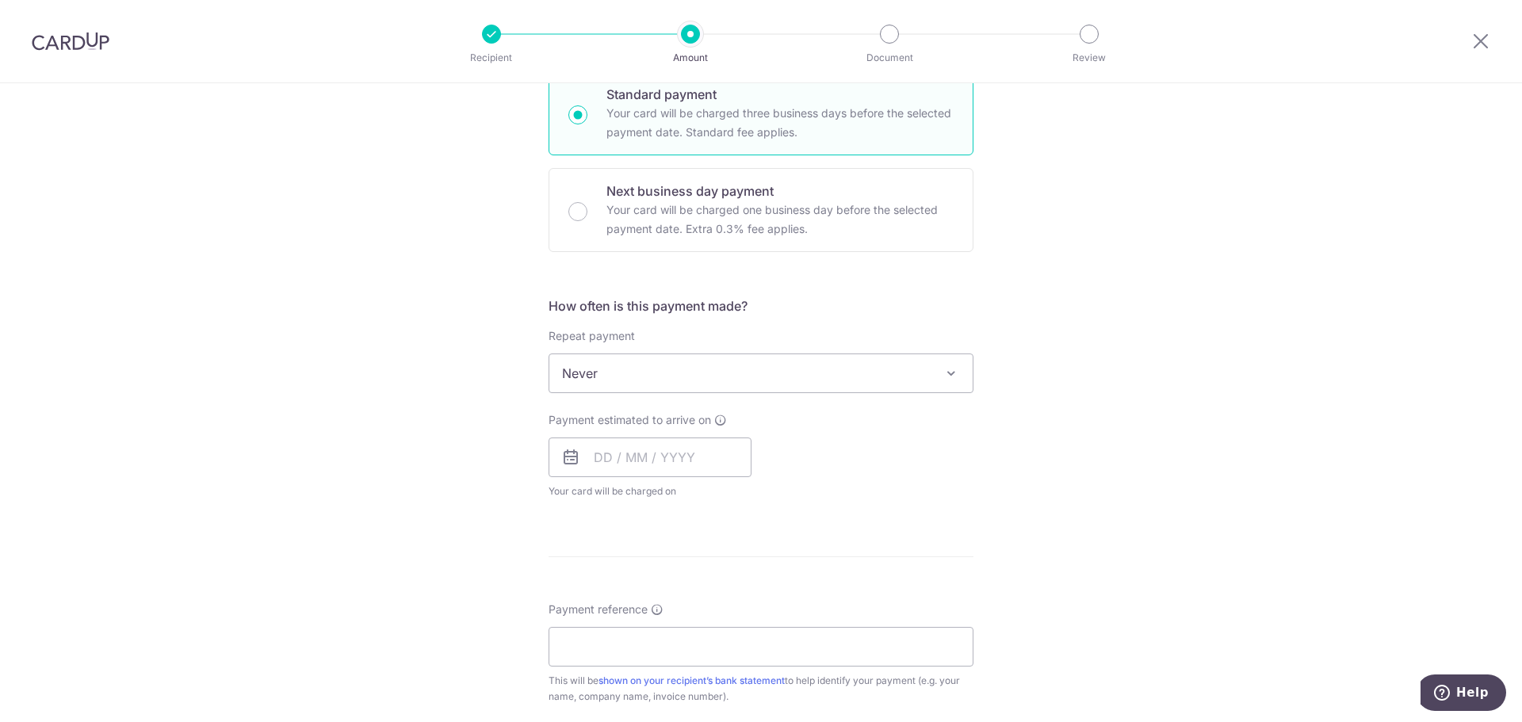
scroll to position [399, 0]
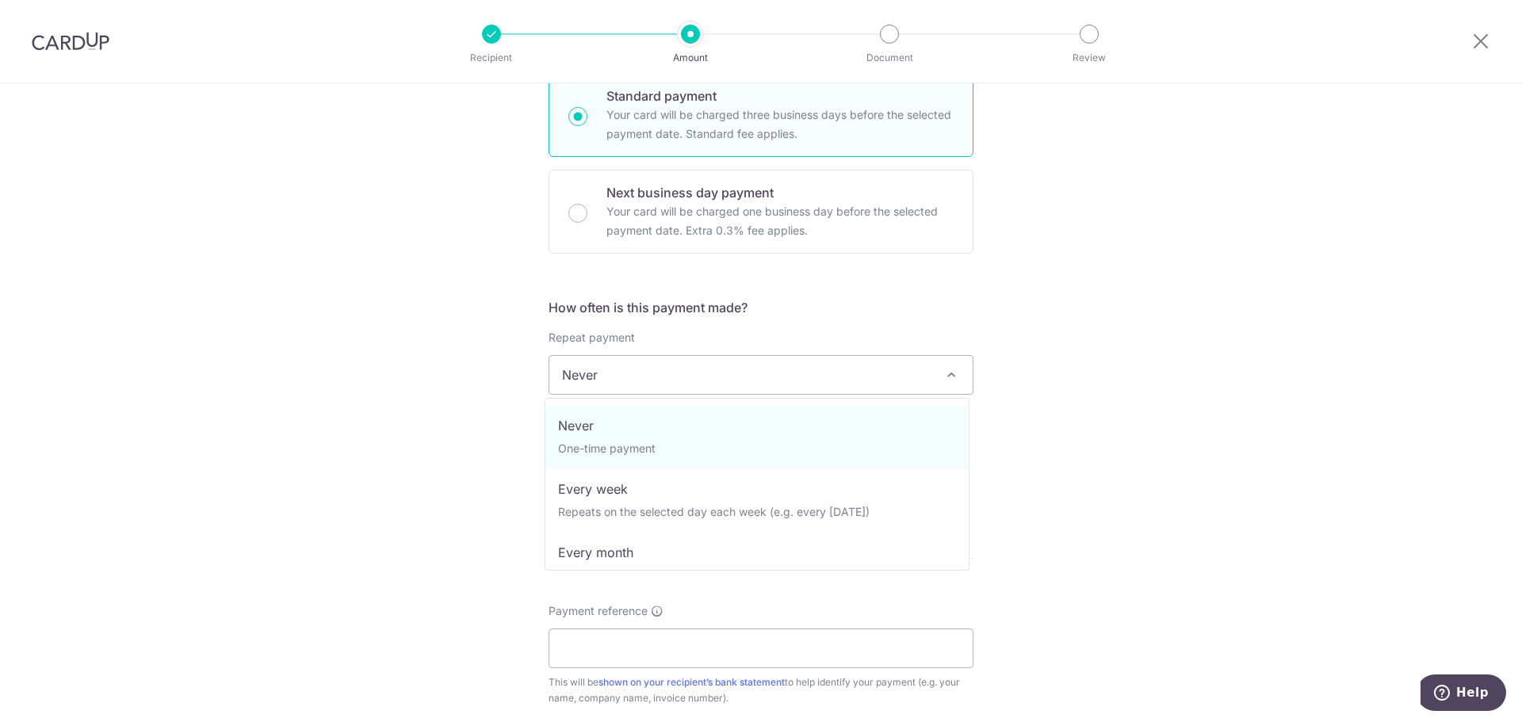
click at [595, 387] on span "Never" at bounding box center [761, 375] width 423 height 38
select select "3"
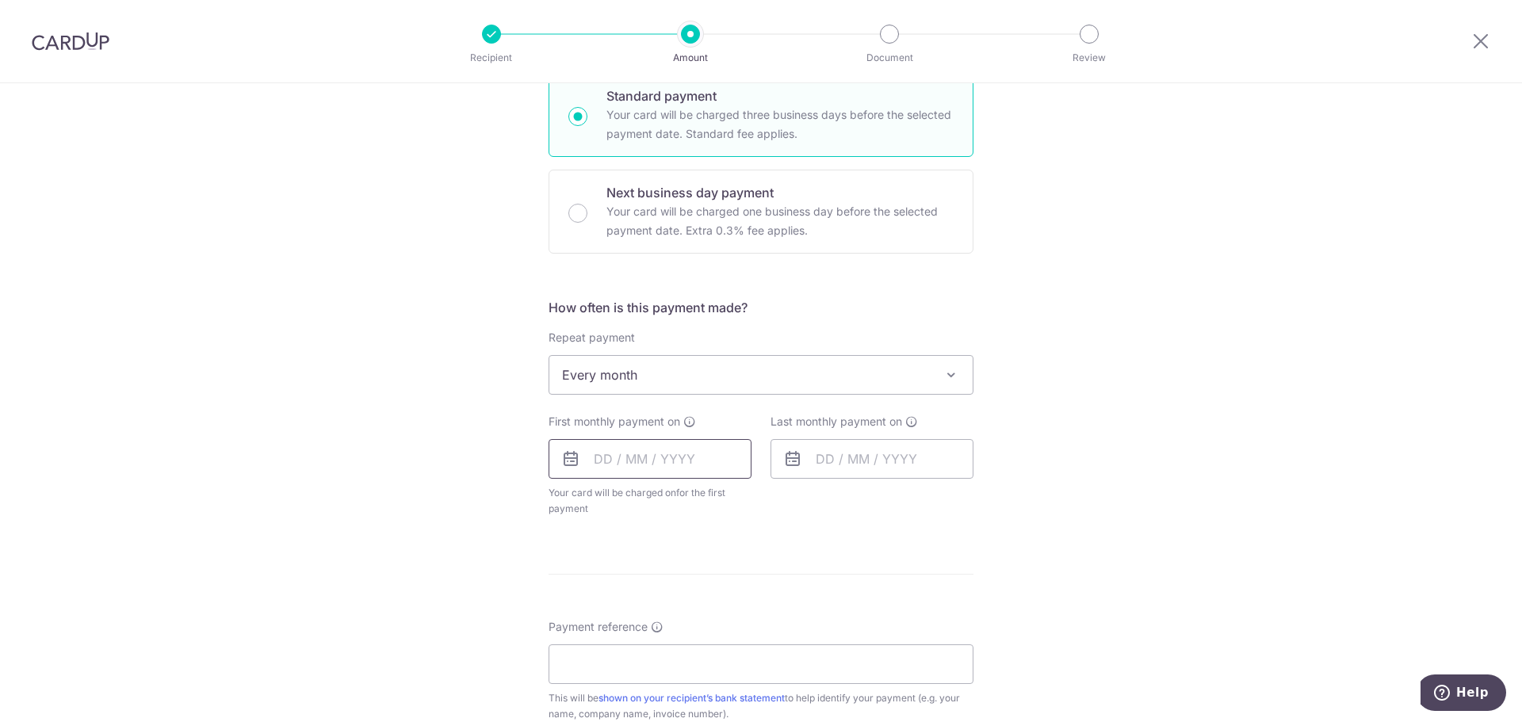
click at [597, 468] on input "text" at bounding box center [650, 459] width 203 height 40
click at [730, 630] on link "15" at bounding box center [739, 634] width 25 height 25
type input "15/08/2025"
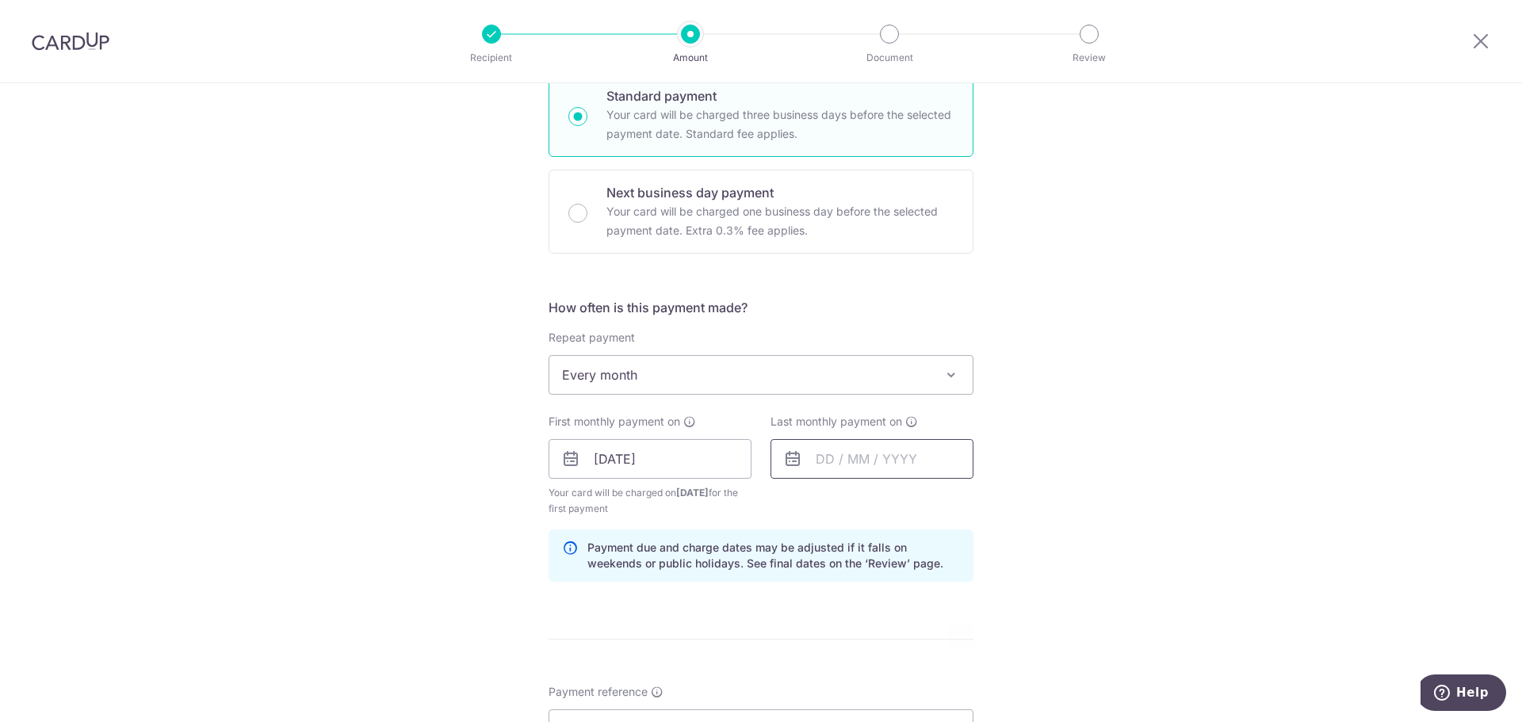
click at [890, 464] on input "text" at bounding box center [872, 459] width 203 height 40
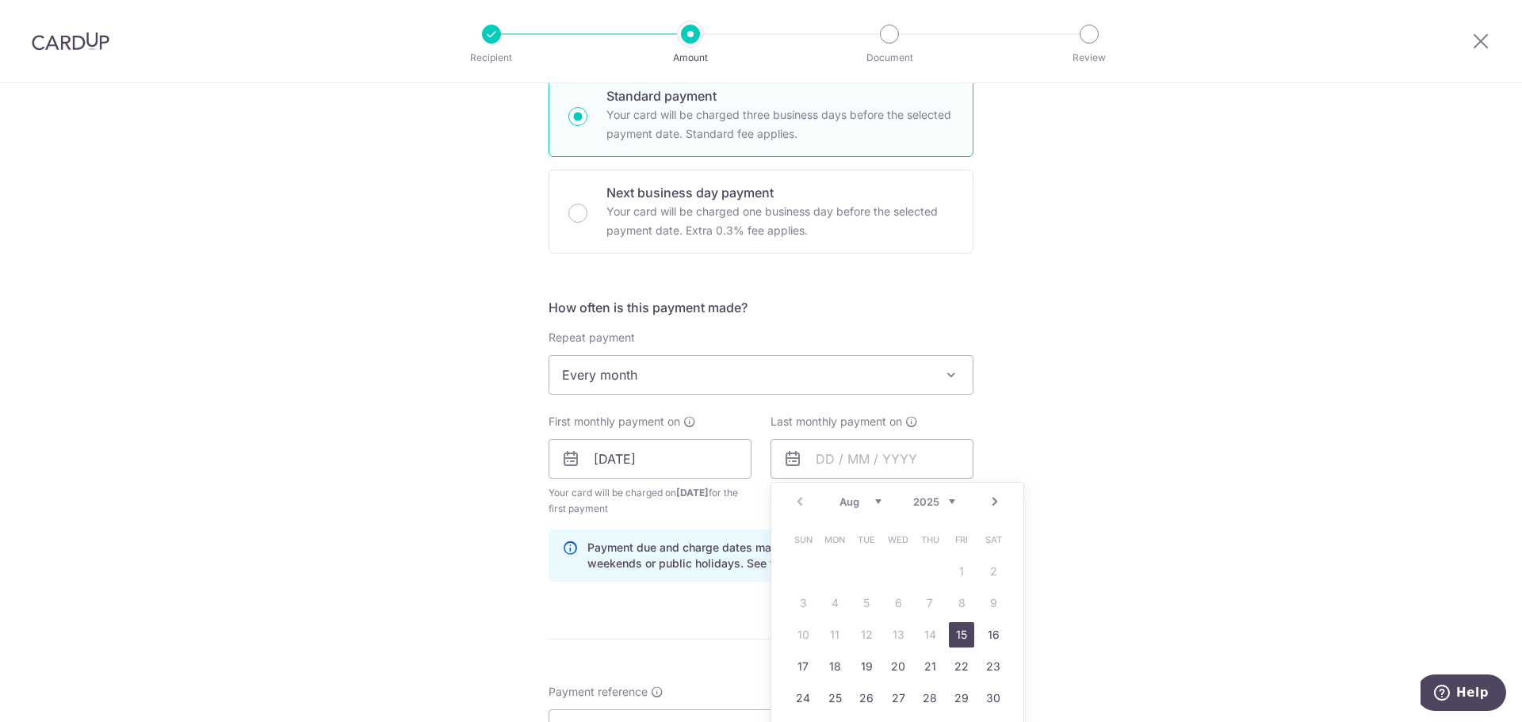
click at [990, 500] on link "Next" at bounding box center [995, 501] width 19 height 19
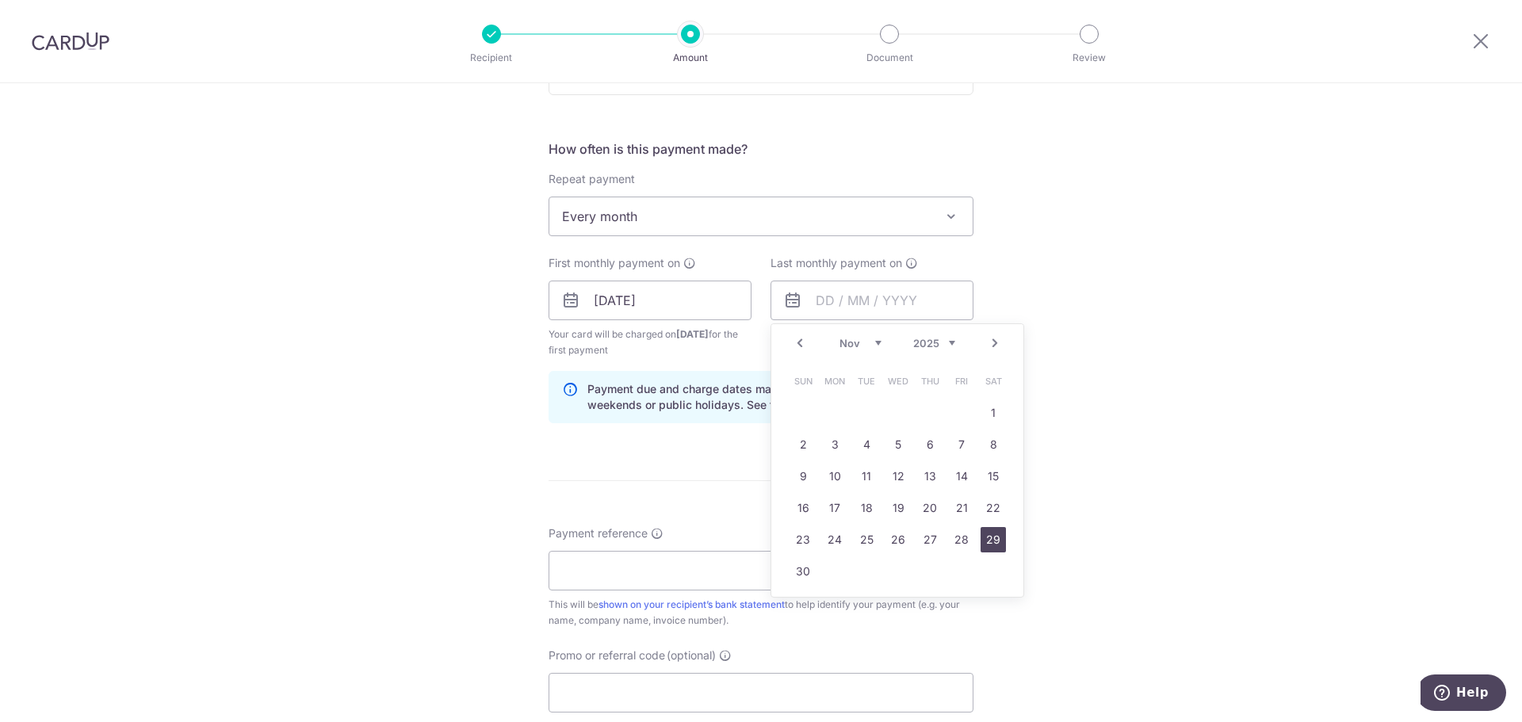
click at [1001, 545] on link "29" at bounding box center [993, 539] width 25 height 25
type input "29/11/2025"
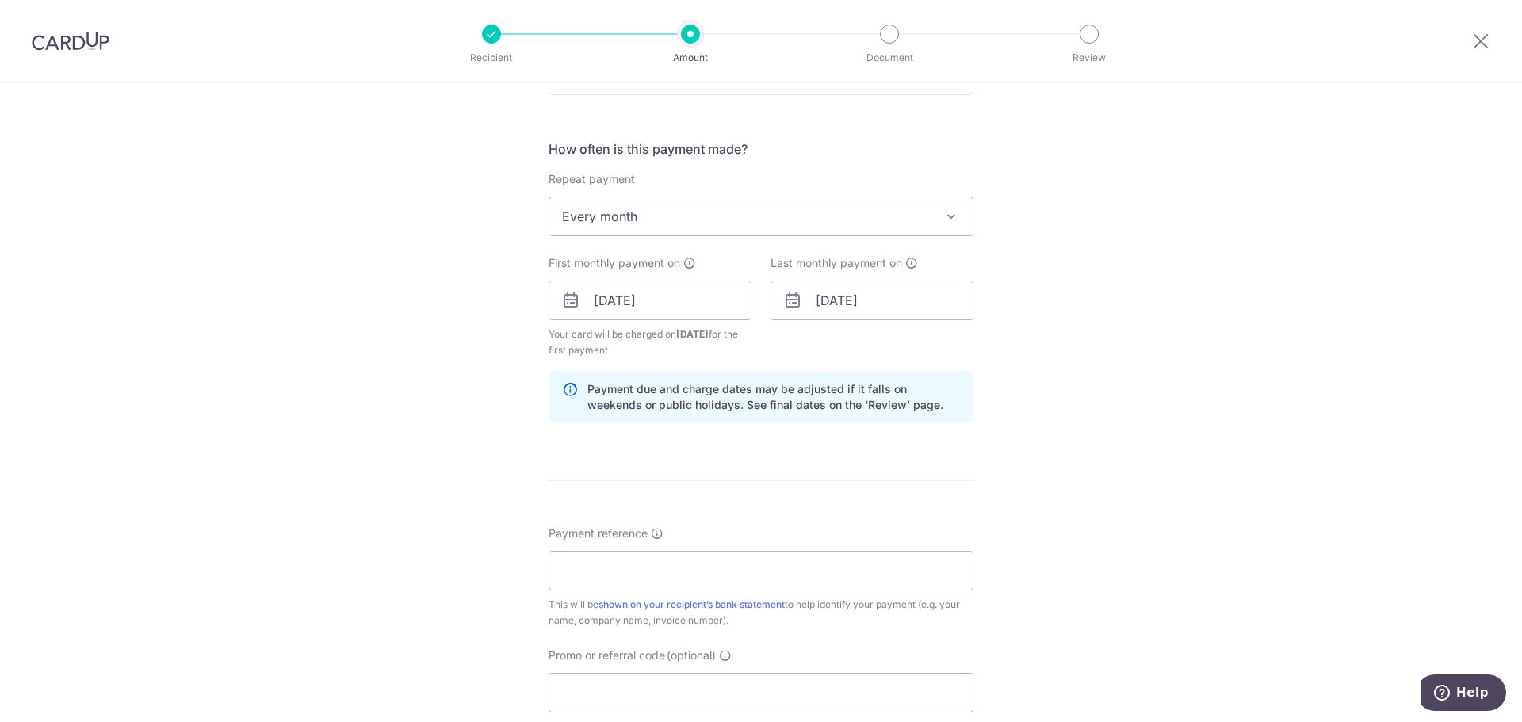
click at [837, 487] on form "Enter payment amount SGD 3,451.00 3451.00 Recipient added successfully! Select …" at bounding box center [761, 298] width 425 height 1336
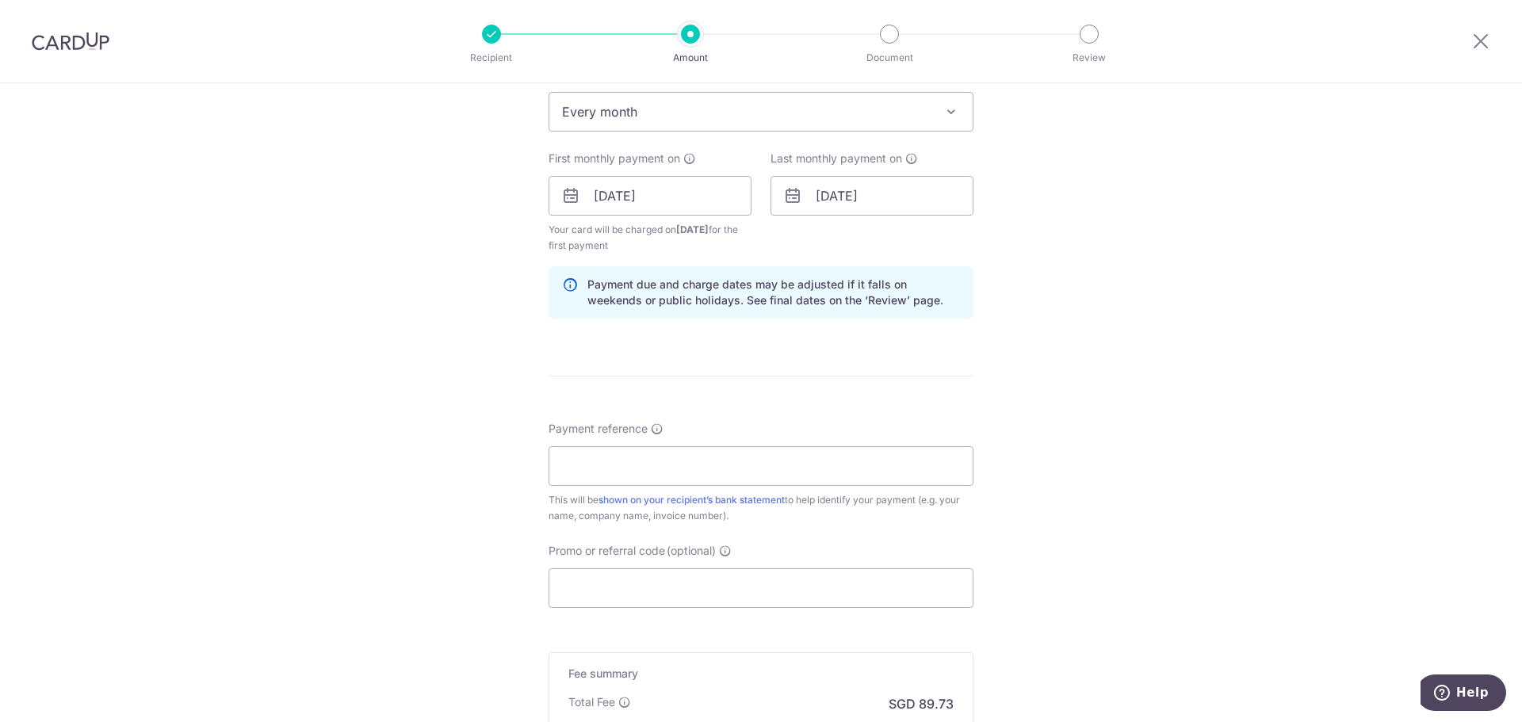
scroll to position [716, 0]
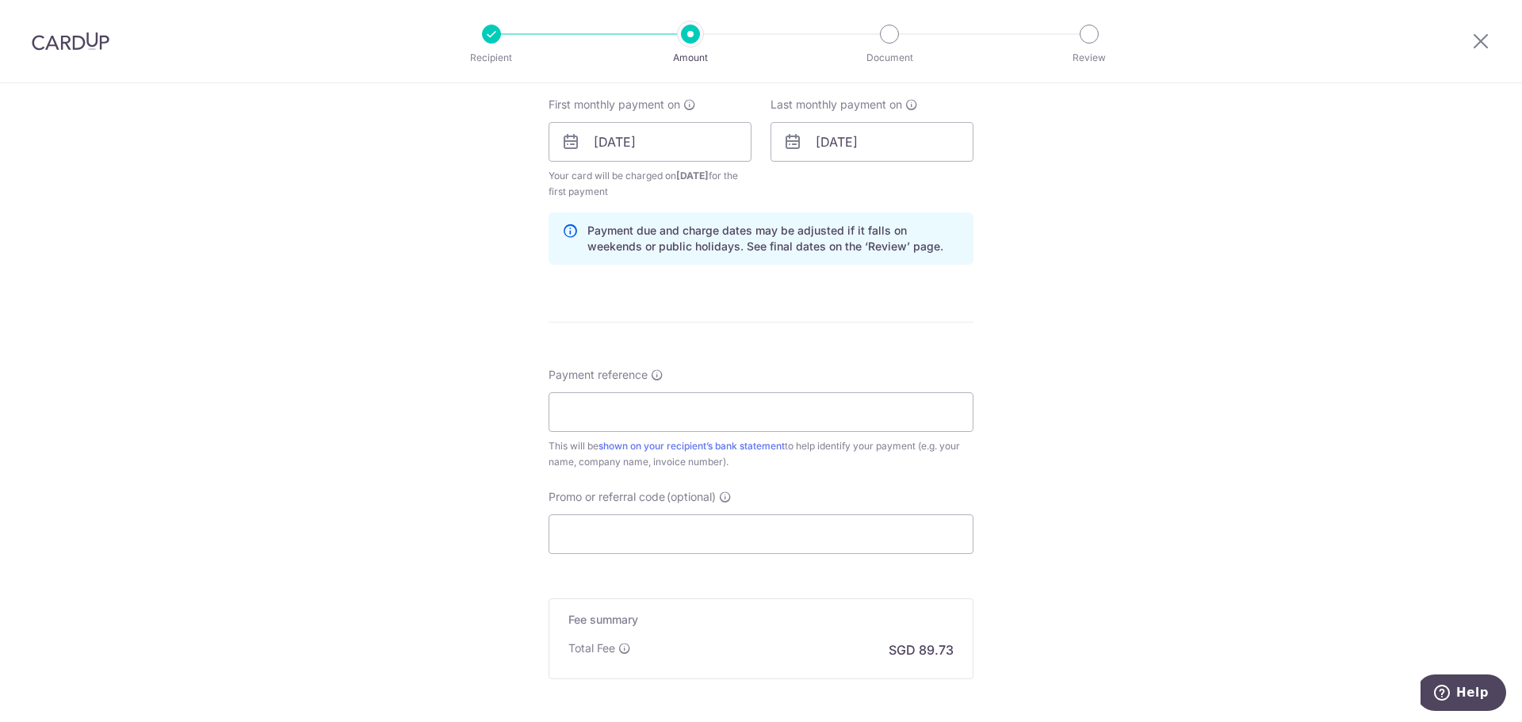
click at [762, 555] on form "Enter payment amount SGD 3,451.00 3451.00 Recipient added successfully! Select …" at bounding box center [761, 140] width 425 height 1336
click at [766, 543] on input "r" at bounding box center [761, 535] width 425 height 40
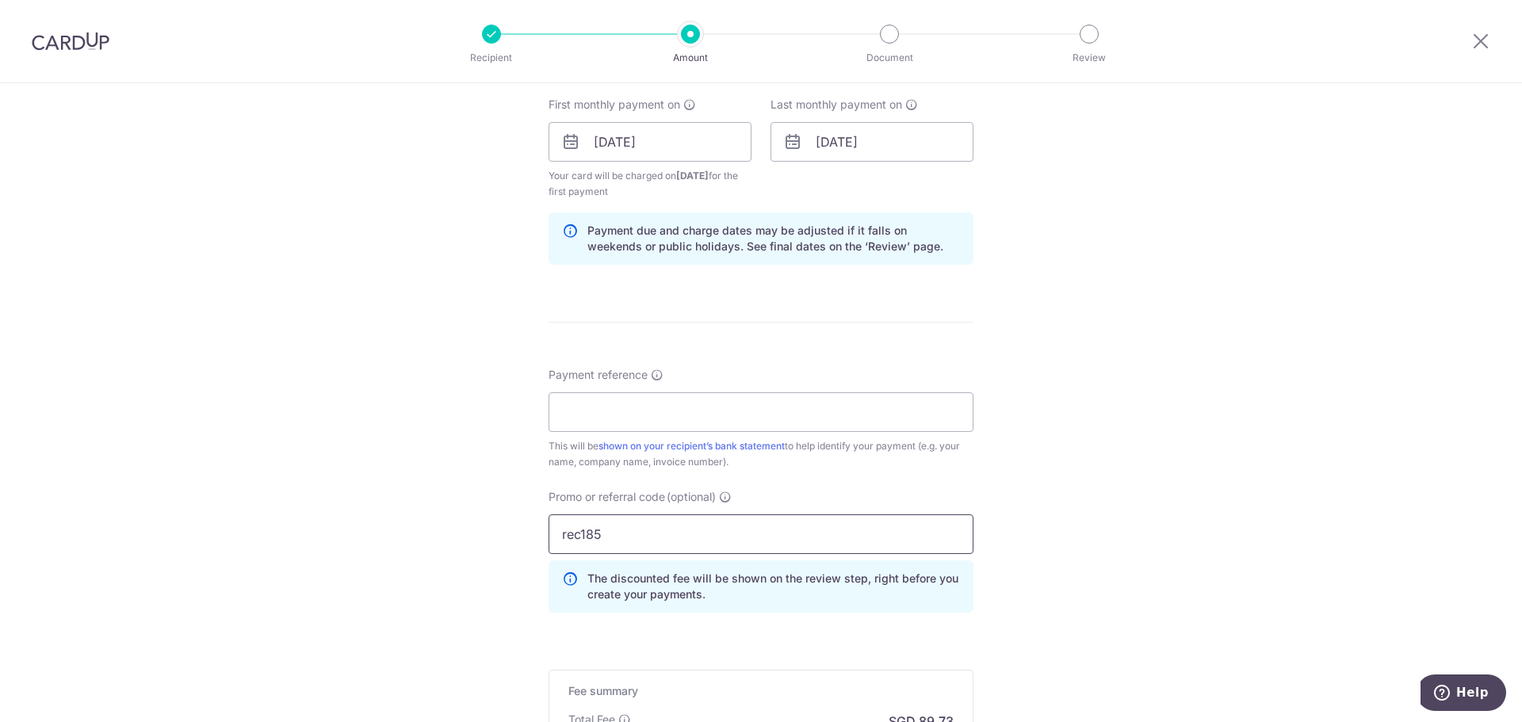
type input "rec185"
click at [726, 442] on link "shown on your recipient’s bank statement" at bounding box center [692, 446] width 186 height 12
click at [766, 399] on input "Payment reference" at bounding box center [761, 413] width 425 height 40
paste input "BI-25-1769"
type input "BI-25-1769"
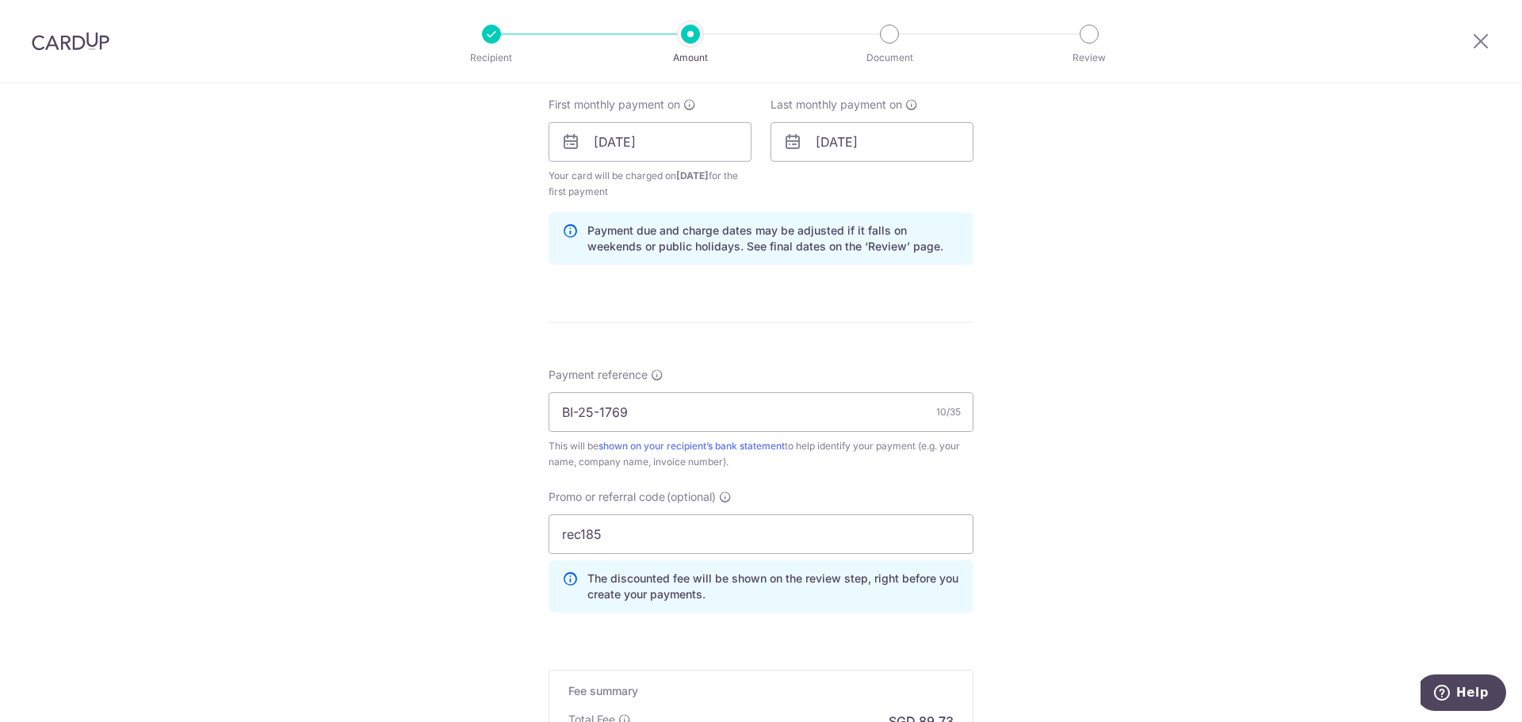
click at [617, 322] on hr at bounding box center [761, 322] width 425 height 1
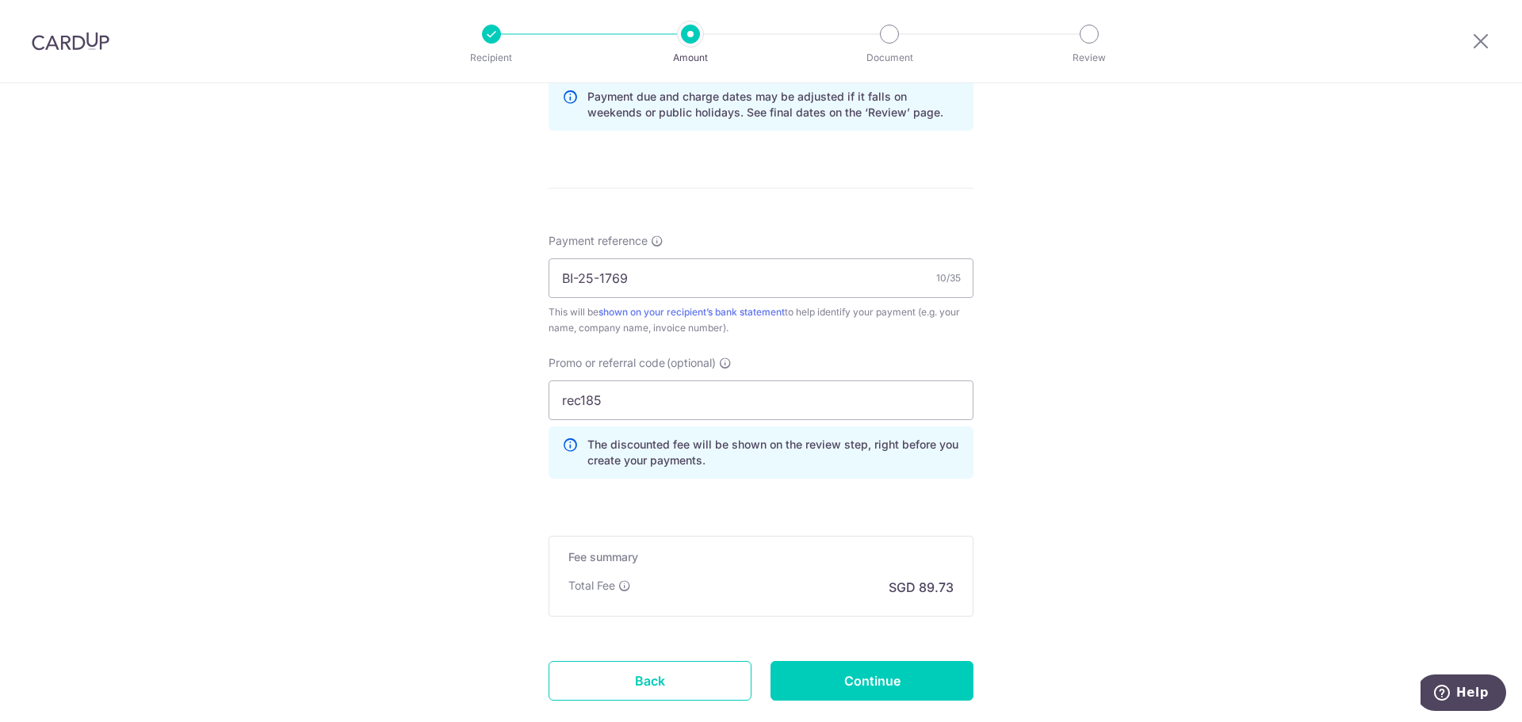
scroll to position [948, 0]
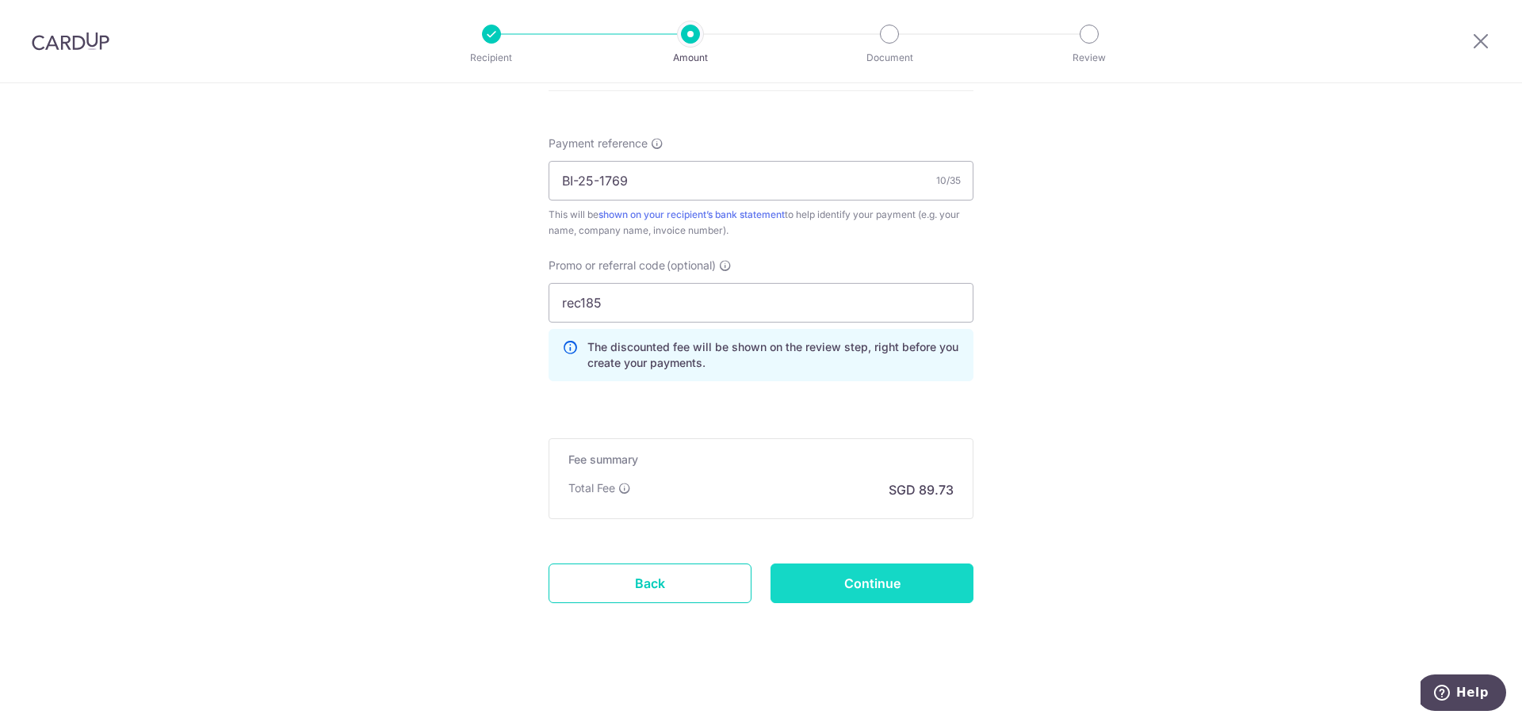
click at [805, 568] on input "Continue" at bounding box center [872, 584] width 203 height 40
type input "Create Schedule"
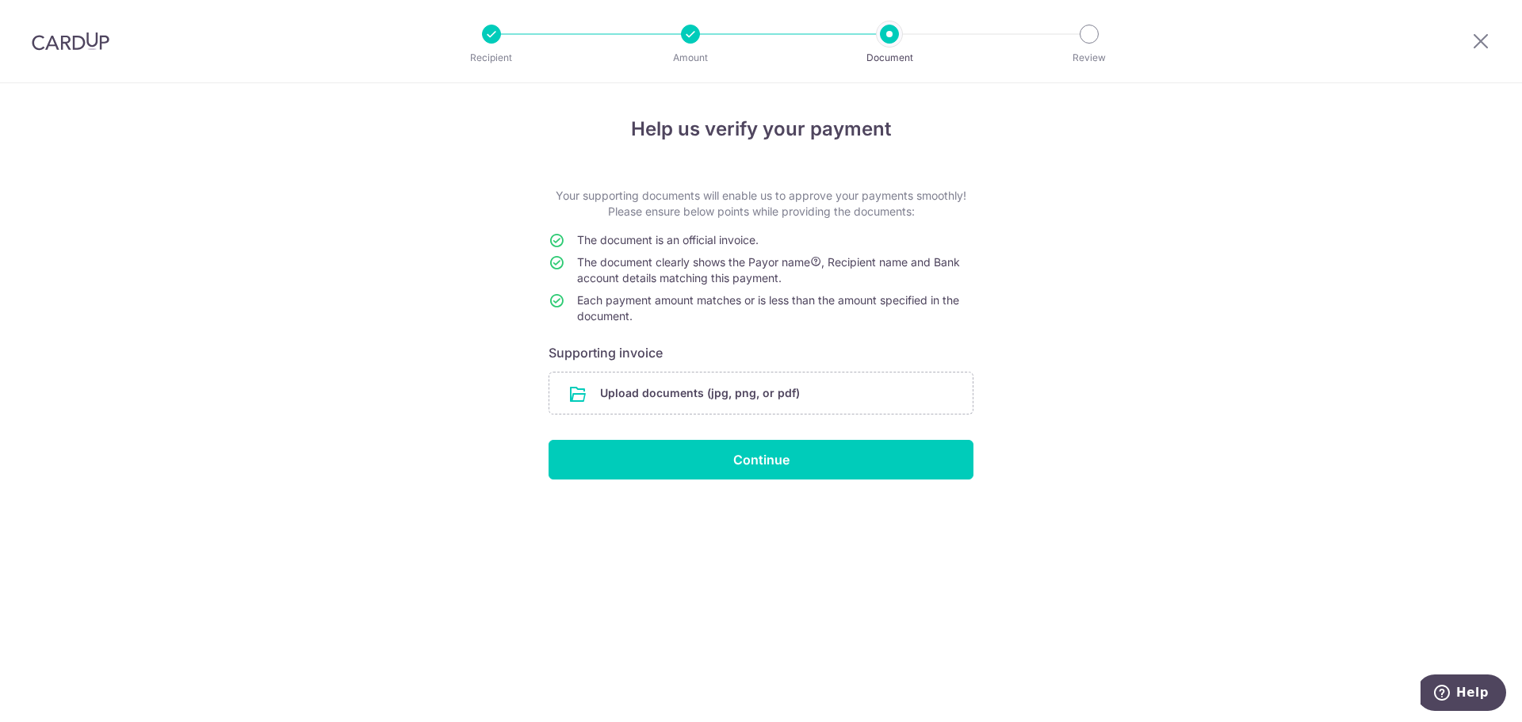
click at [730, 393] on input "file" at bounding box center [761, 393] width 423 height 41
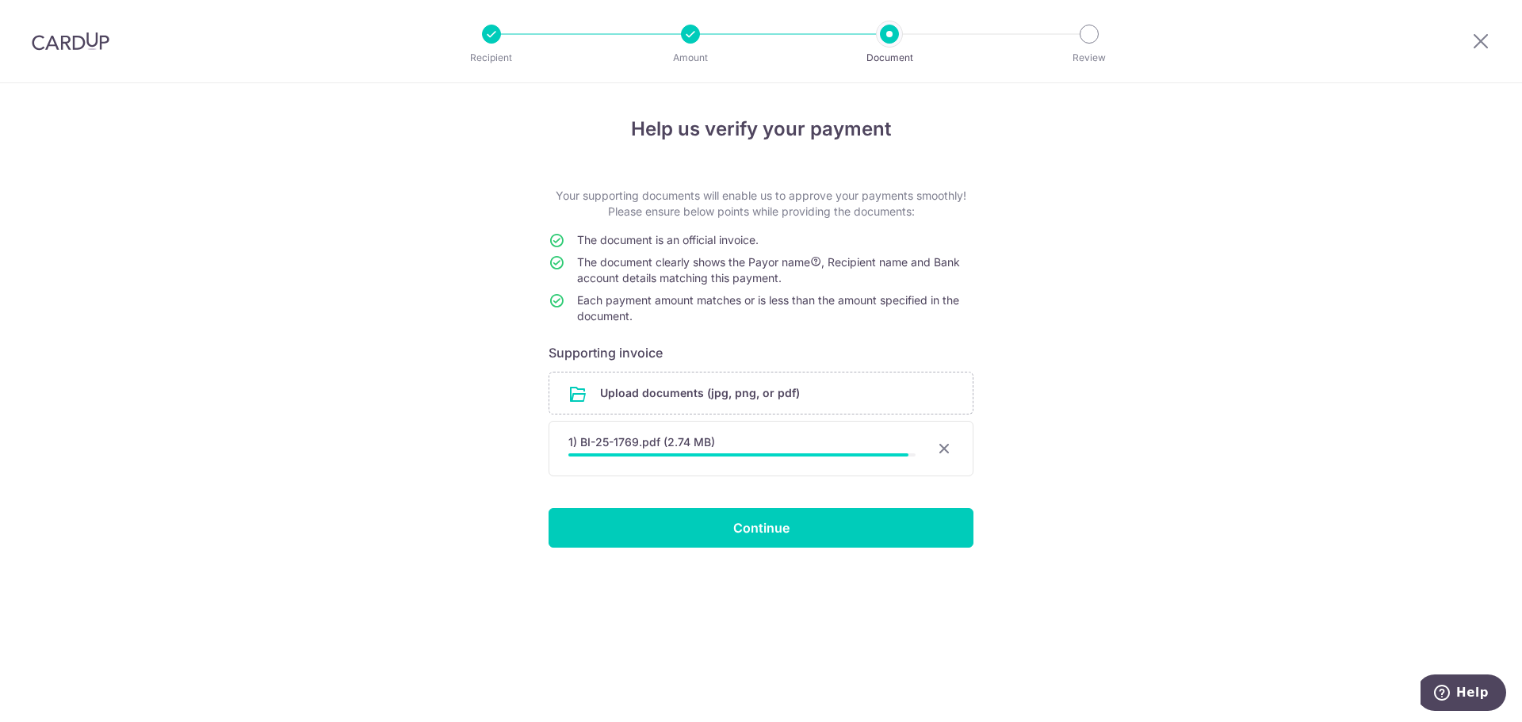
click at [366, 151] on div "Help us verify your payment Your supporting documents will enable us to approve…" at bounding box center [761, 402] width 1522 height 639
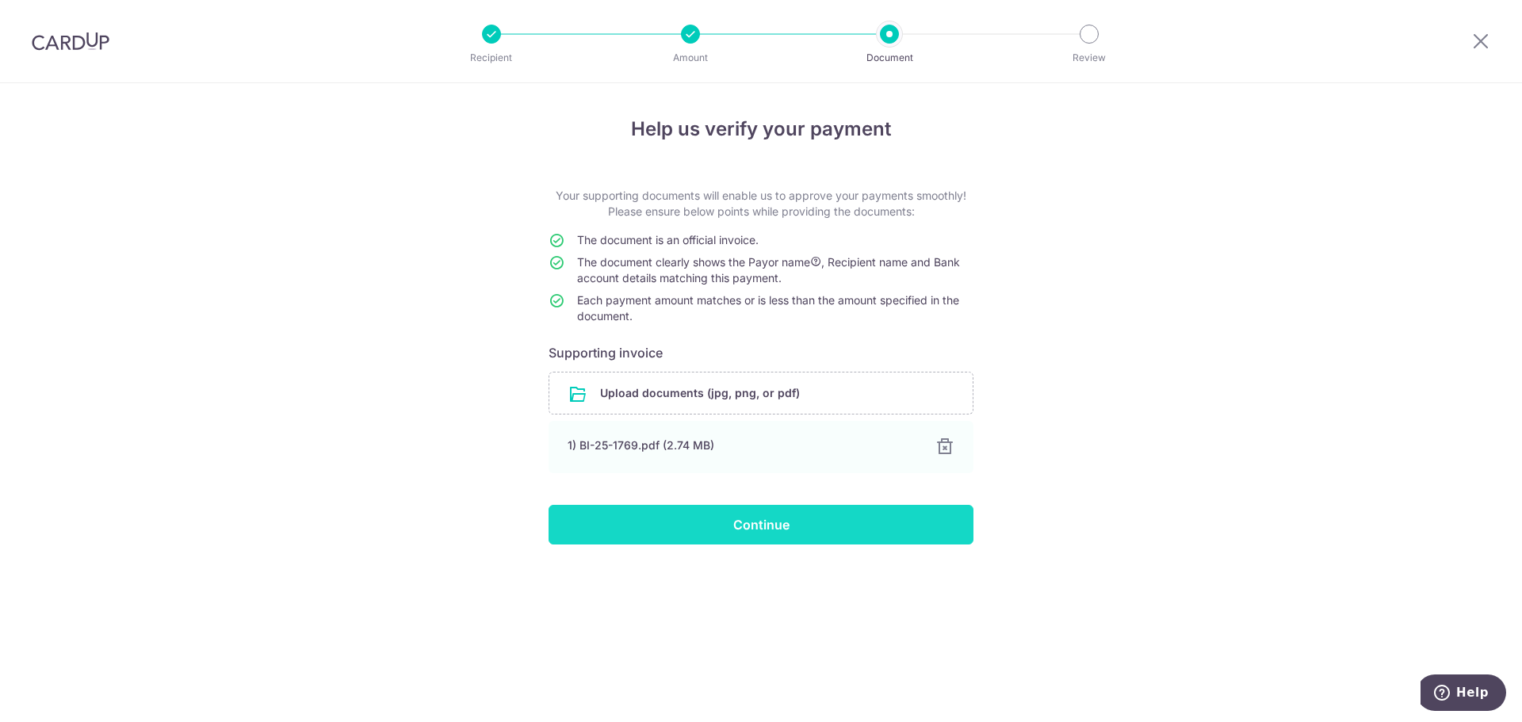
click at [643, 515] on input "Continue" at bounding box center [761, 525] width 425 height 40
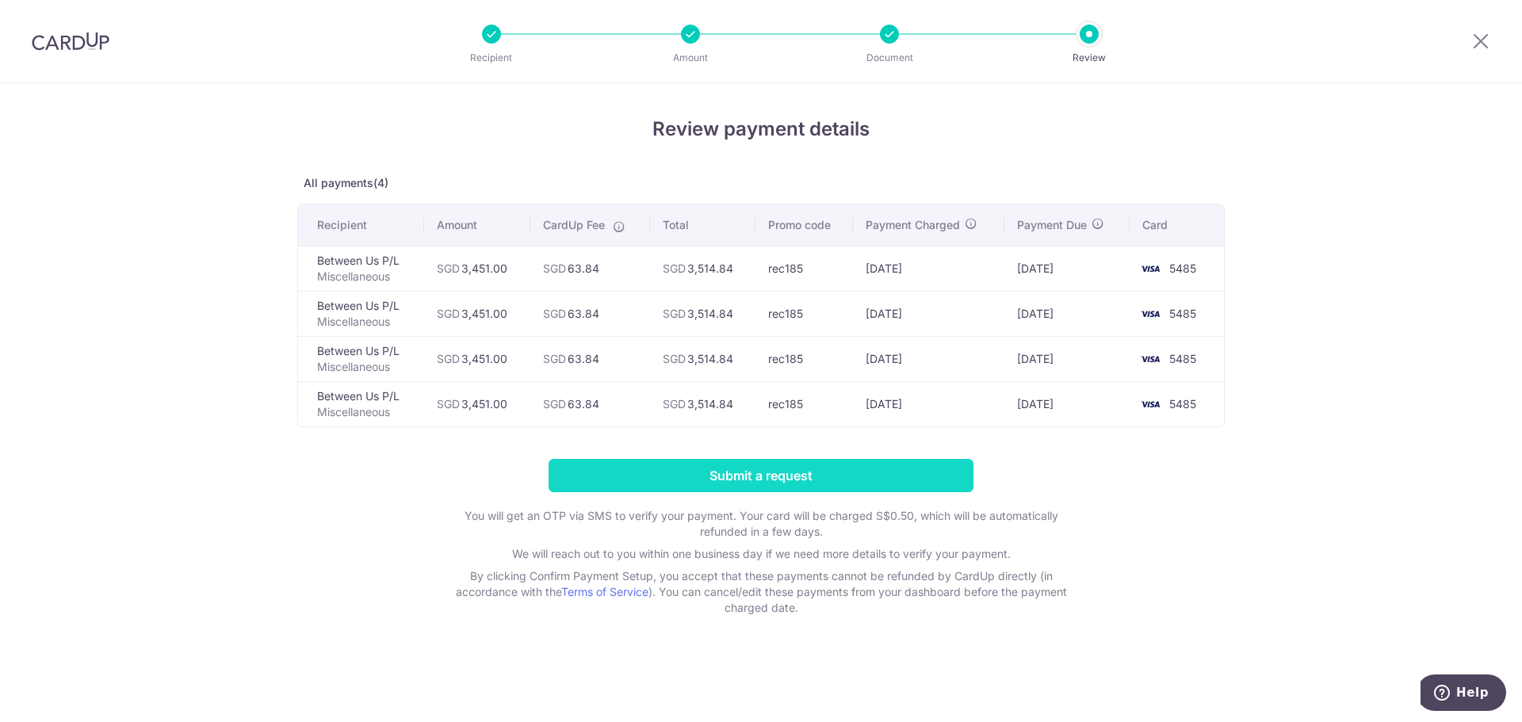
click at [726, 469] on input "Submit a request" at bounding box center [761, 475] width 425 height 33
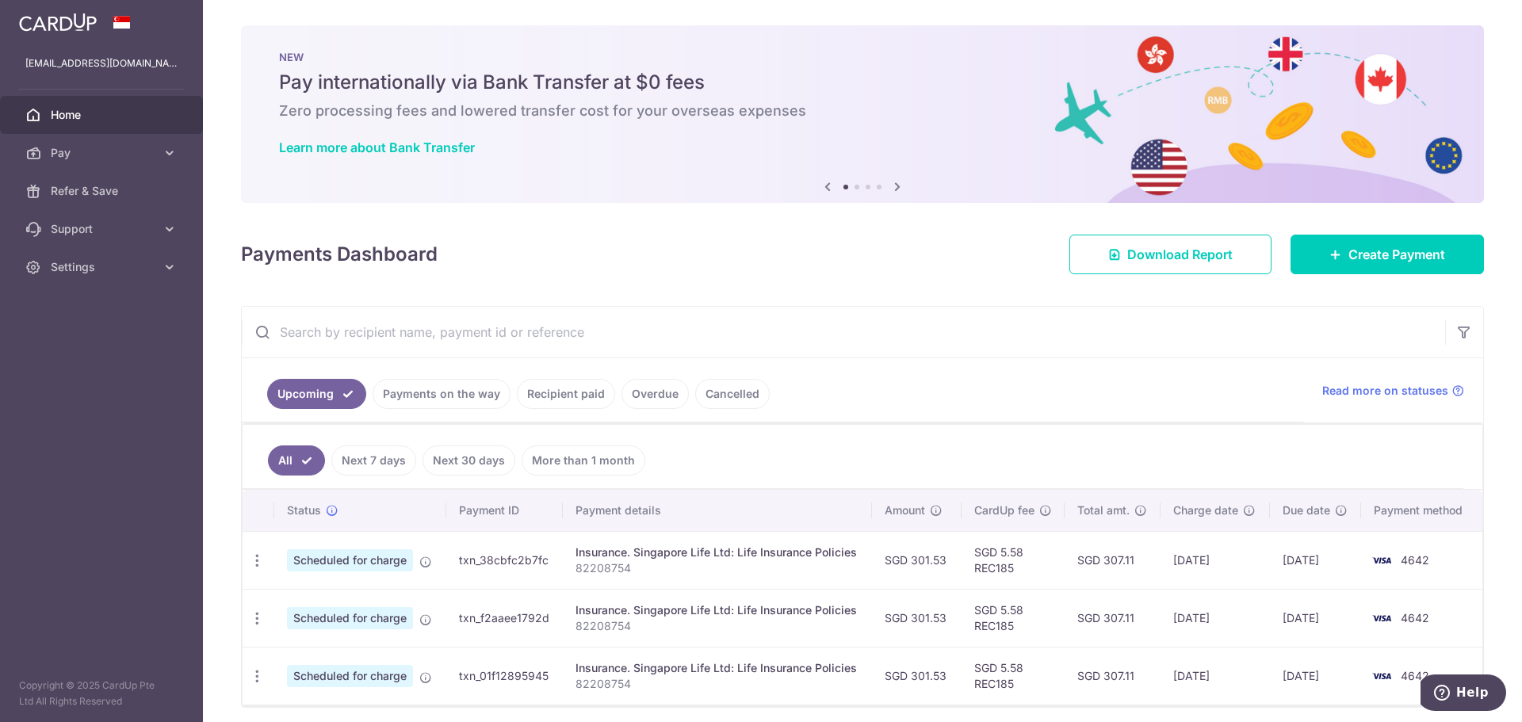
scroll to position [60, 0]
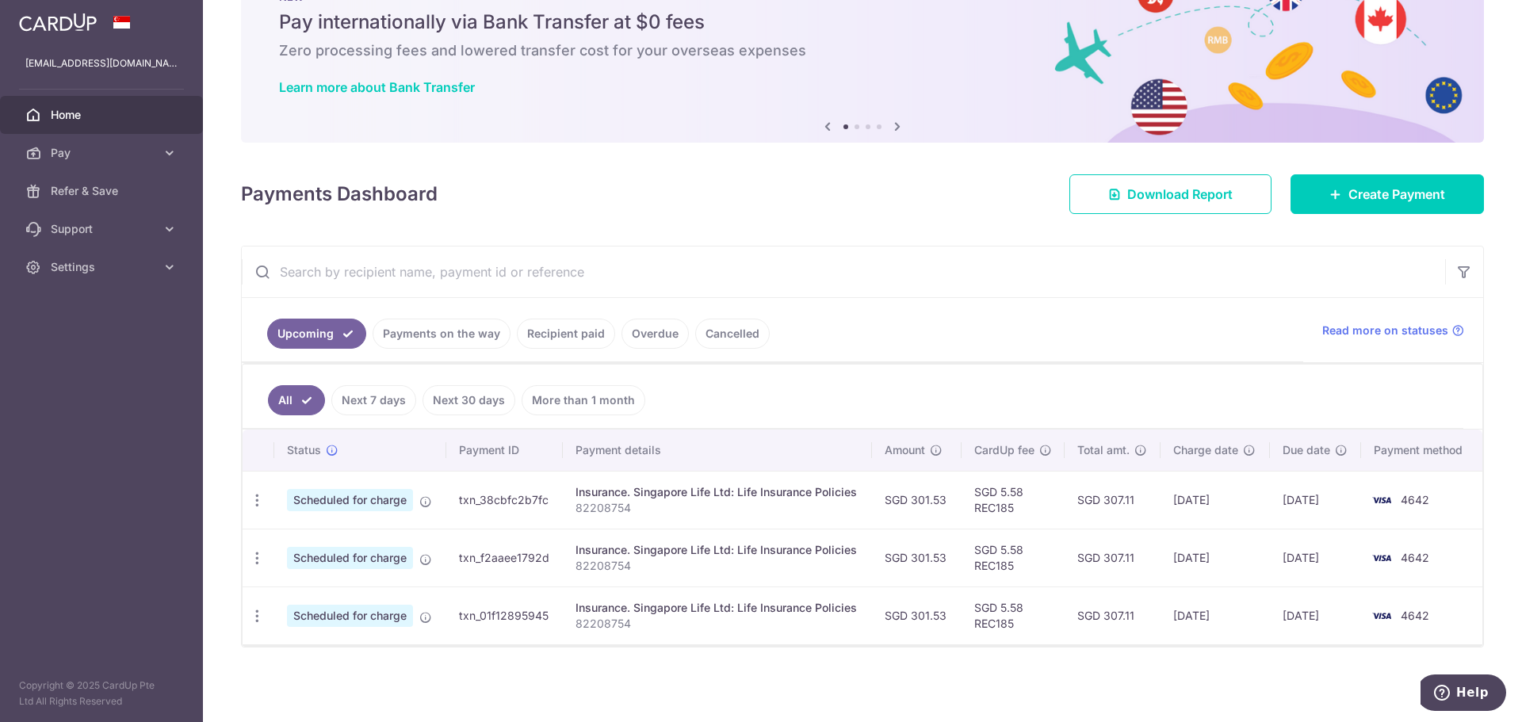
click at [698, 321] on link "Cancelled" at bounding box center [732, 334] width 75 height 30
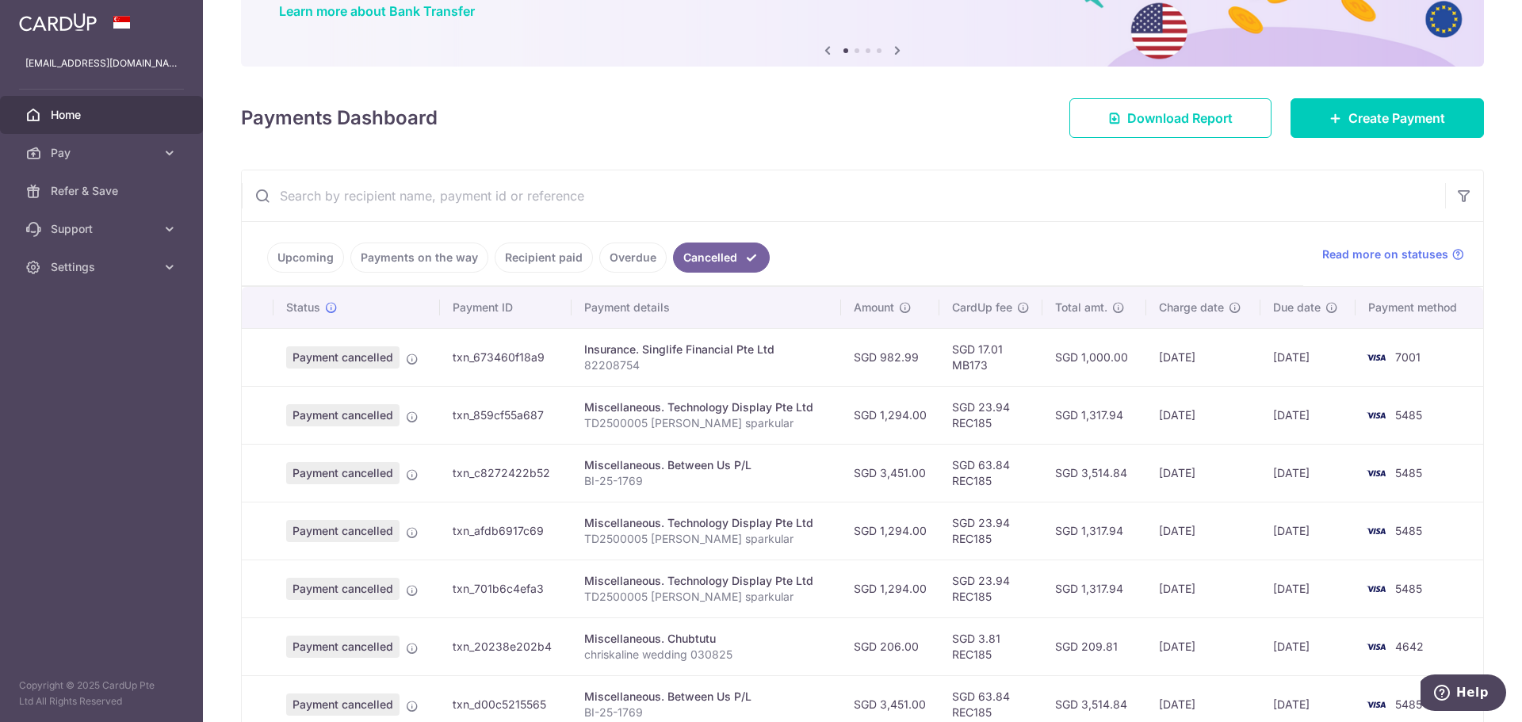
scroll to position [317, 0]
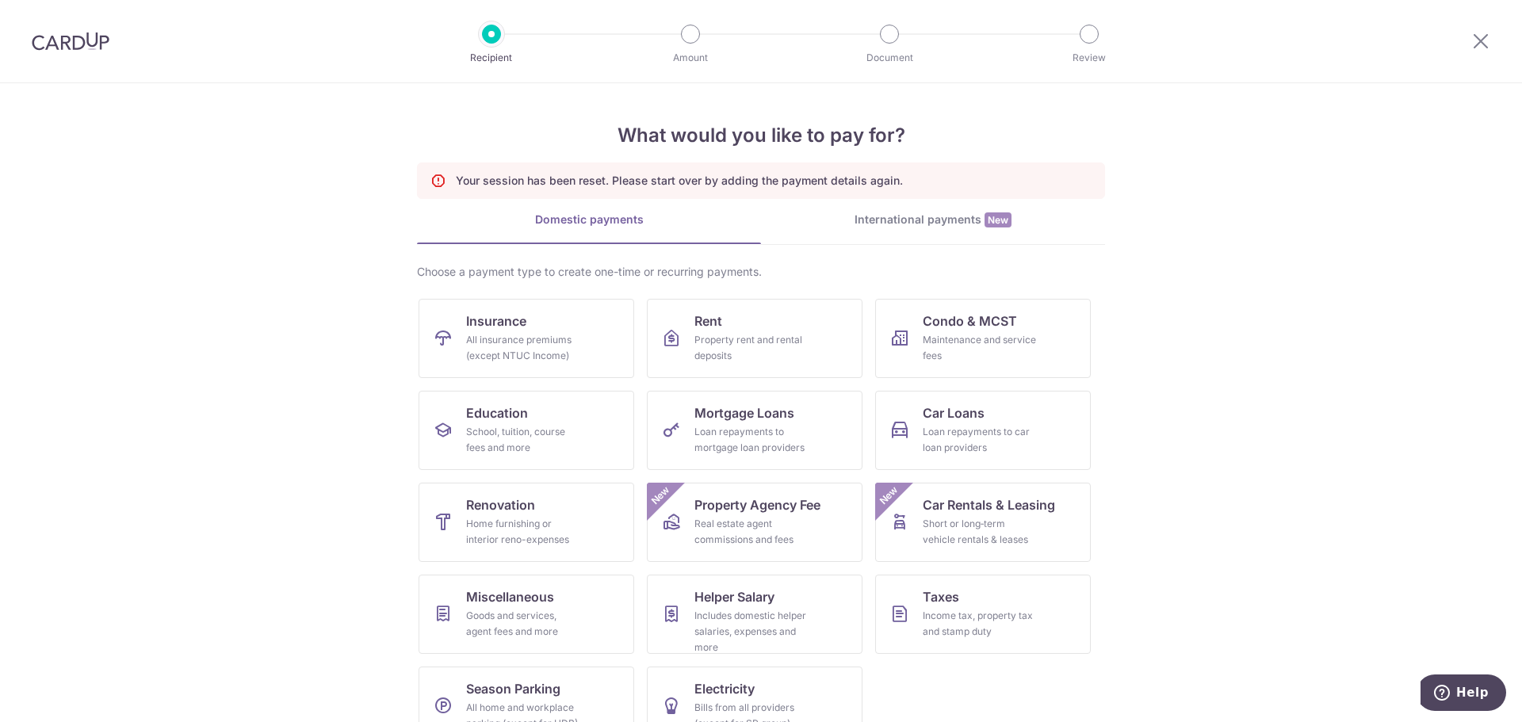
click at [771, 239] on link "International payments New" at bounding box center [933, 228] width 344 height 33
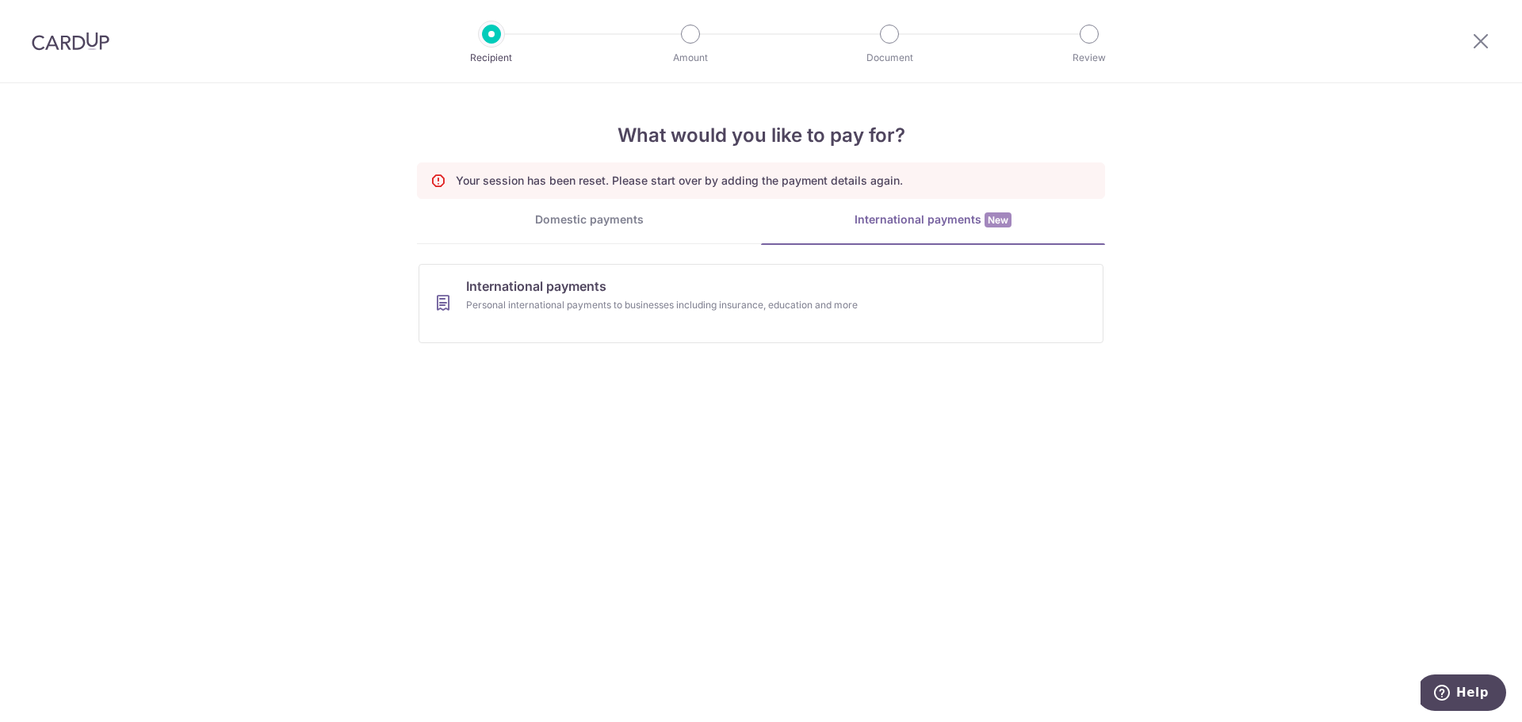
click at [710, 236] on link "Domestic payments" at bounding box center [589, 228] width 344 height 32
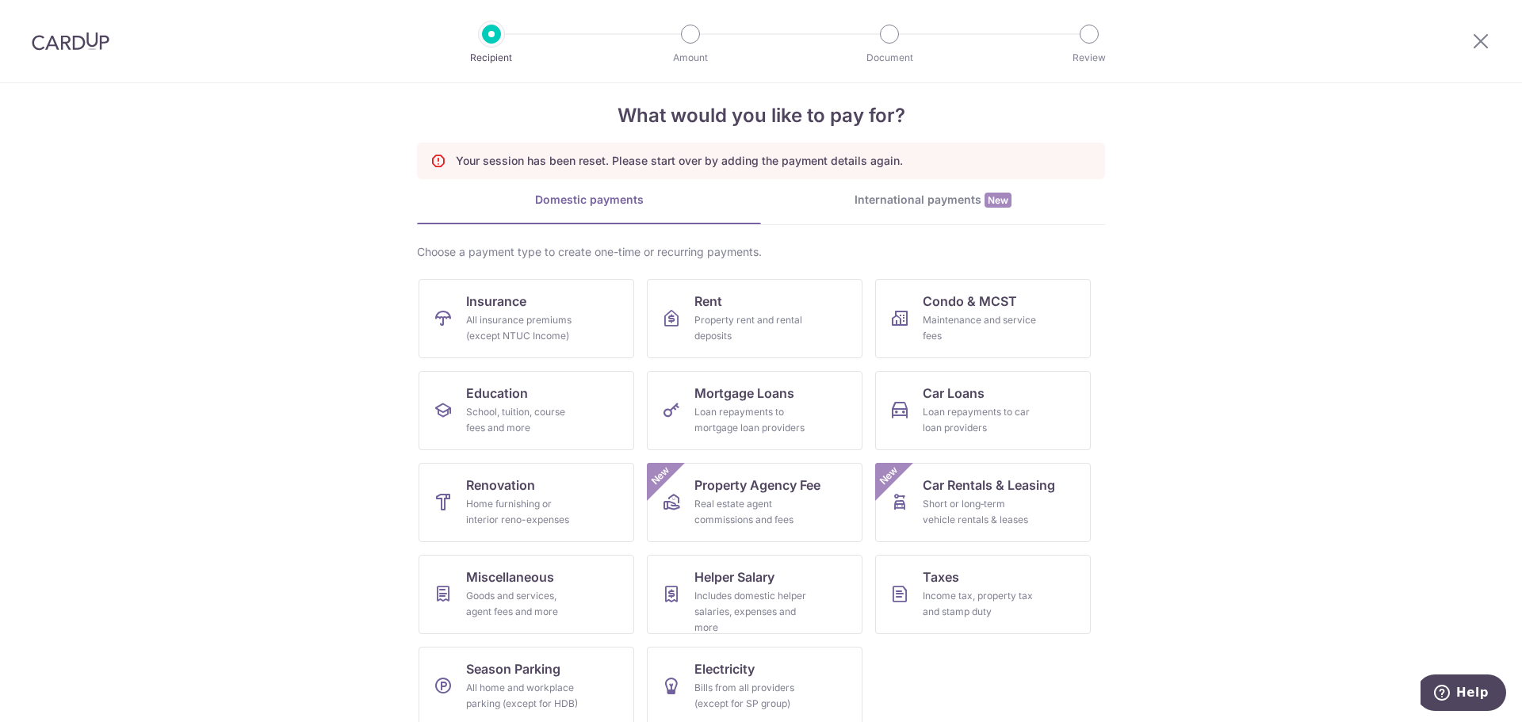
scroll to position [36, 0]
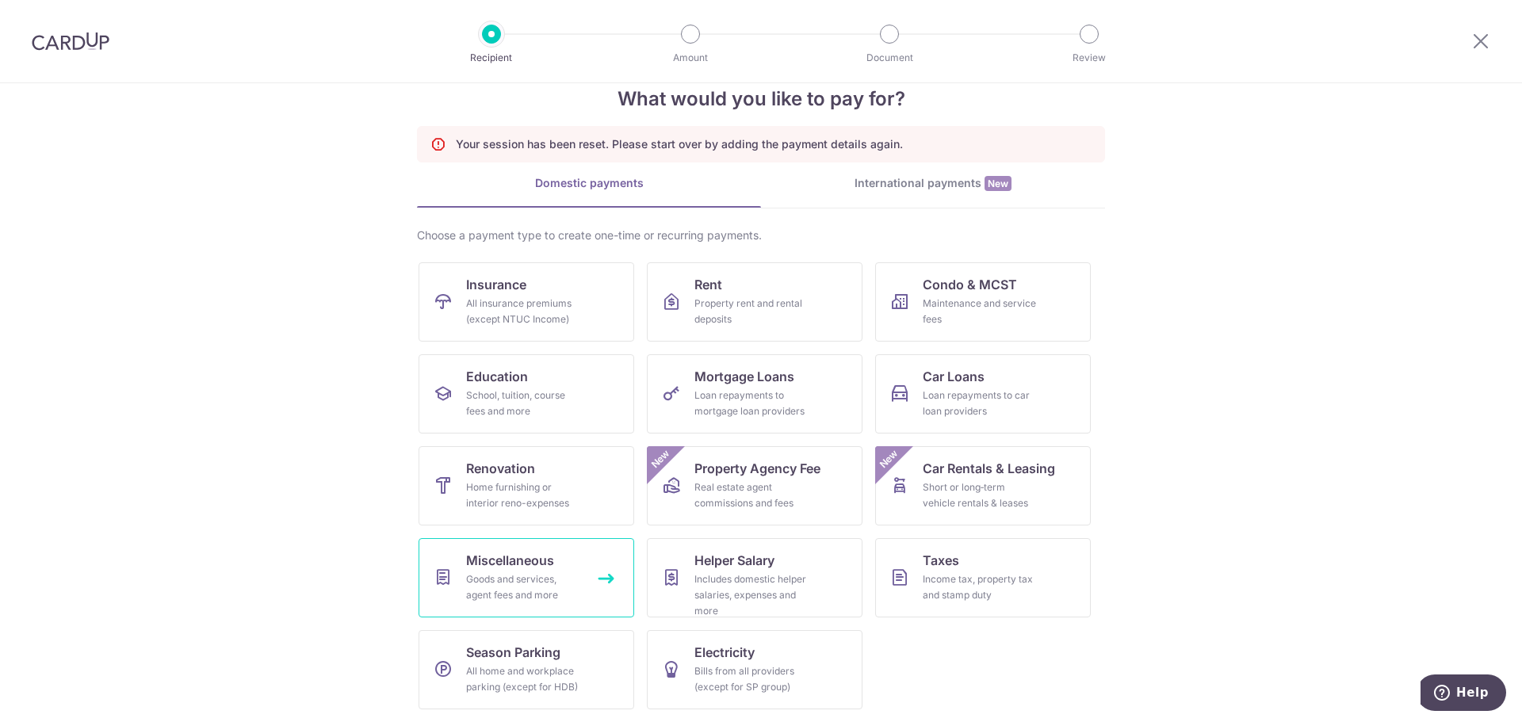
click at [519, 574] on div "Goods and services, agent fees and more" at bounding box center [523, 588] width 114 height 32
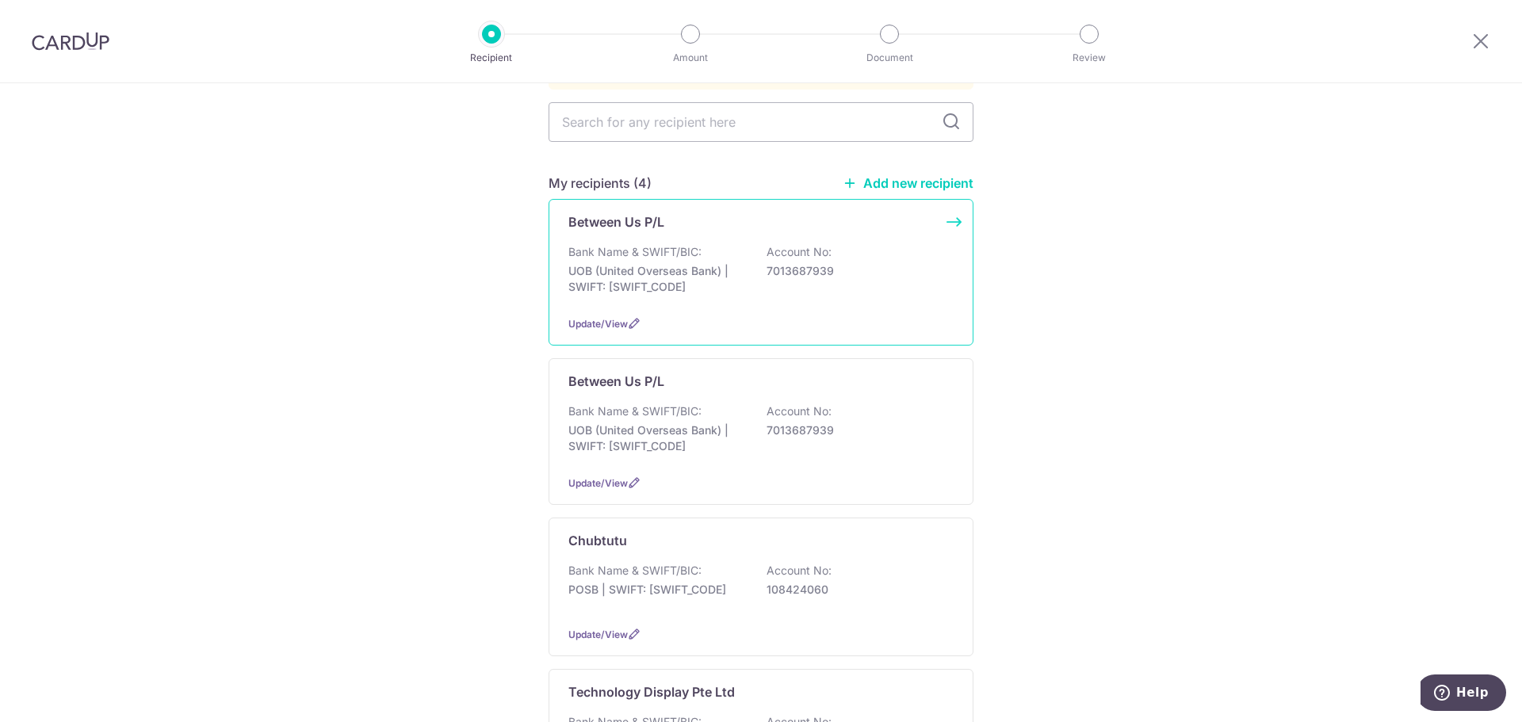
scroll to position [159, 0]
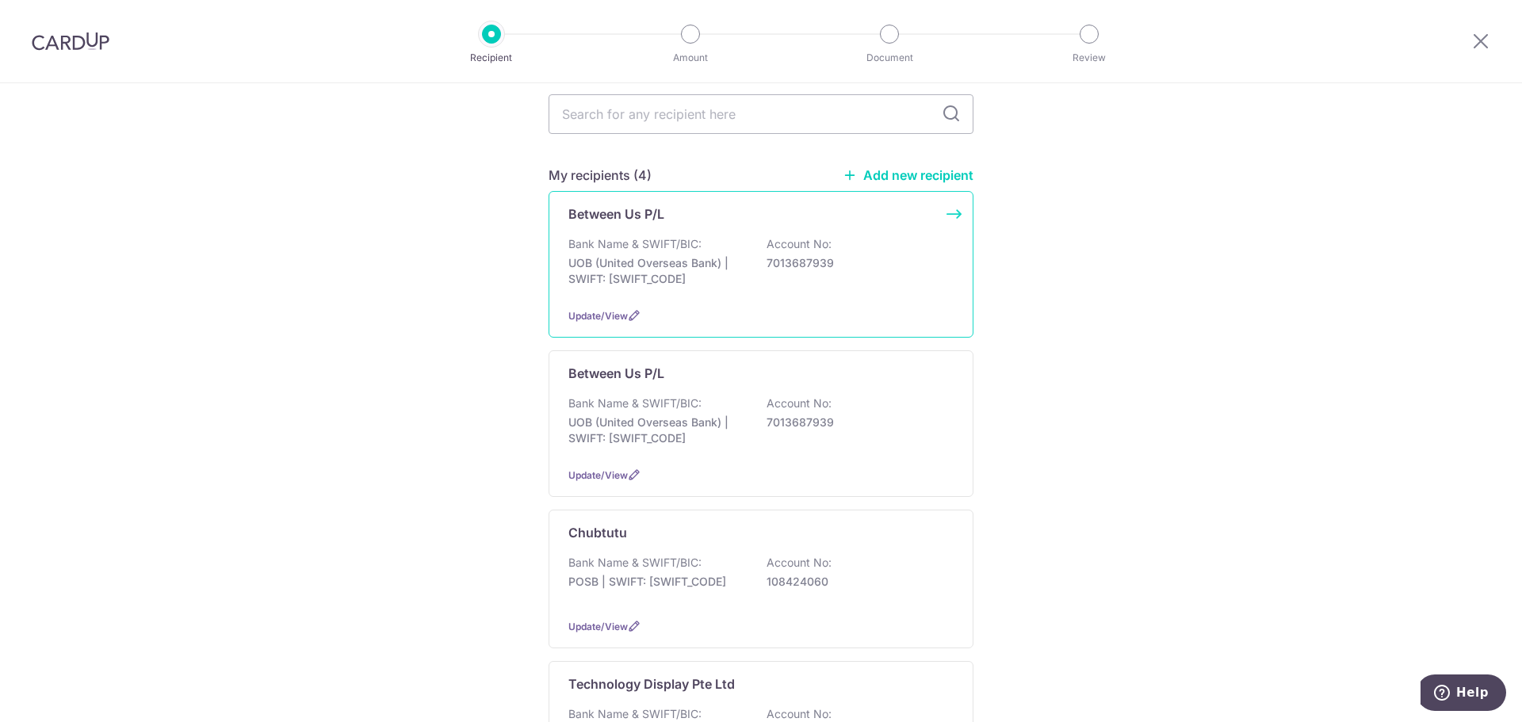
click at [646, 236] on p "Bank Name & SWIFT/BIC:" at bounding box center [635, 244] width 133 height 16
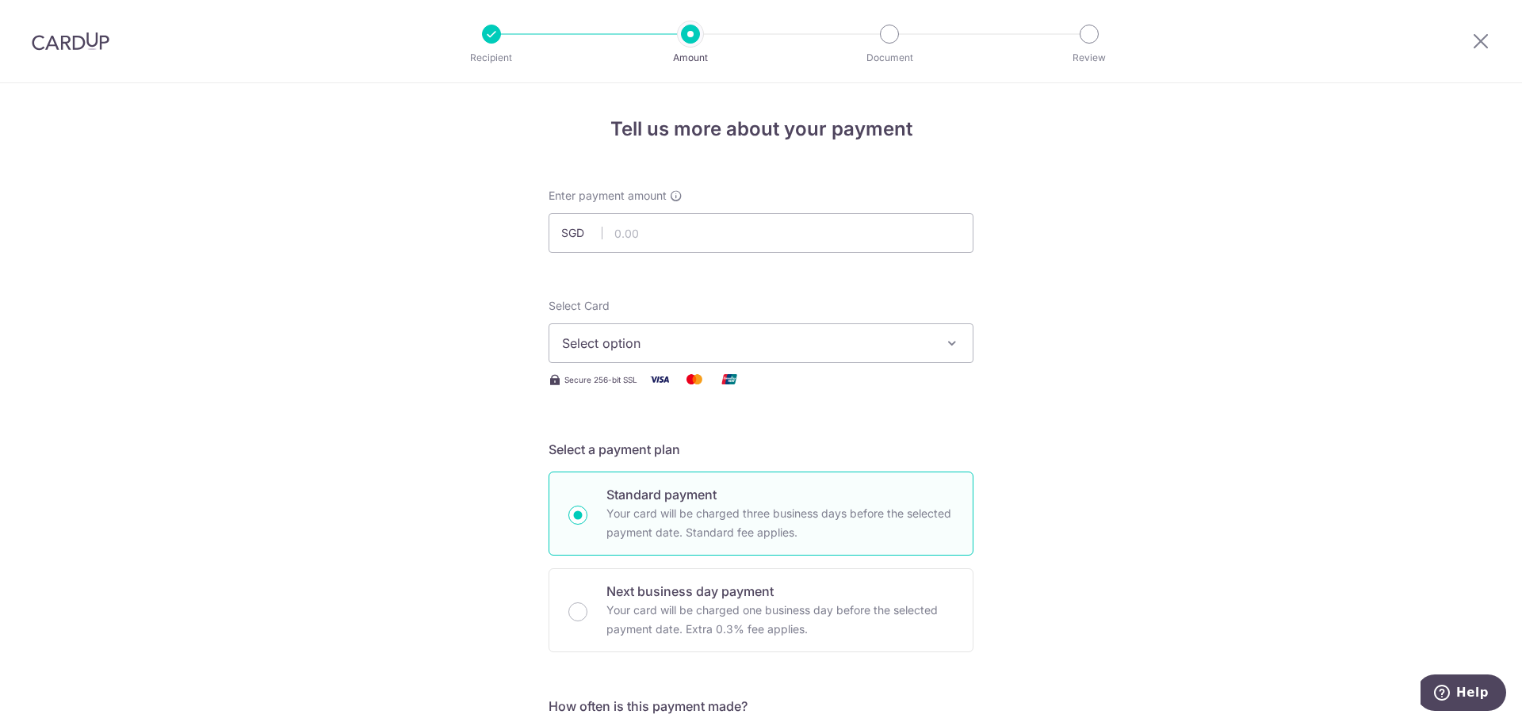
click at [648, 324] on button "Select option" at bounding box center [761, 344] width 425 height 40
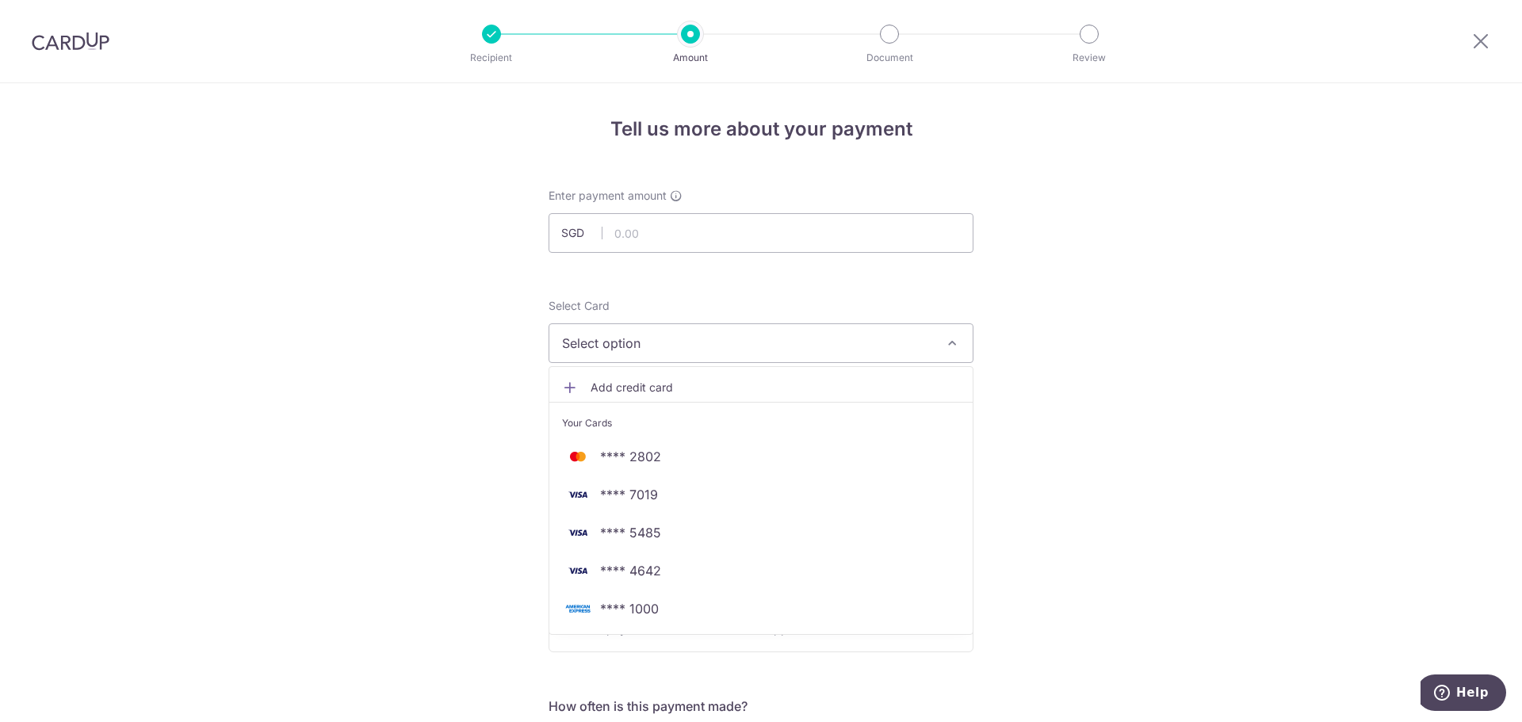
click at [551, 139] on h4 "Tell us more about your payment" at bounding box center [761, 129] width 425 height 29
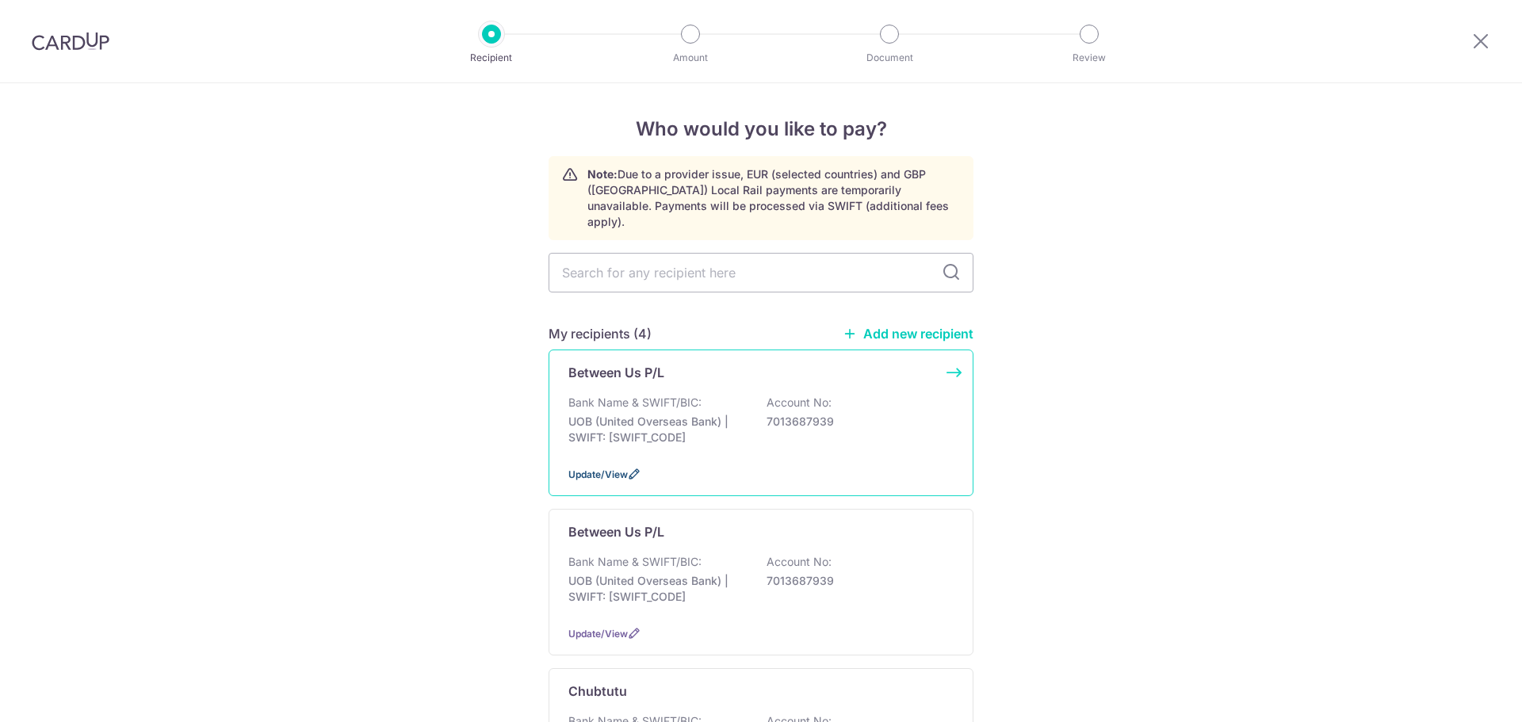
click at [628, 468] on icon at bounding box center [634, 474] width 13 height 13
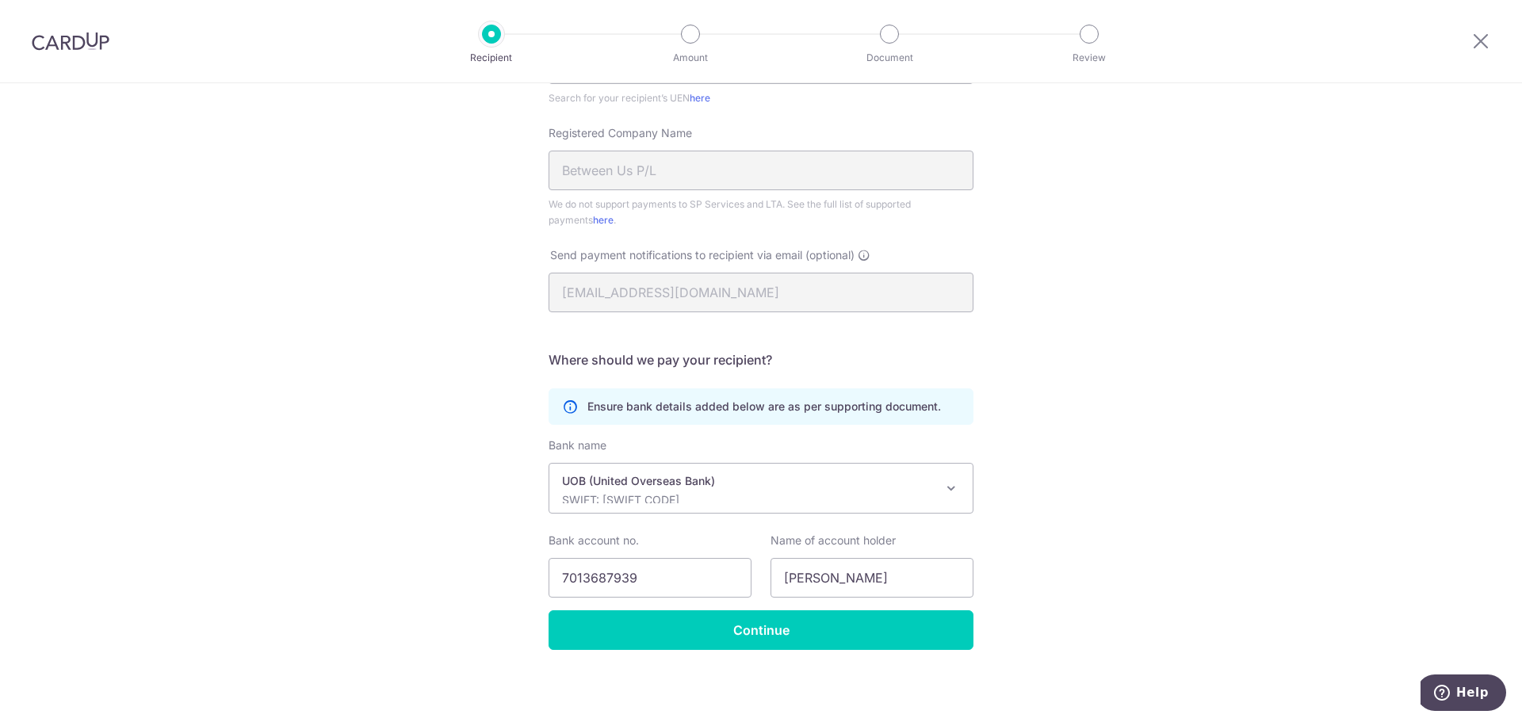
scroll to position [322, 0]
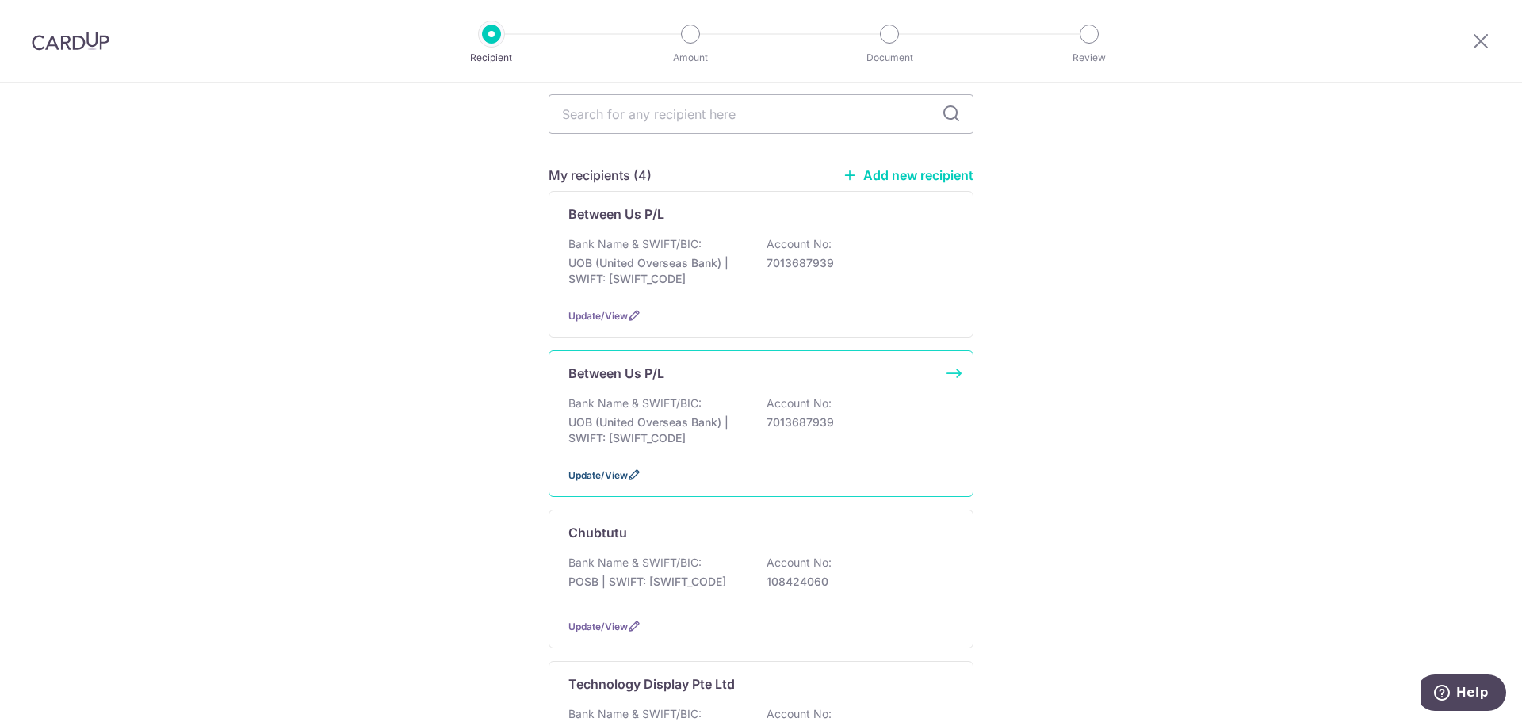
click at [628, 469] on icon at bounding box center [634, 475] width 13 height 13
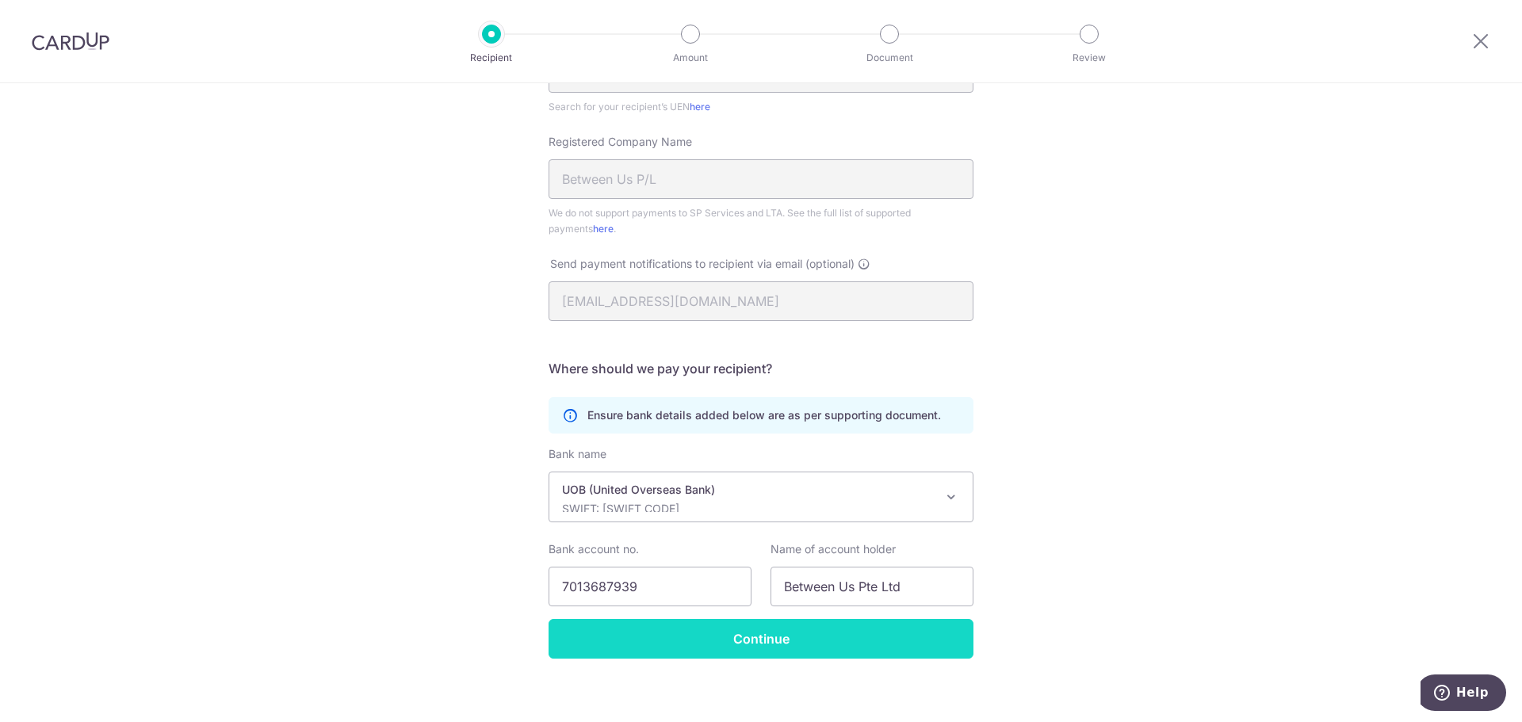
click at [594, 643] on input "Continue" at bounding box center [761, 639] width 425 height 40
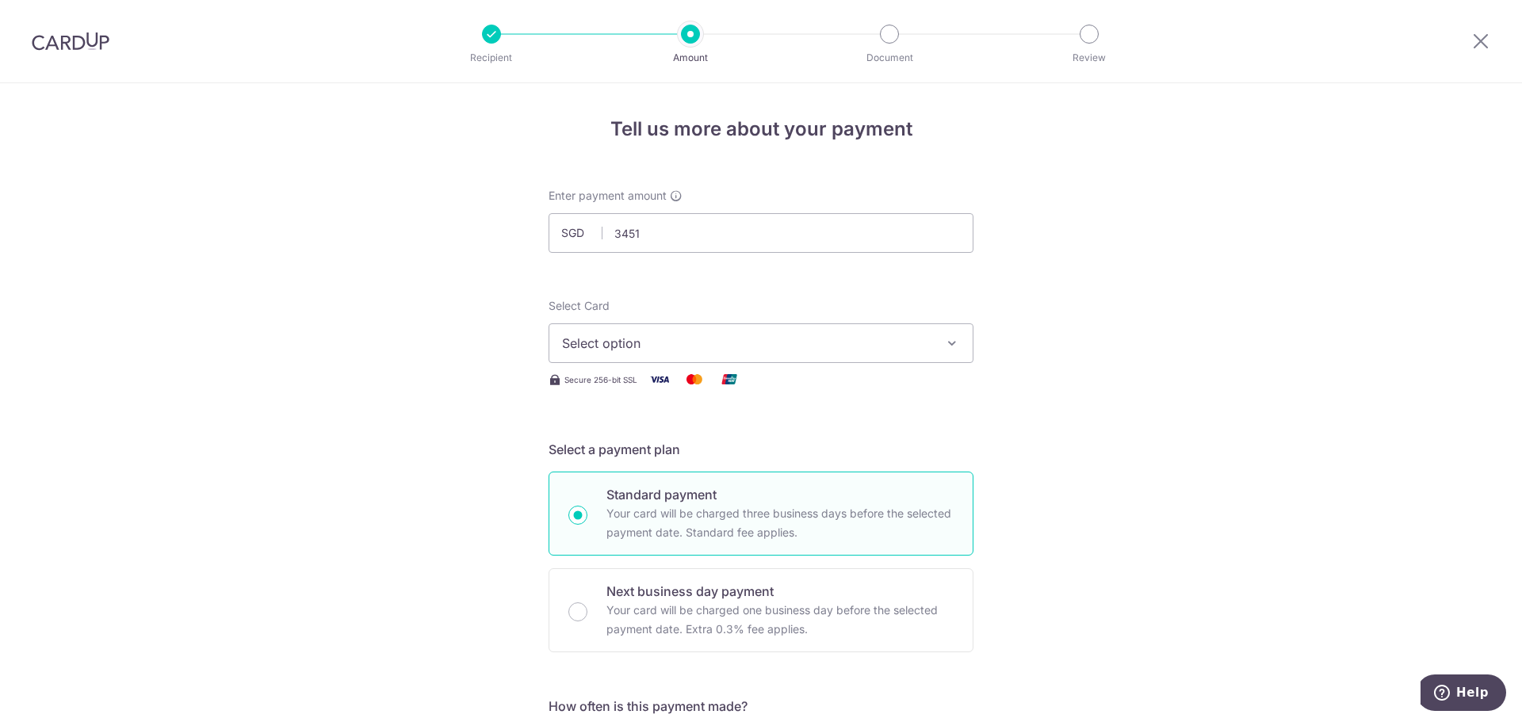
type input "3,451.00"
click at [686, 347] on span "Select option" at bounding box center [747, 343] width 370 height 19
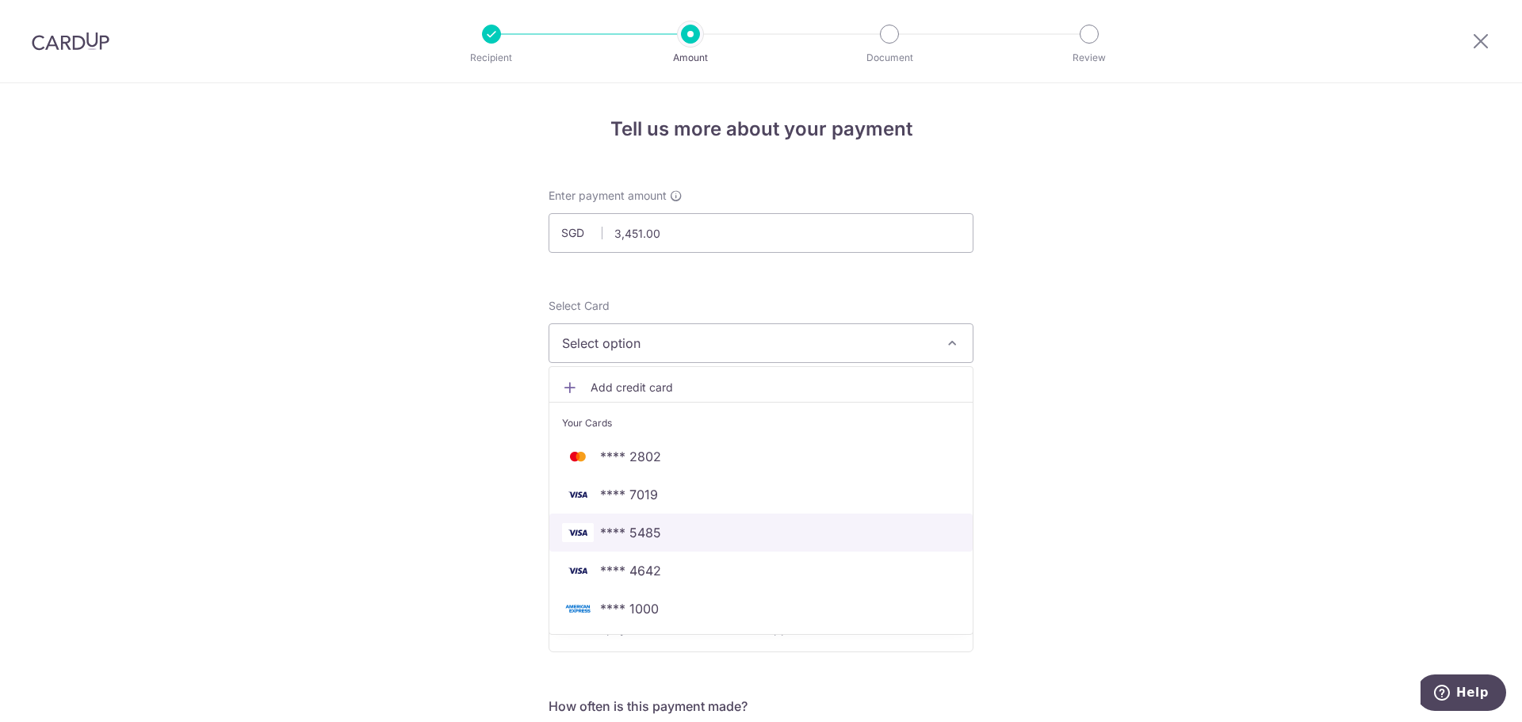
click at [682, 533] on span "**** 5485" at bounding box center [761, 532] width 398 height 19
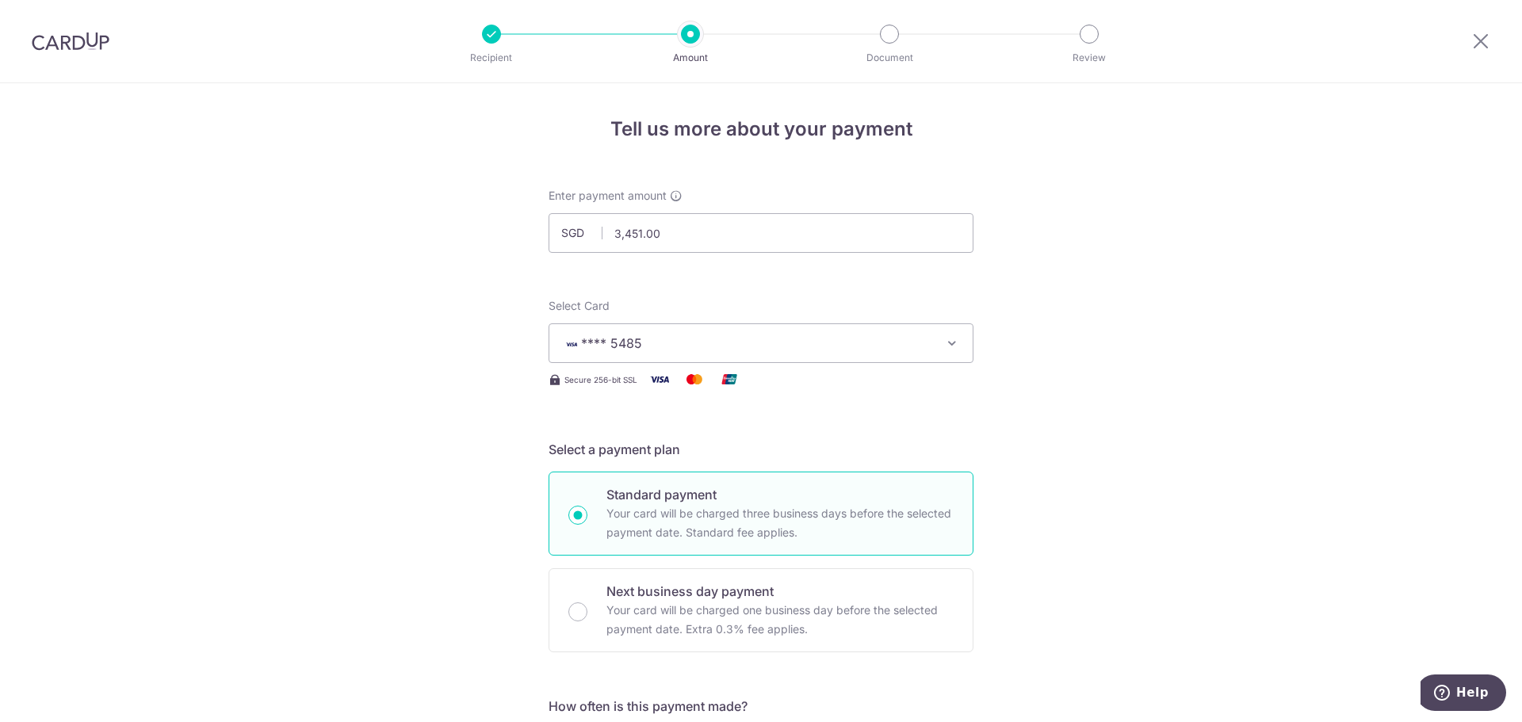
drag, startPoint x: 477, startPoint y: 481, endPoint x: 476, endPoint y: 471, distance: 9.5
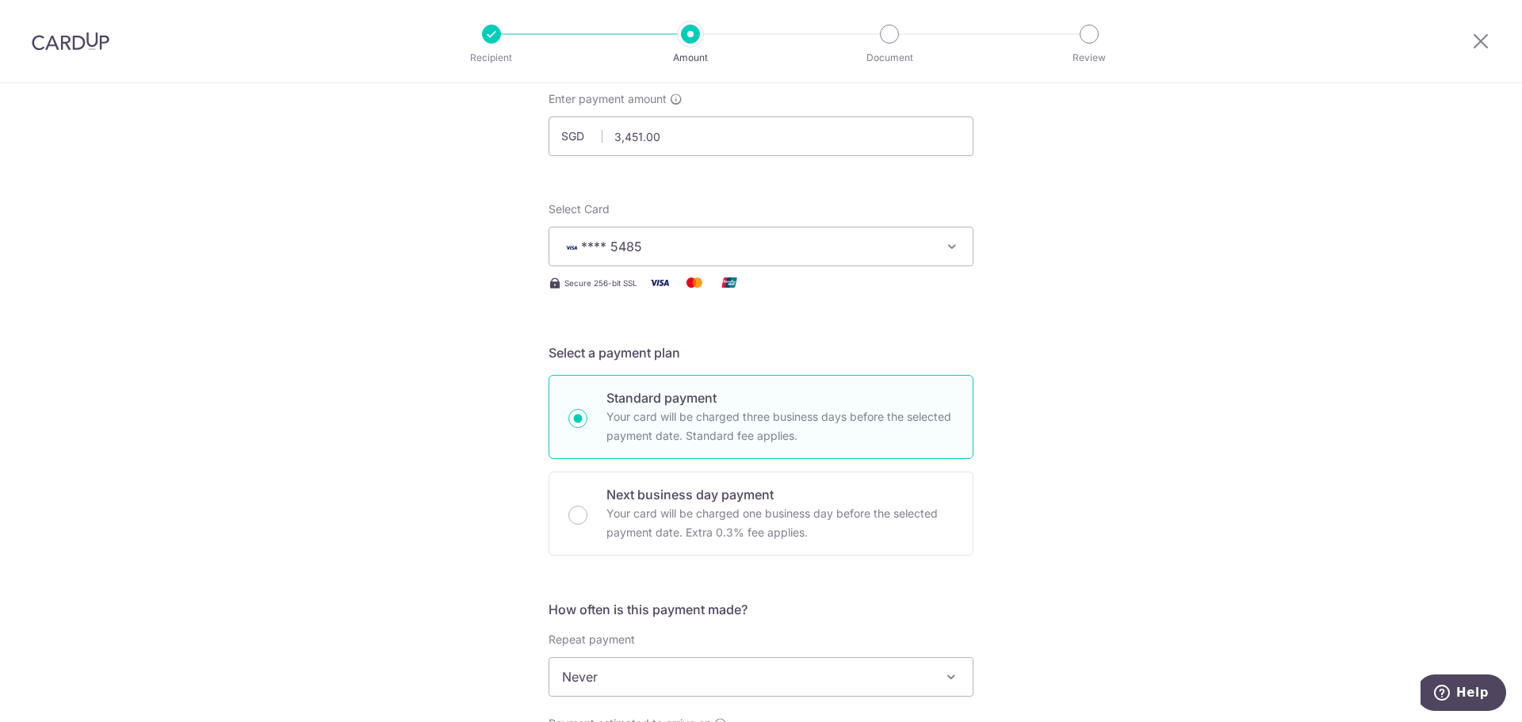
scroll to position [317, 0]
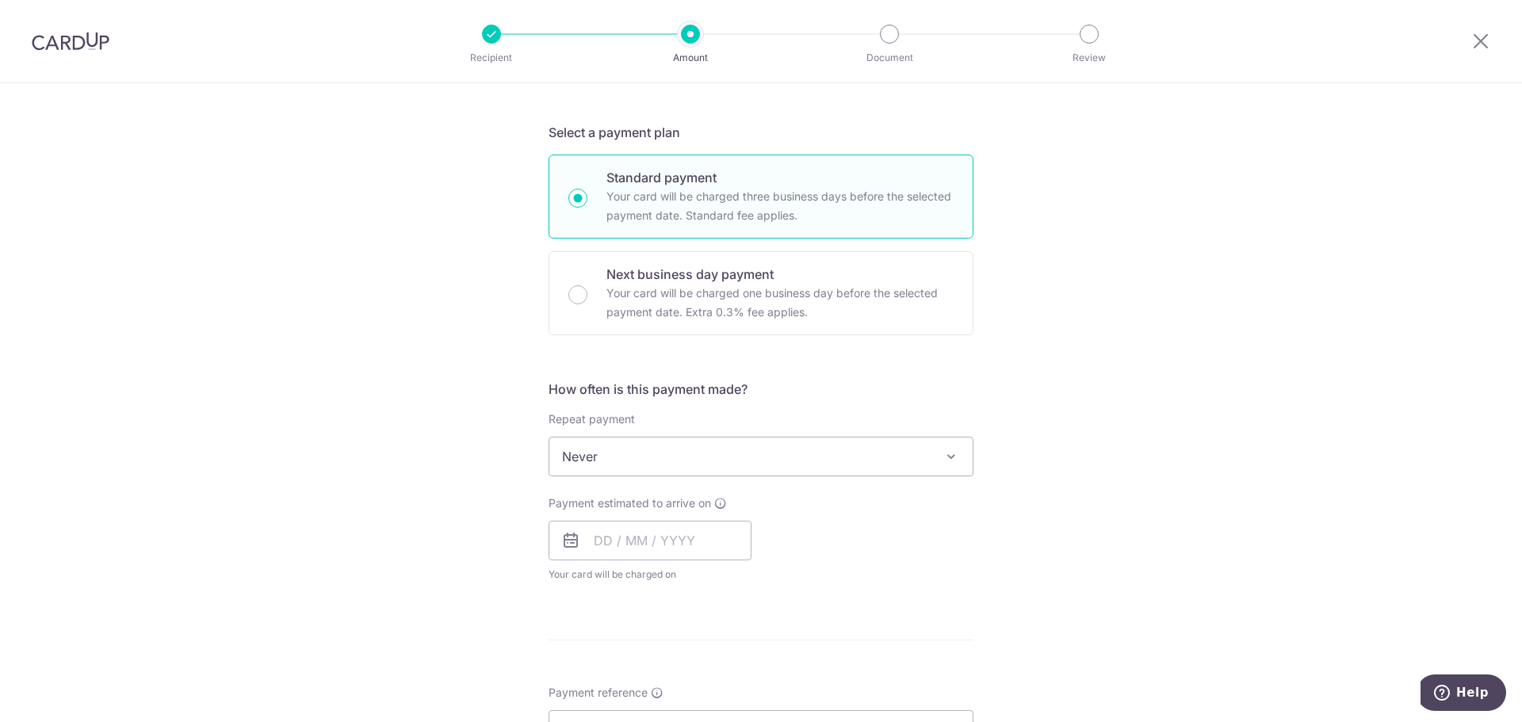
click at [581, 465] on span "Never" at bounding box center [761, 457] width 423 height 38
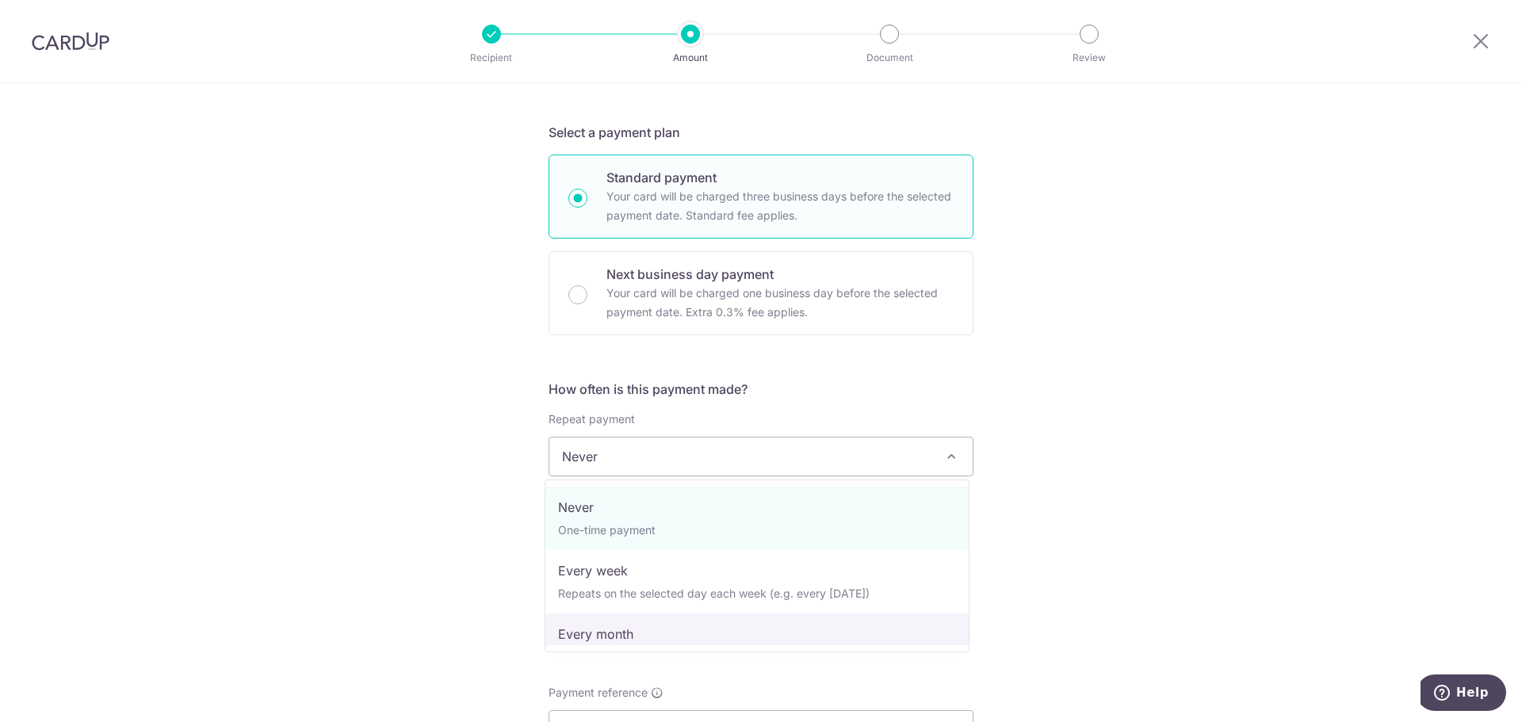
select select "3"
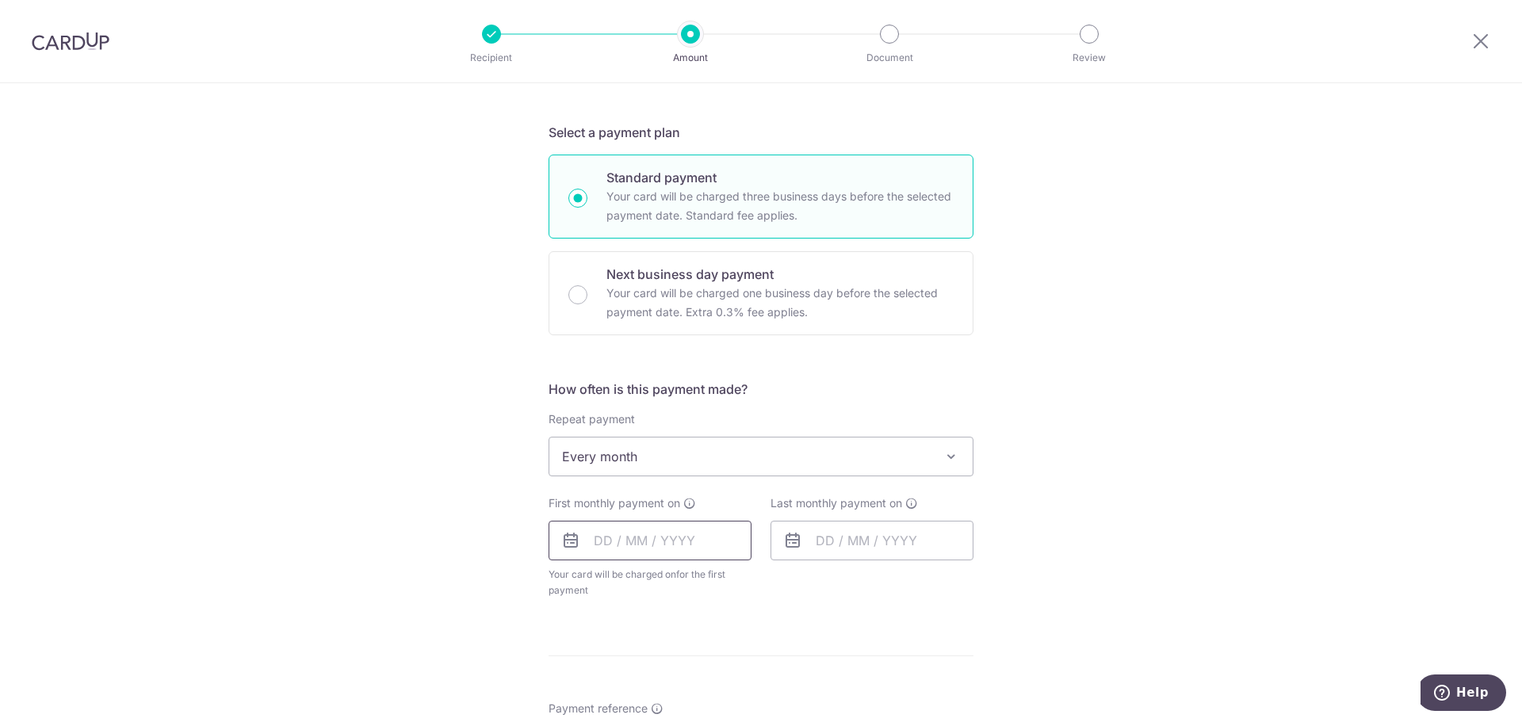
click at [672, 534] on input "text" at bounding box center [650, 541] width 203 height 40
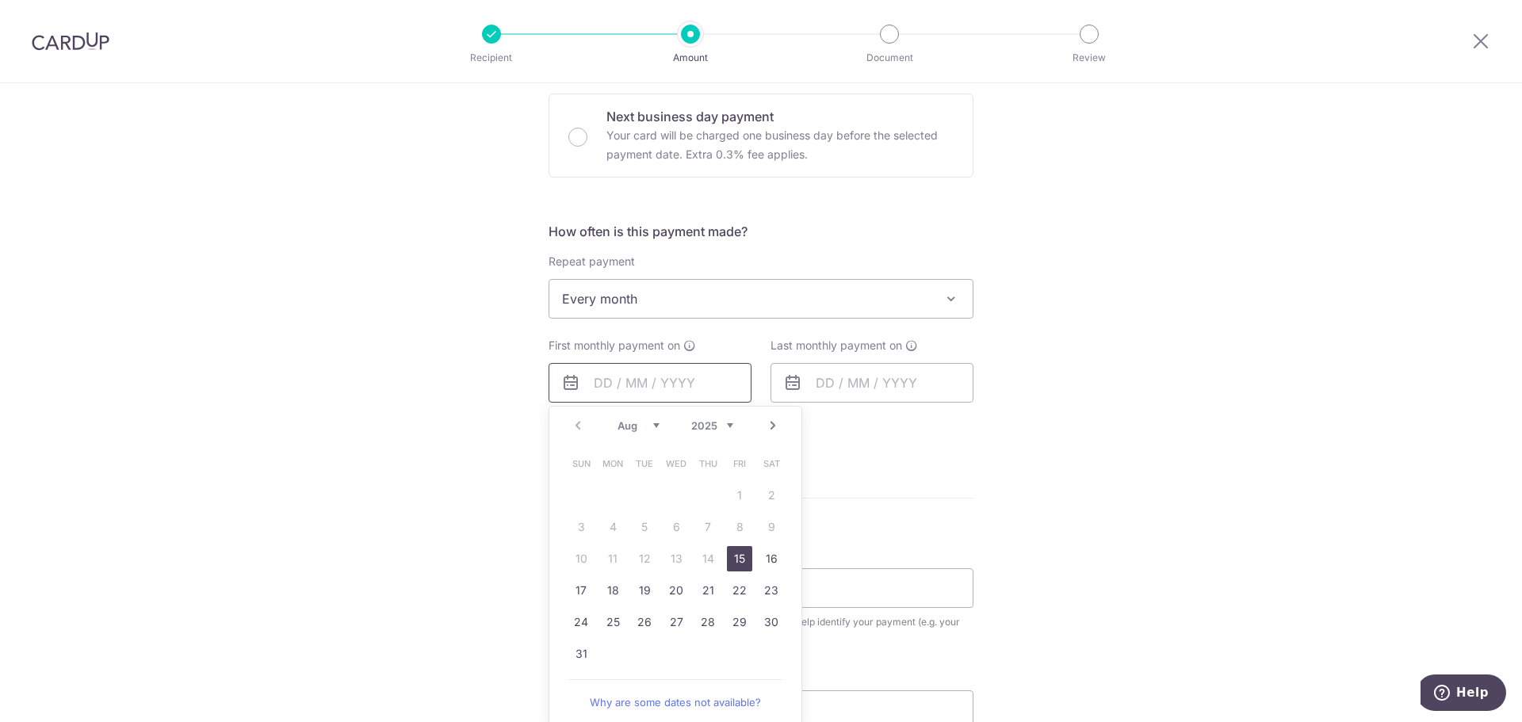
scroll to position [476, 0]
click at [748, 561] on link "15" at bounding box center [739, 558] width 25 height 25
type input "15/08/2025"
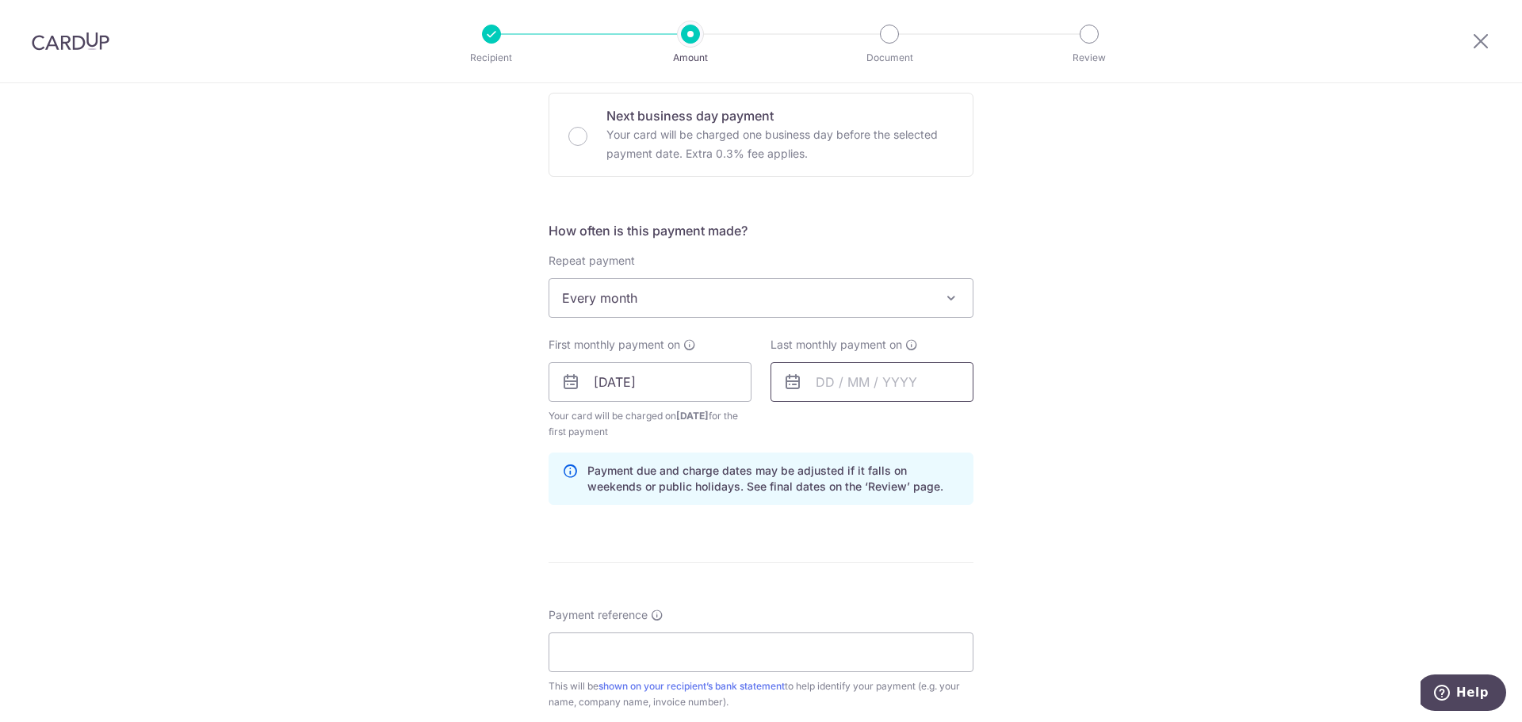
click at [882, 372] on input "text" at bounding box center [872, 382] width 203 height 40
click at [986, 418] on link "Next" at bounding box center [995, 425] width 19 height 19
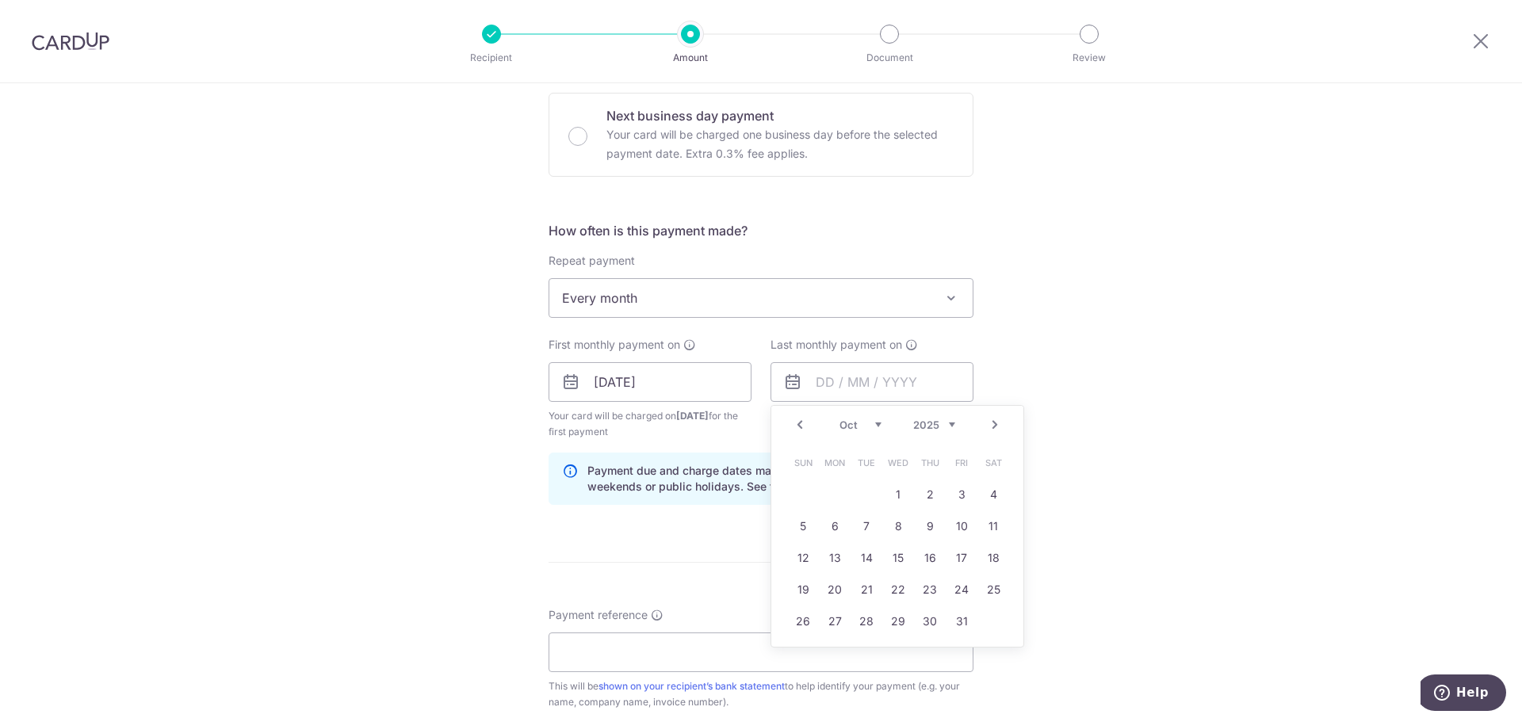
click at [986, 418] on link "Next" at bounding box center [995, 425] width 19 height 19
click at [797, 432] on link "Prev" at bounding box center [800, 425] width 19 height 19
click at [963, 615] on link "31" at bounding box center [961, 621] width 25 height 25
type input "31/10/2025"
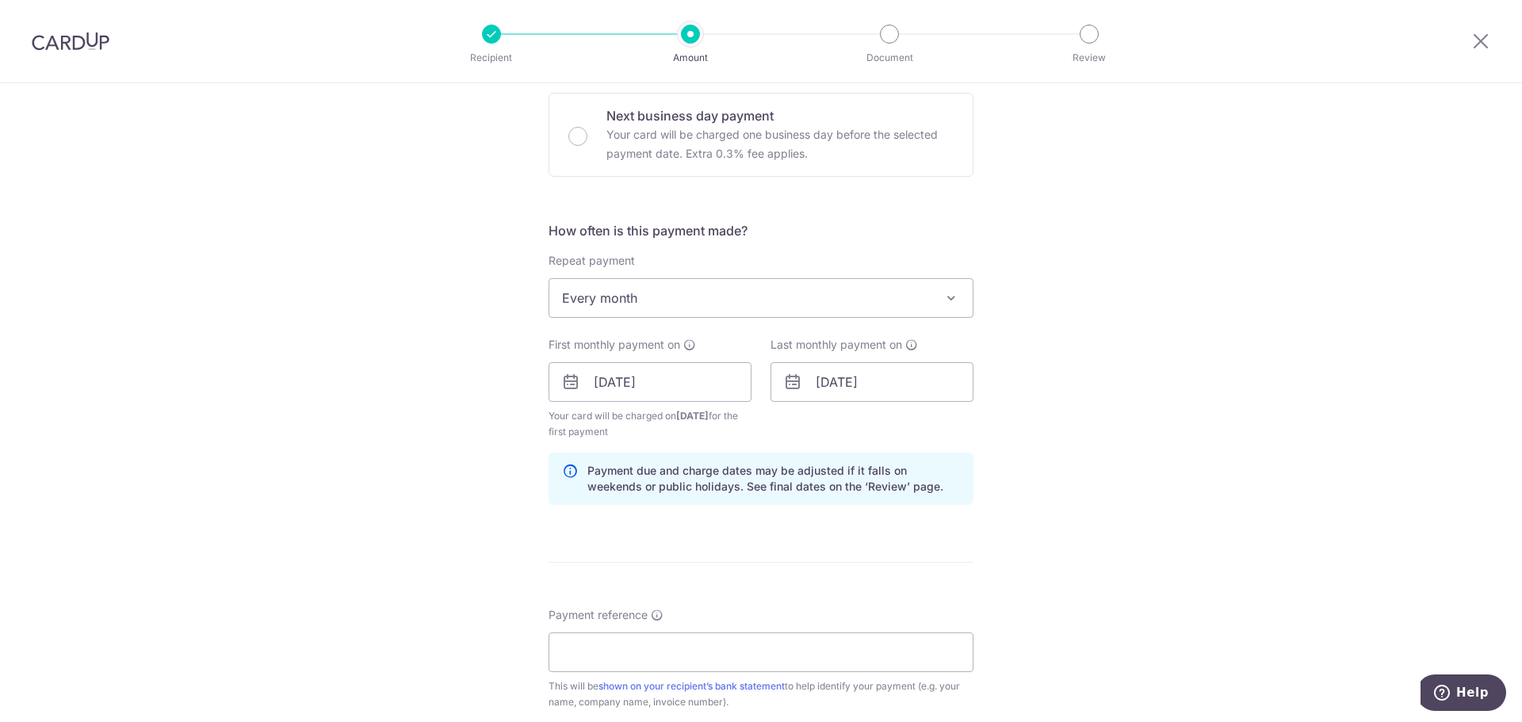
click at [1035, 515] on div "Tell us more about your payment Enter payment amount SGD 3,451.00 3451.00 Selec…" at bounding box center [761, 364] width 1522 height 1515
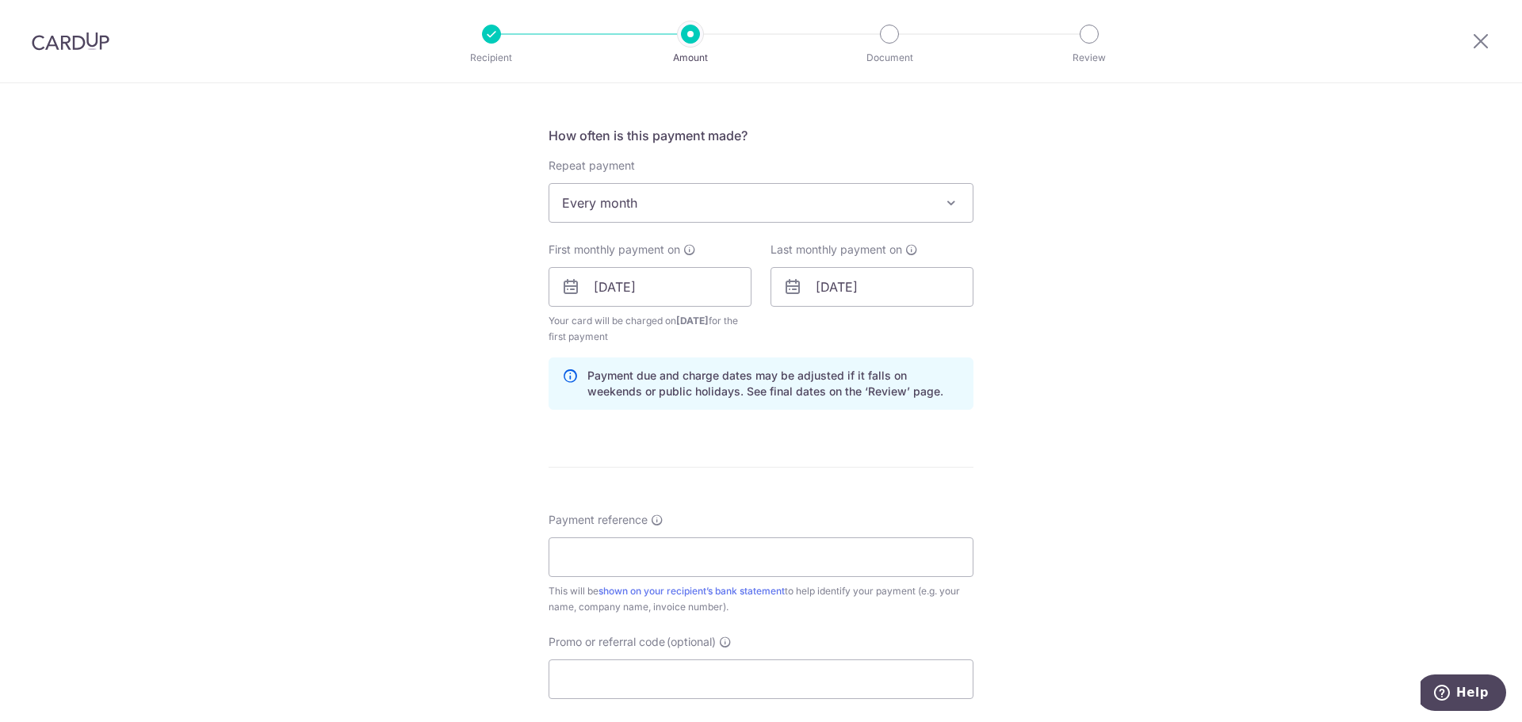
scroll to position [634, 0]
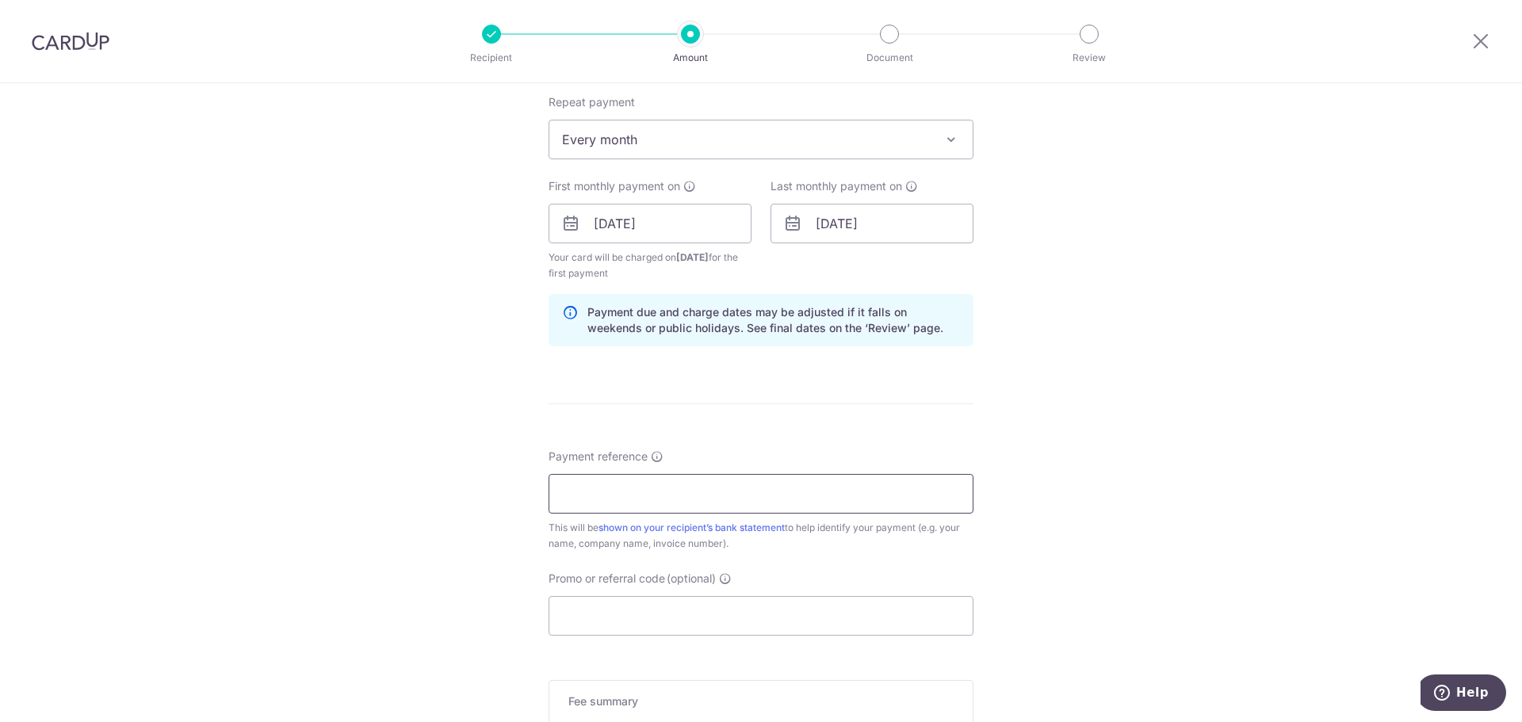
click at [900, 500] on input "Payment reference" at bounding box center [761, 494] width 425 height 40
paste input "BI-25-1769"
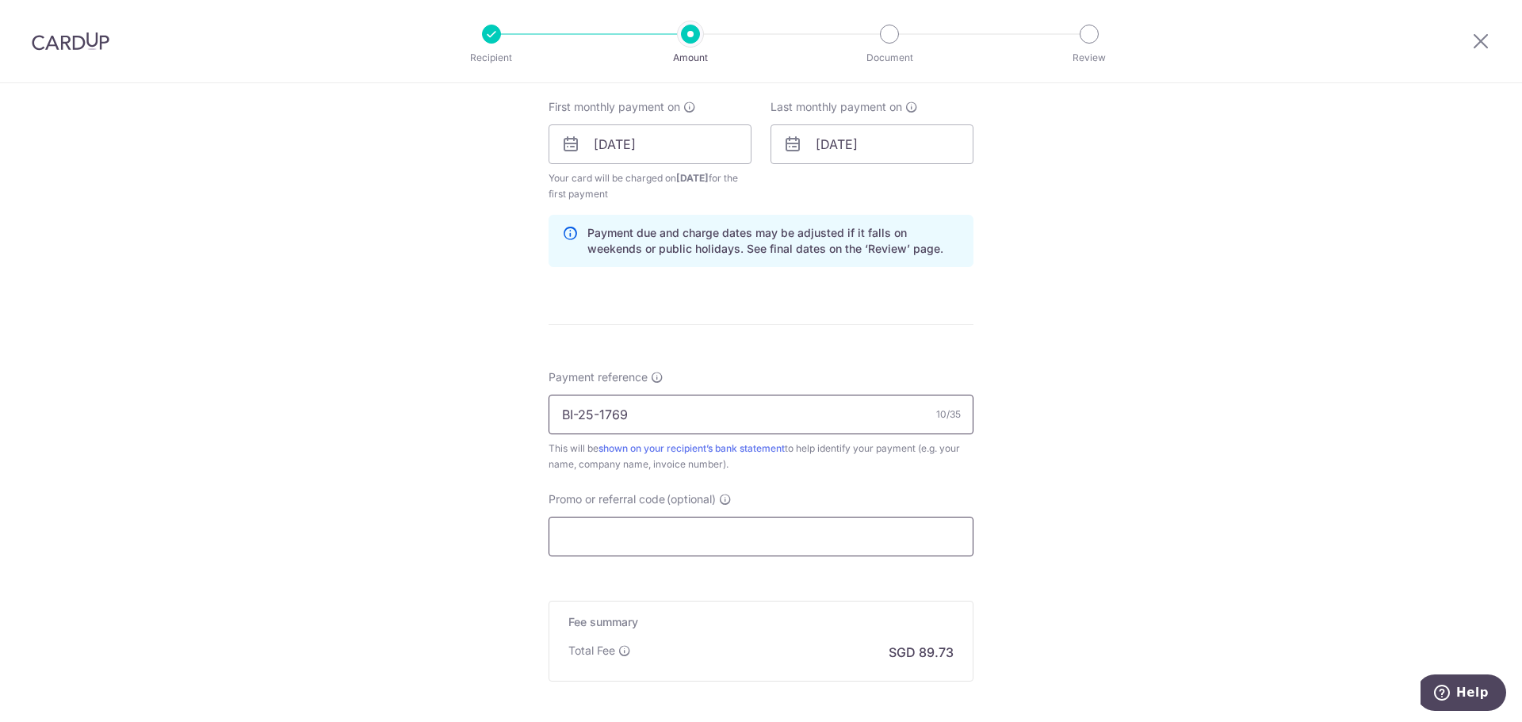
type input "BI-25-1769"
click at [849, 536] on input "Promo or referral code (optional)" at bounding box center [761, 537] width 425 height 40
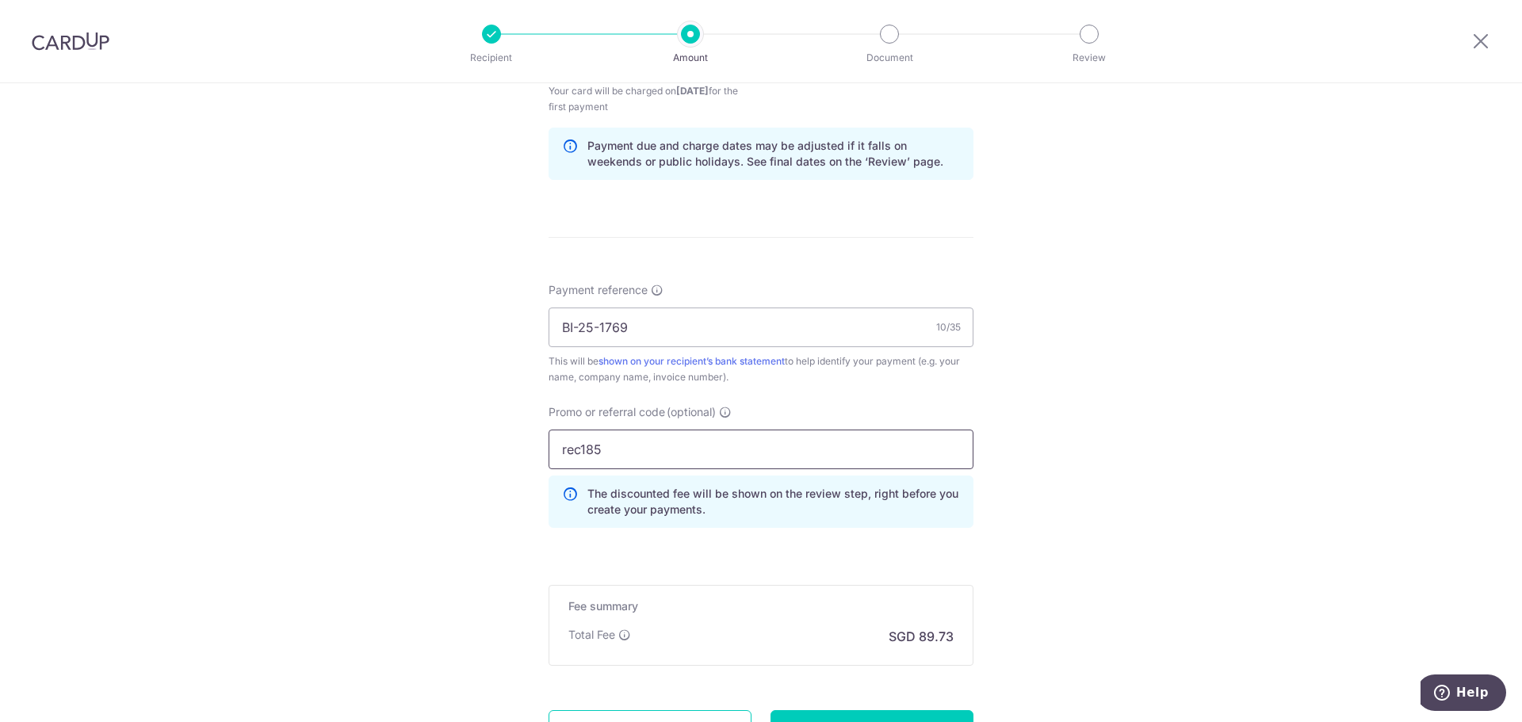
scroll to position [872, 0]
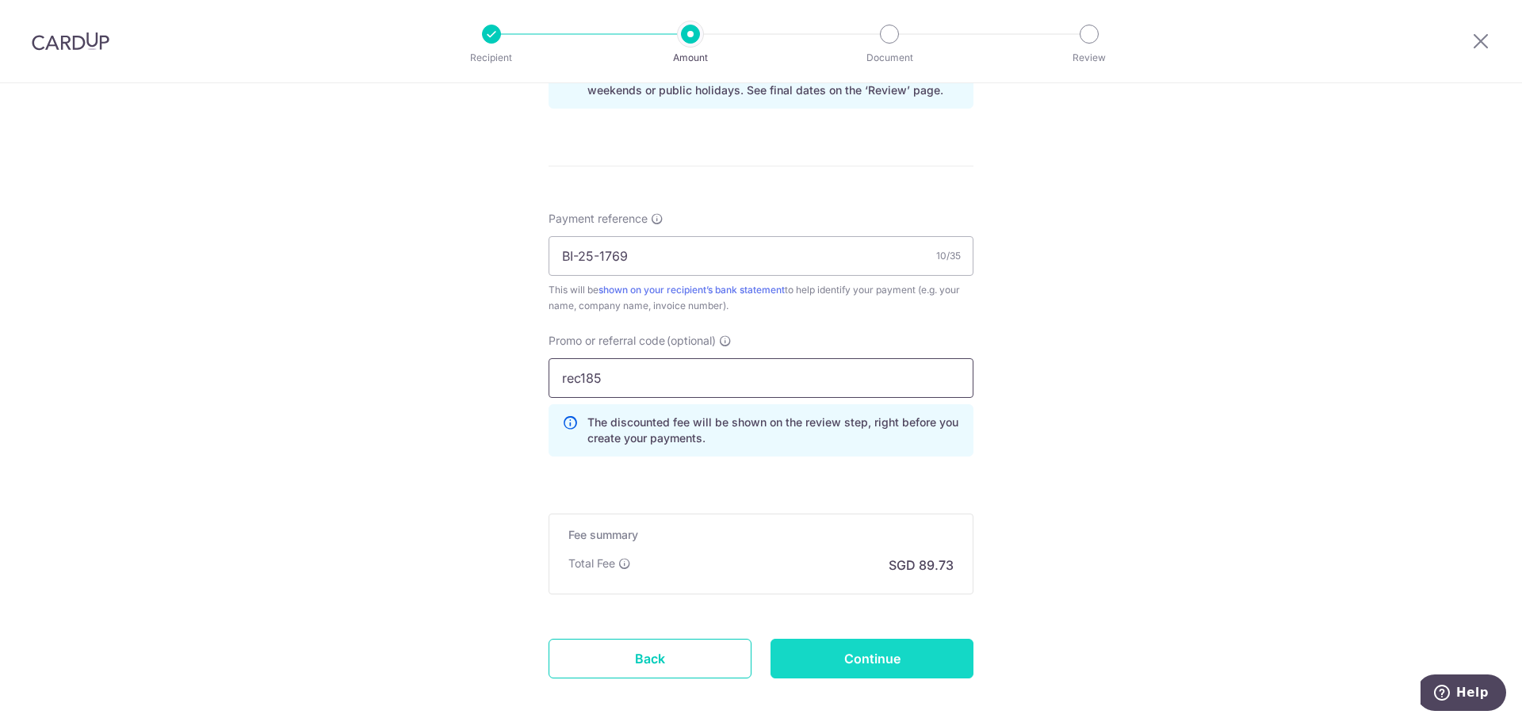
type input "rec185"
click at [846, 657] on input "Continue" at bounding box center [872, 659] width 203 height 40
type input "Create Schedule"
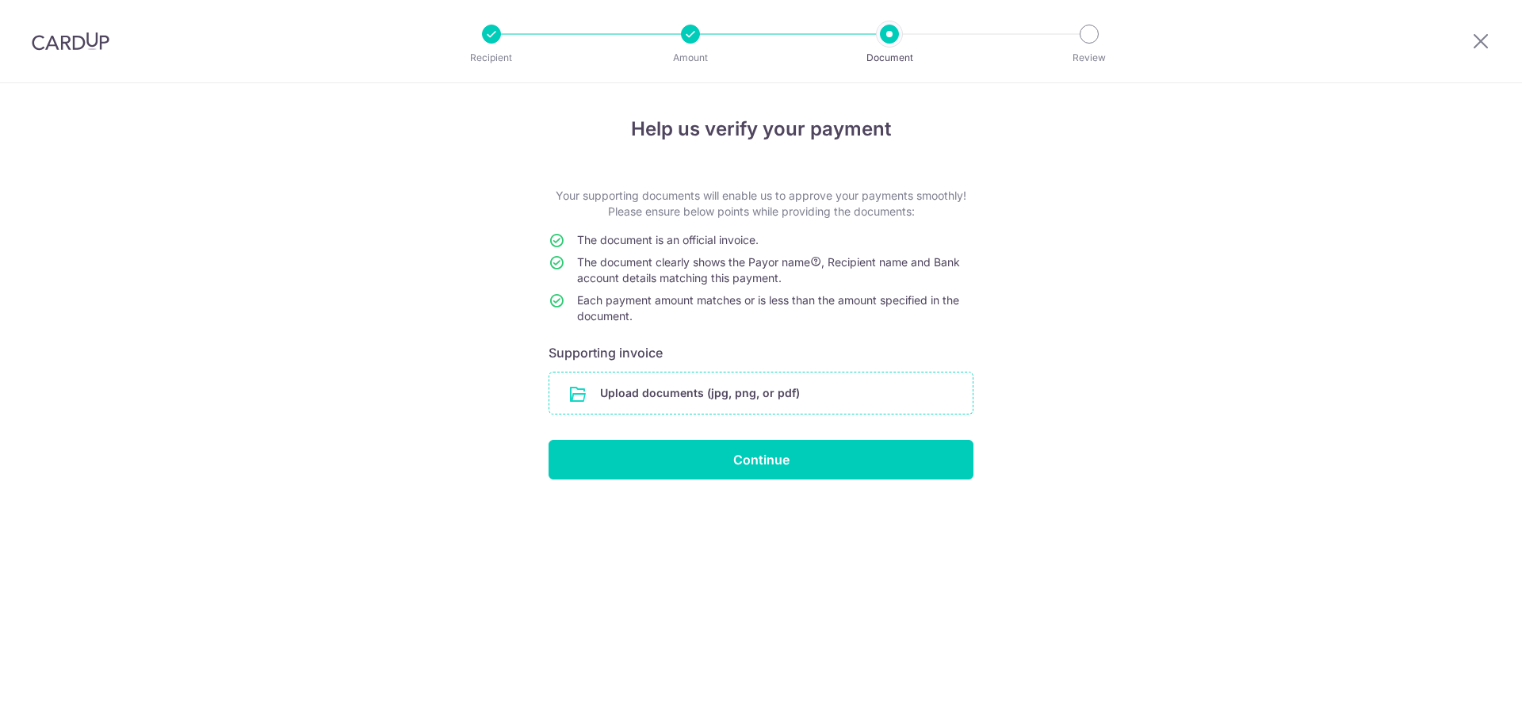
click at [762, 393] on input "file" at bounding box center [761, 393] width 423 height 41
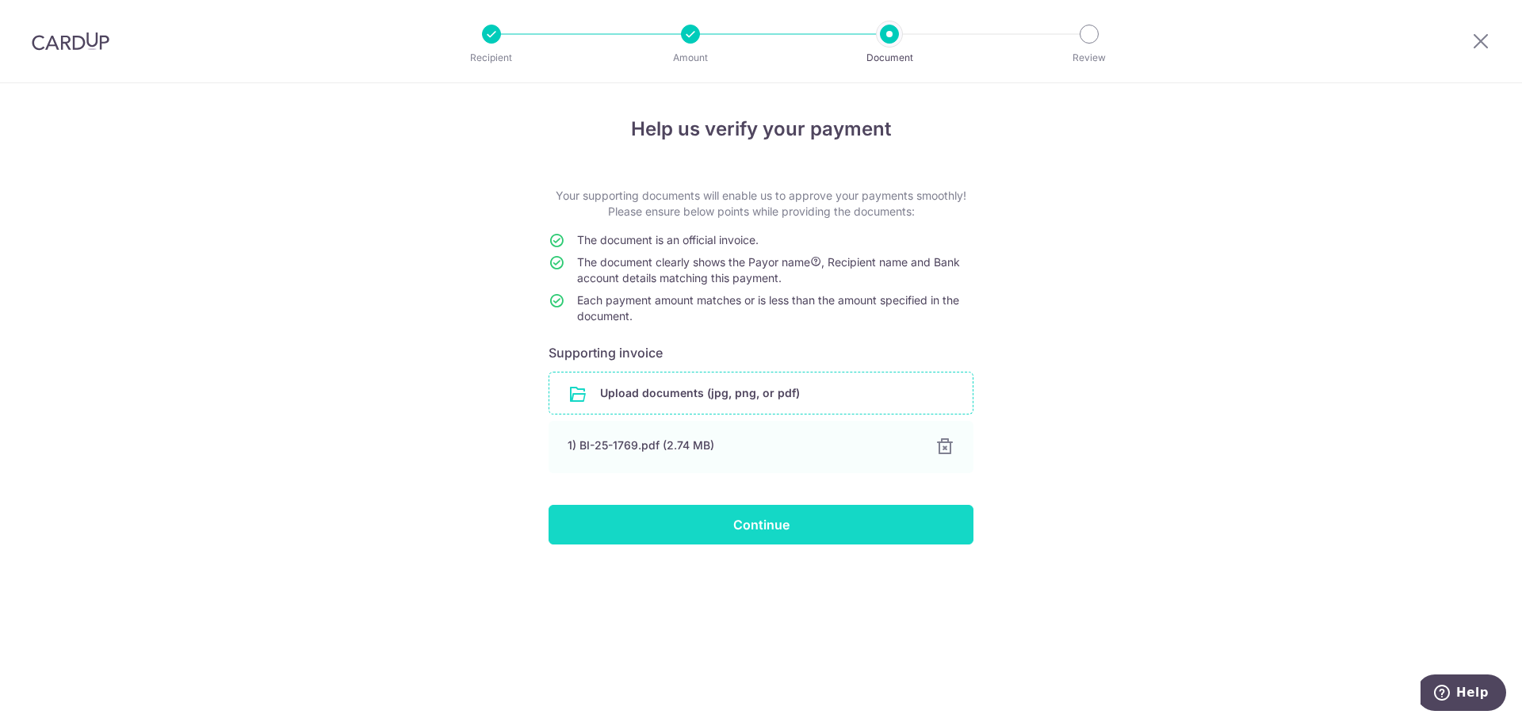
click at [557, 521] on input "Continue" at bounding box center [761, 525] width 425 height 40
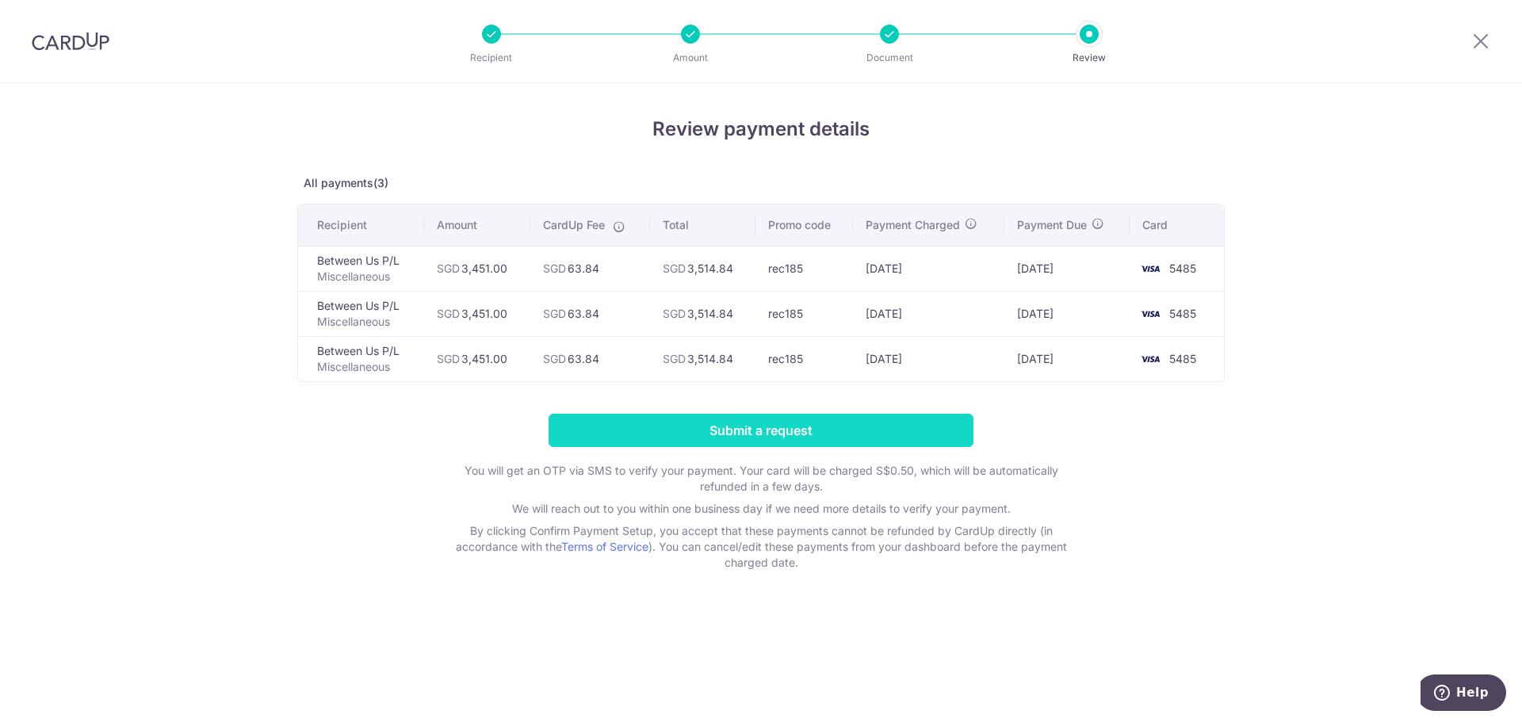
click at [806, 435] on input "Submit a request" at bounding box center [761, 430] width 425 height 33
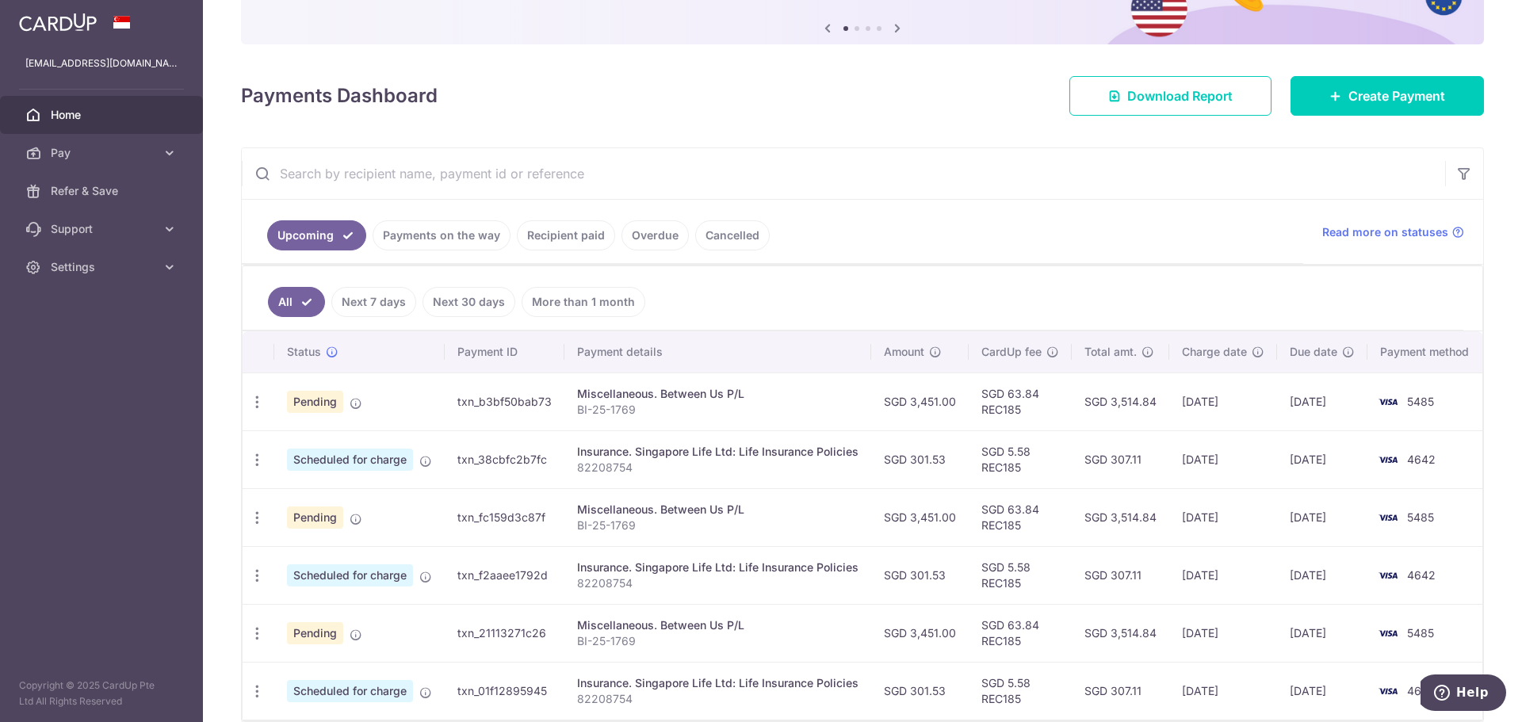
scroll to position [238, 0]
